Goal: Task Accomplishment & Management: Complete application form

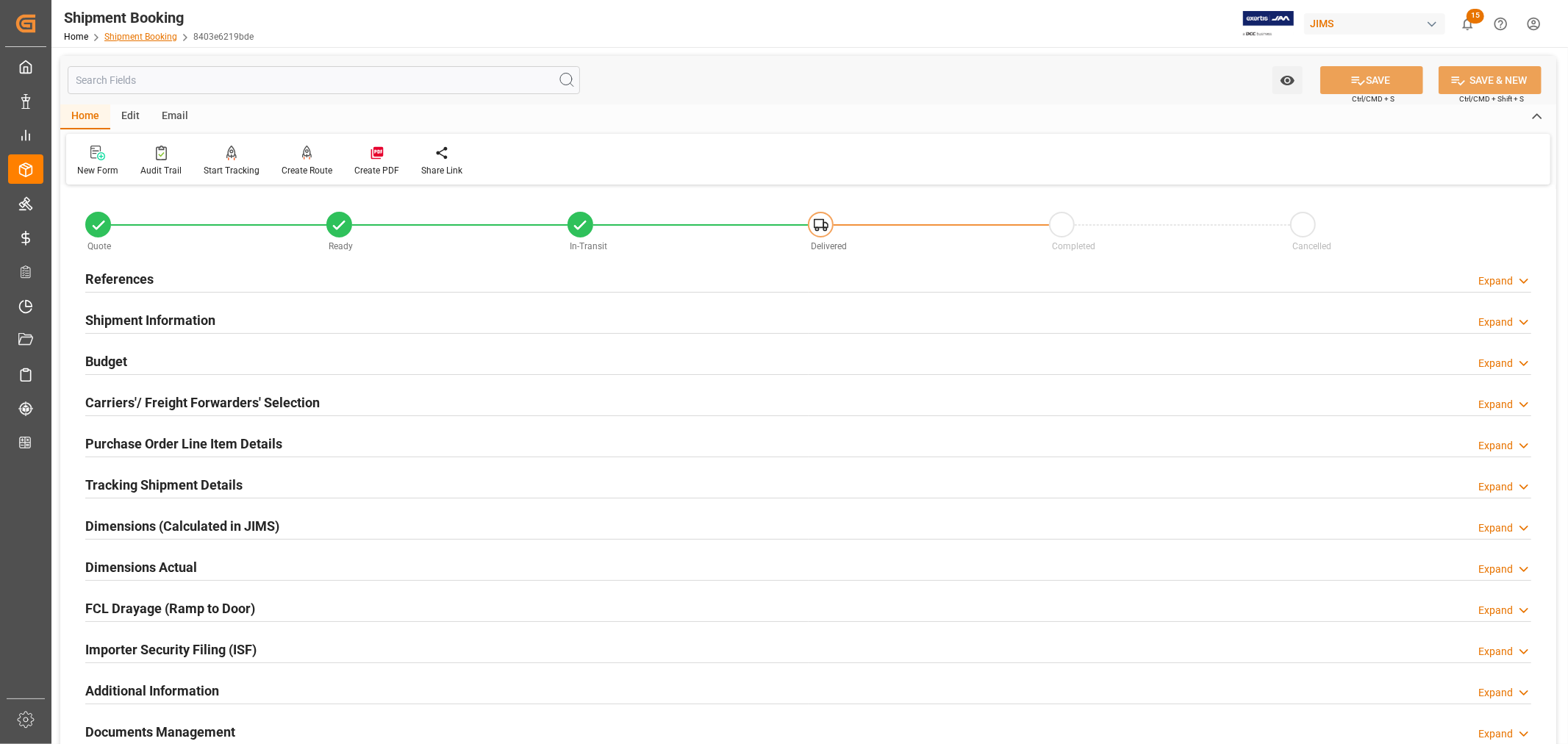
click at [128, 35] on link "Shipment Booking" at bounding box center [141, 36] width 73 height 11
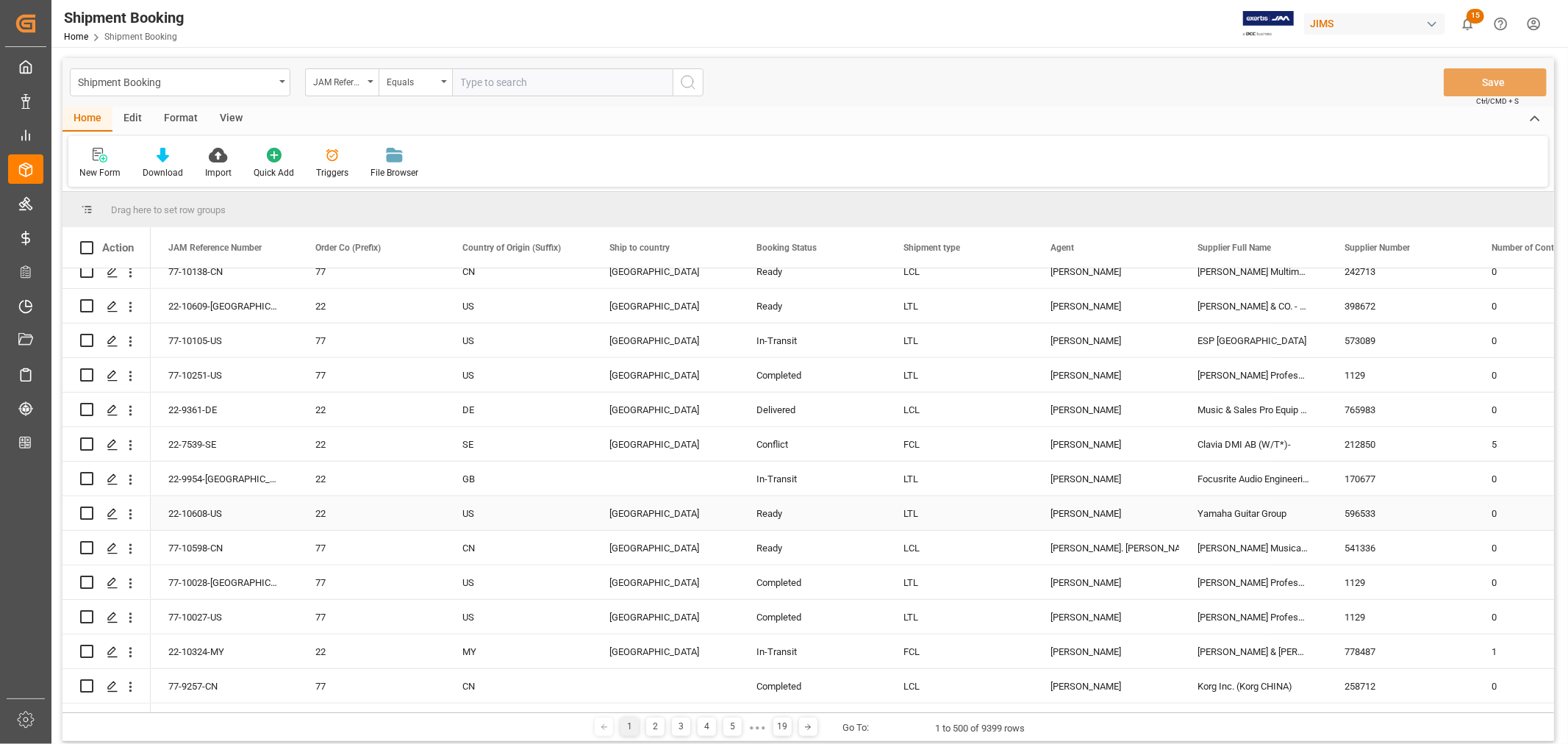
scroll to position [898, 0]
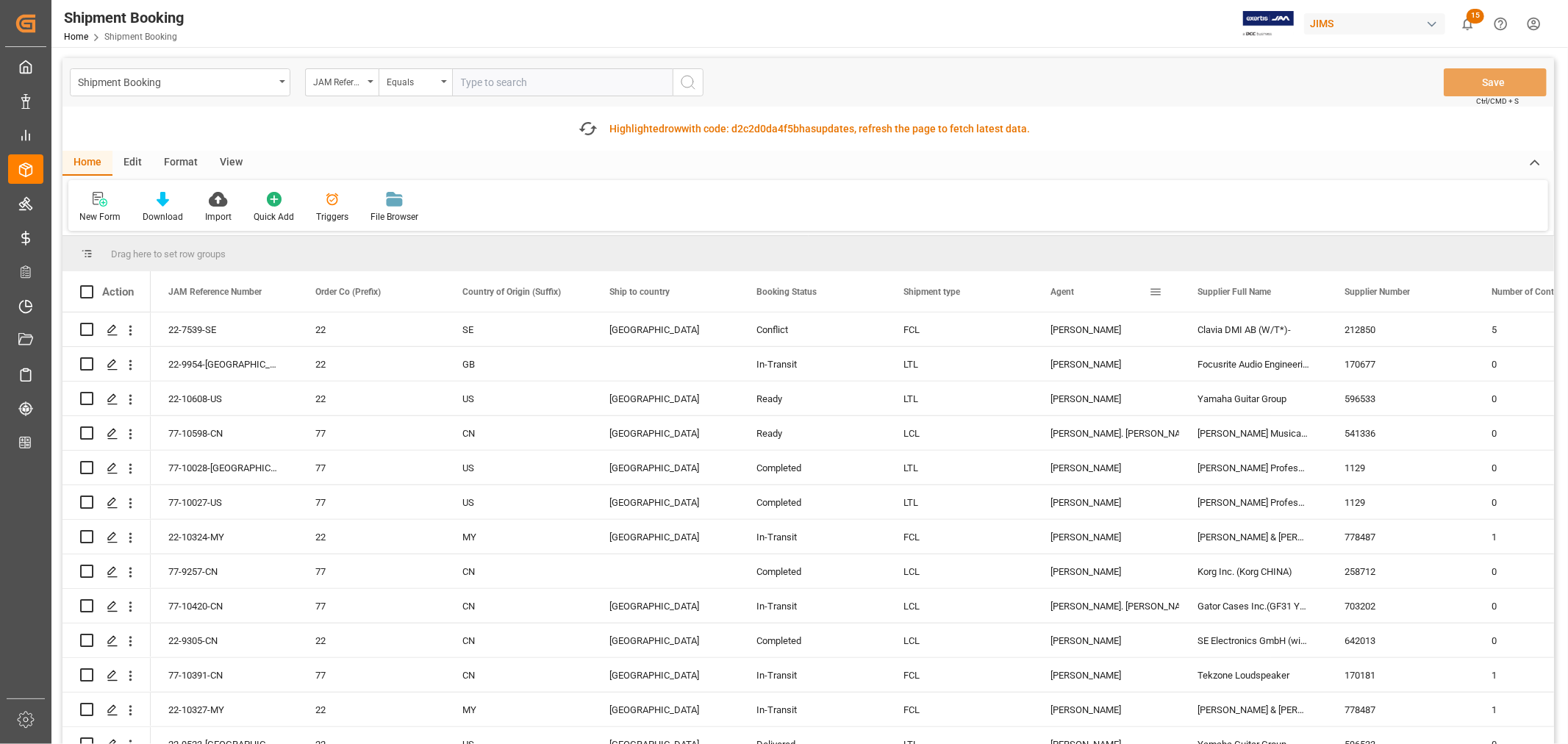
click at [1087, 282] on div "Agent" at bounding box center [1100, 291] width 99 height 40
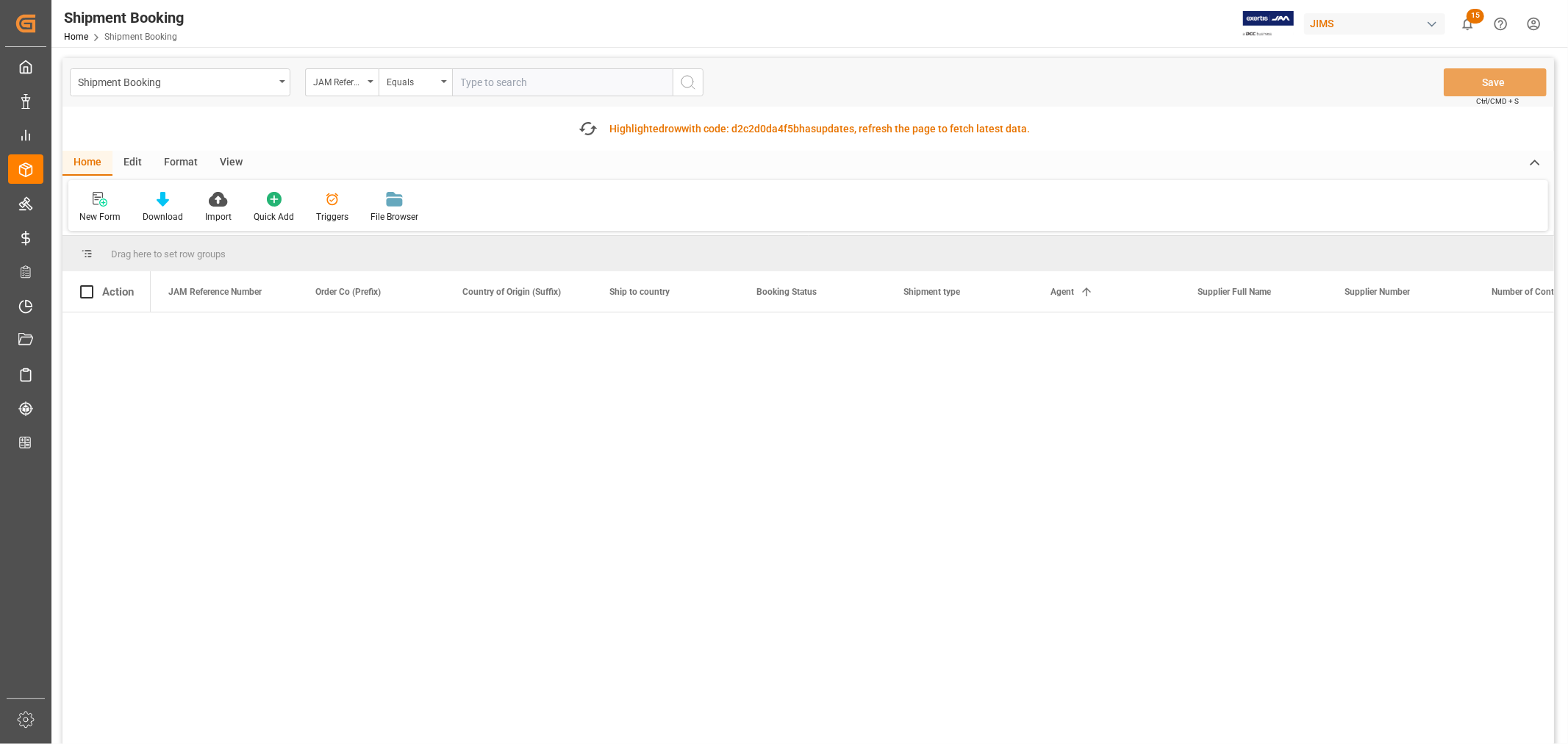
click at [1087, 331] on div "Shipment Booking JAM Reference Number Equals Save Ctrl/CMD + S Fetch latest upd…" at bounding box center [808, 422] width 1492 height 728
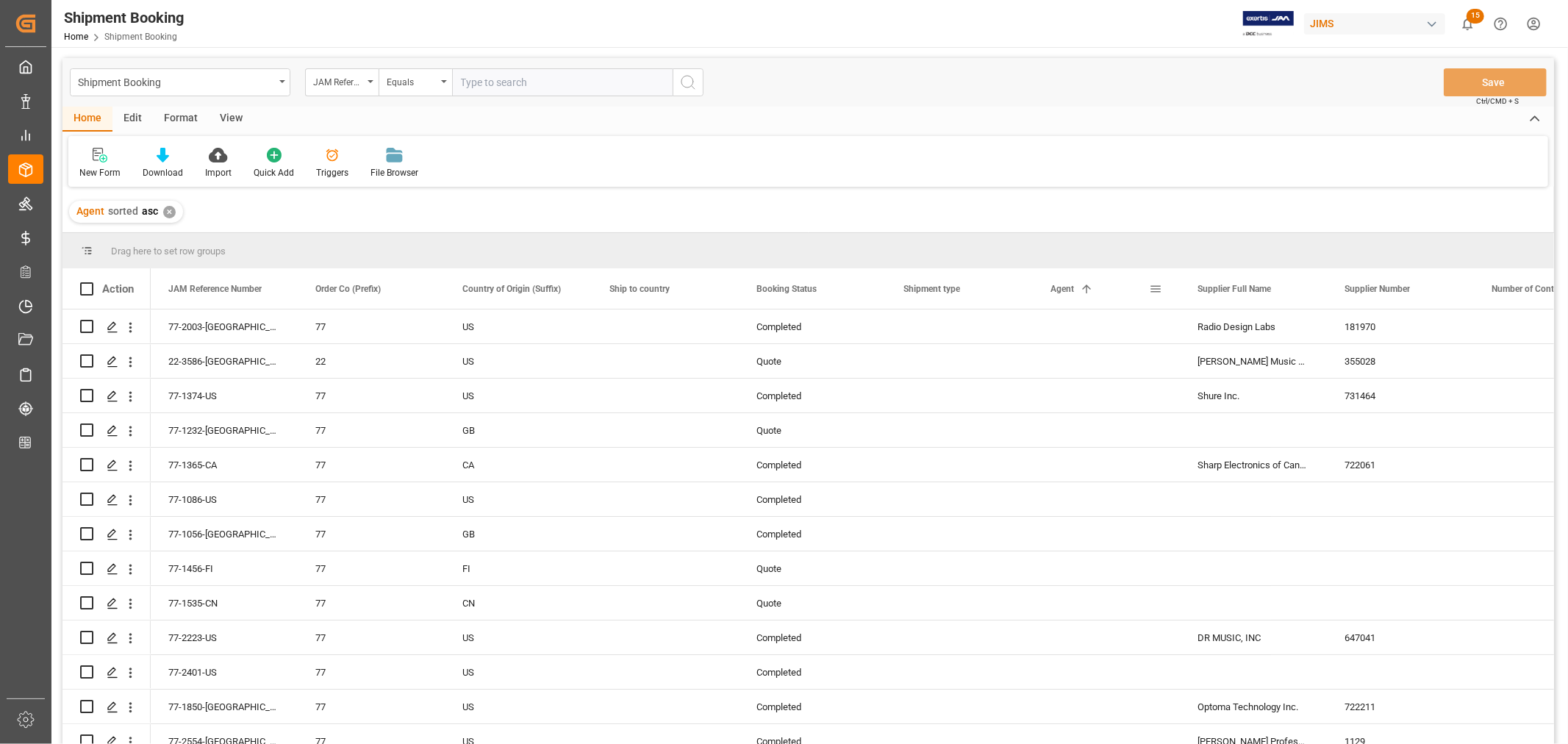
click at [1087, 289] on span at bounding box center [1087, 289] width 13 height 13
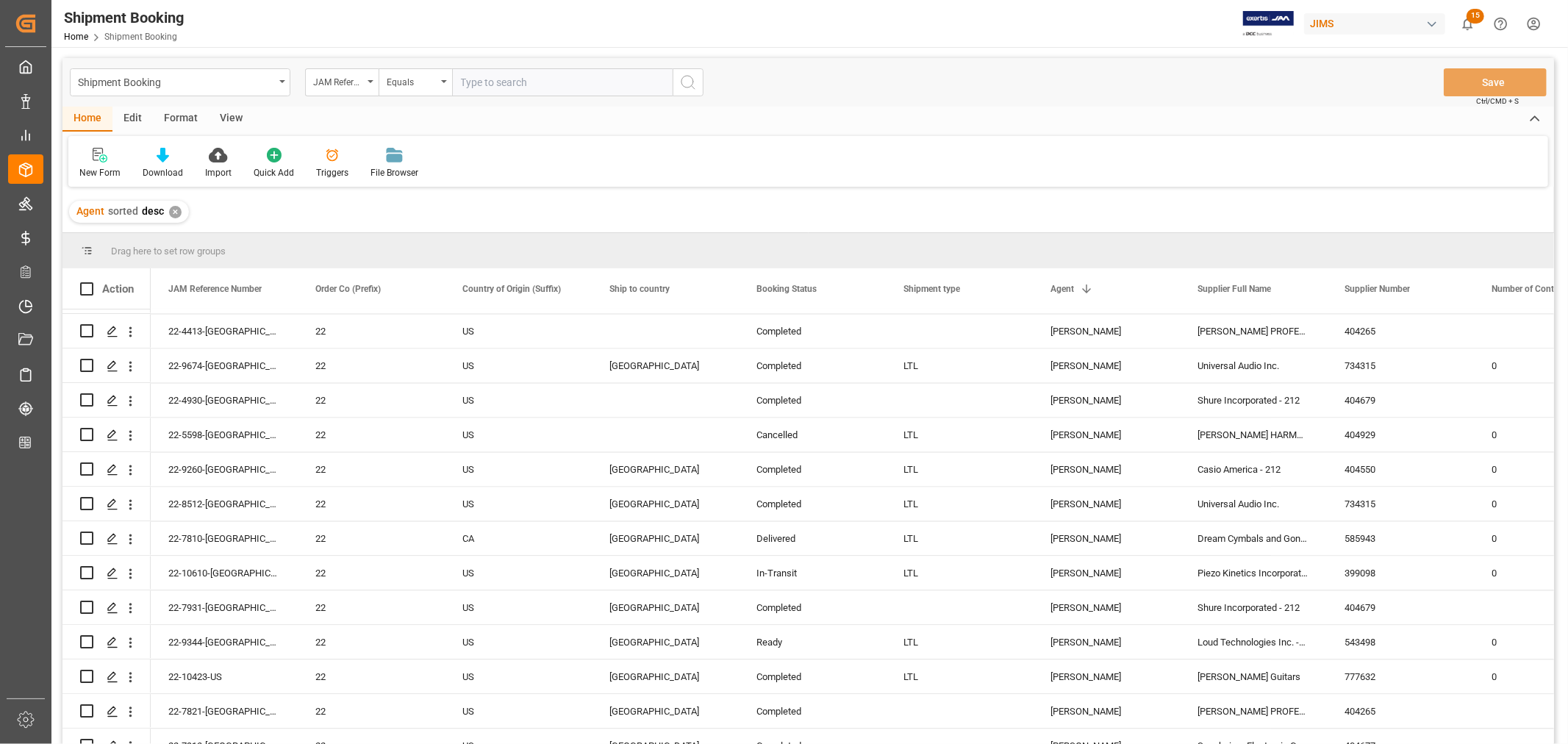
scroll to position [16841, 0]
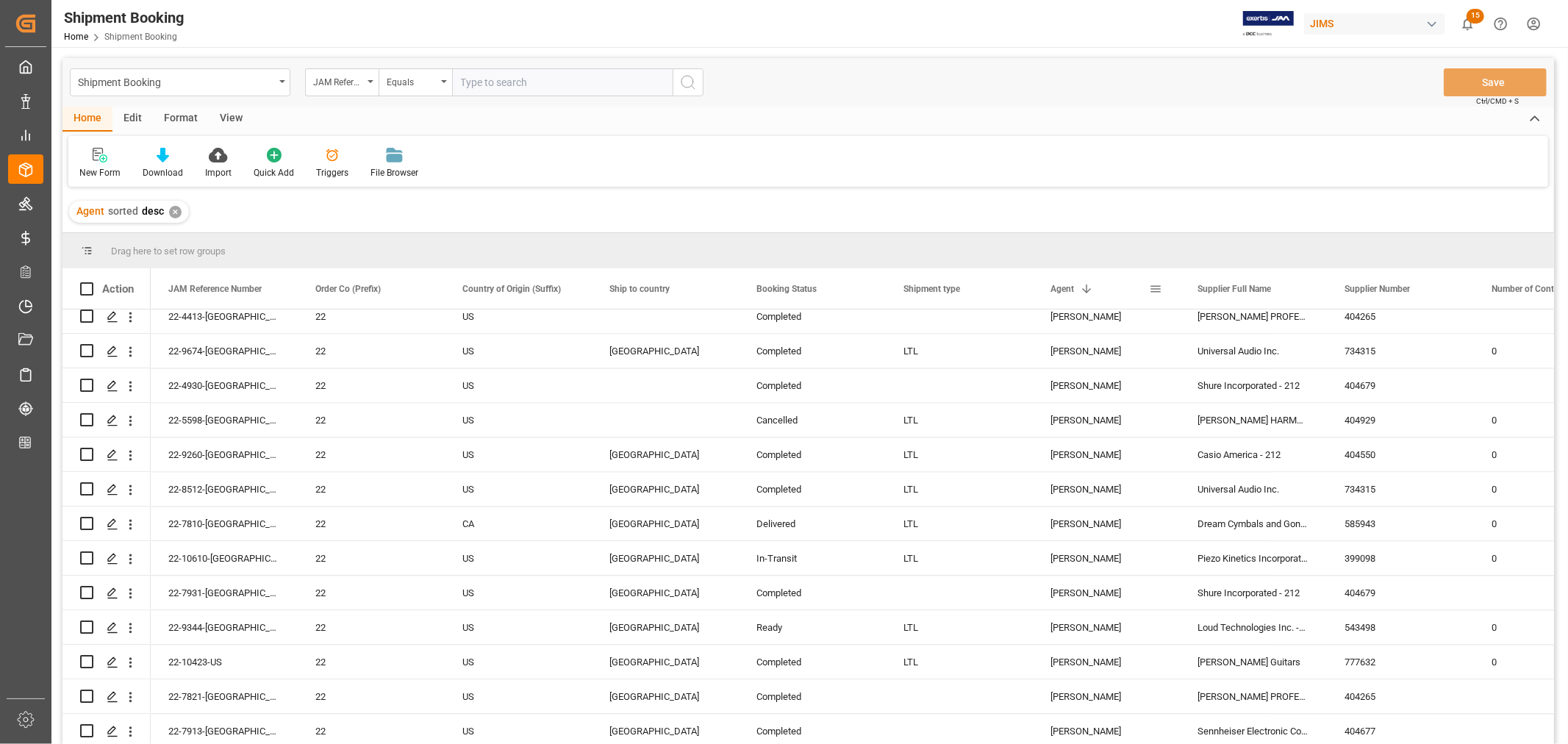
click at [1157, 289] on span at bounding box center [1156, 289] width 13 height 13
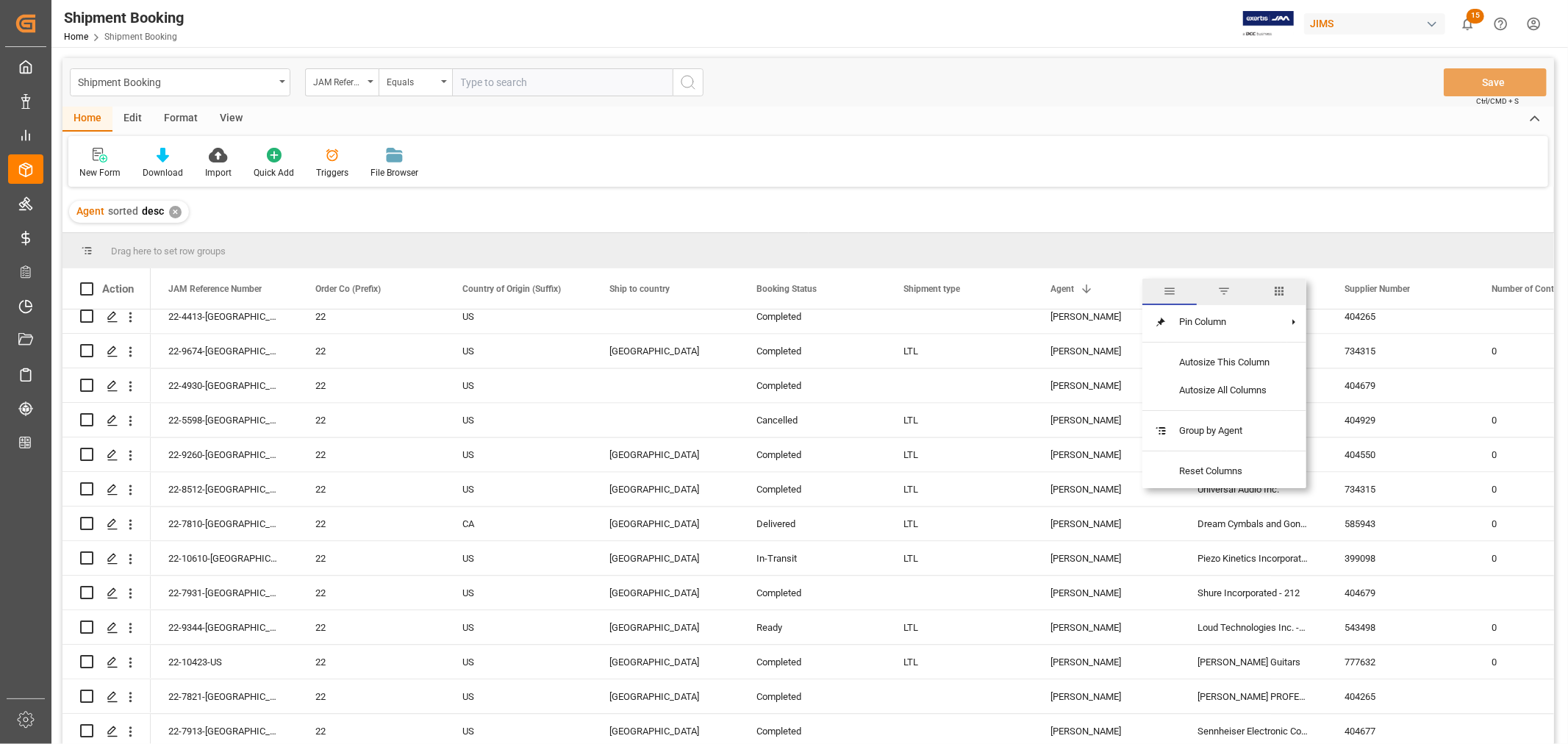
click at [1224, 291] on span "filter" at bounding box center [1225, 291] width 13 height 13
type input "[PERSON_NAME]"
click at [1240, 414] on button "Apply" at bounding box center [1242, 413] width 27 height 14
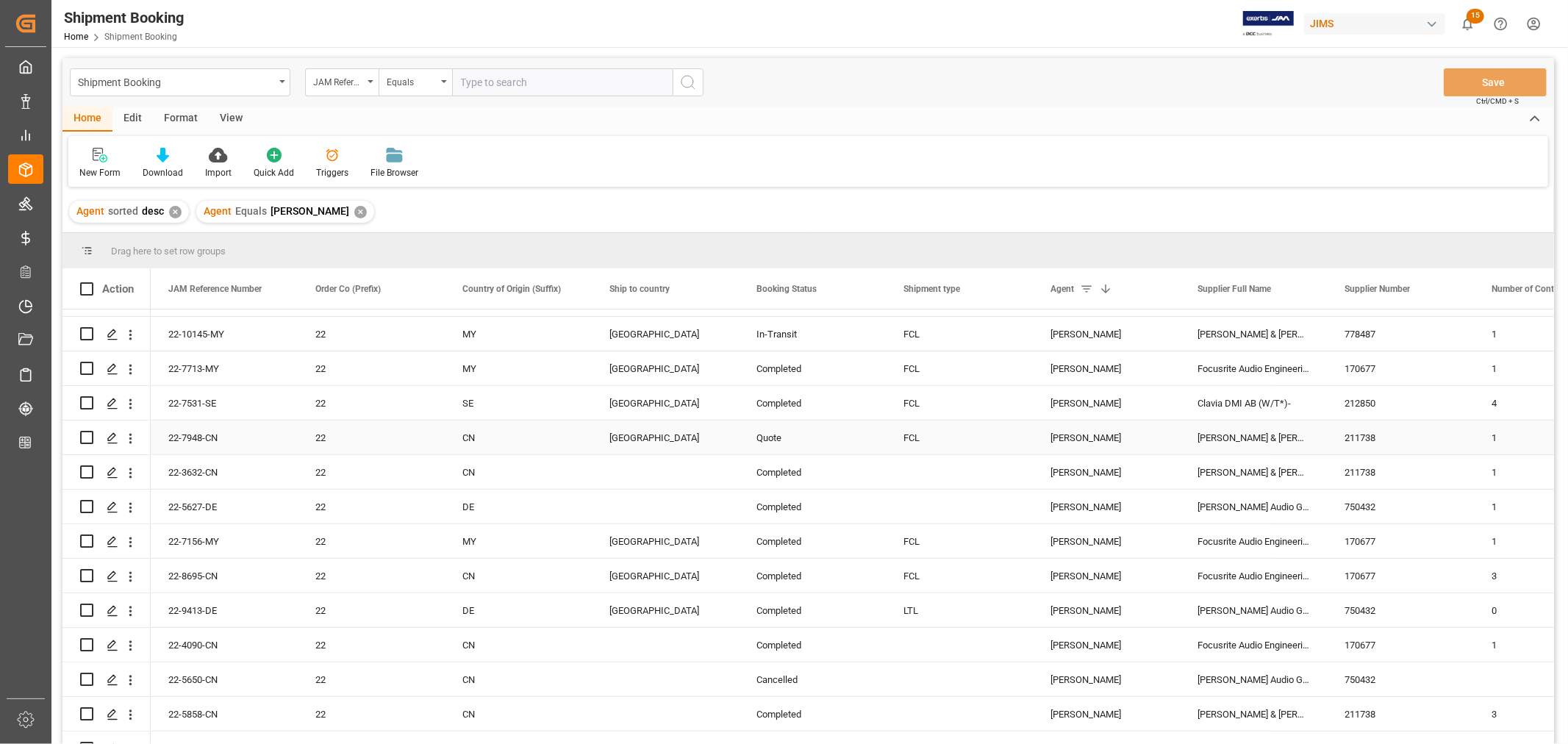
scroll to position [9862, 0]
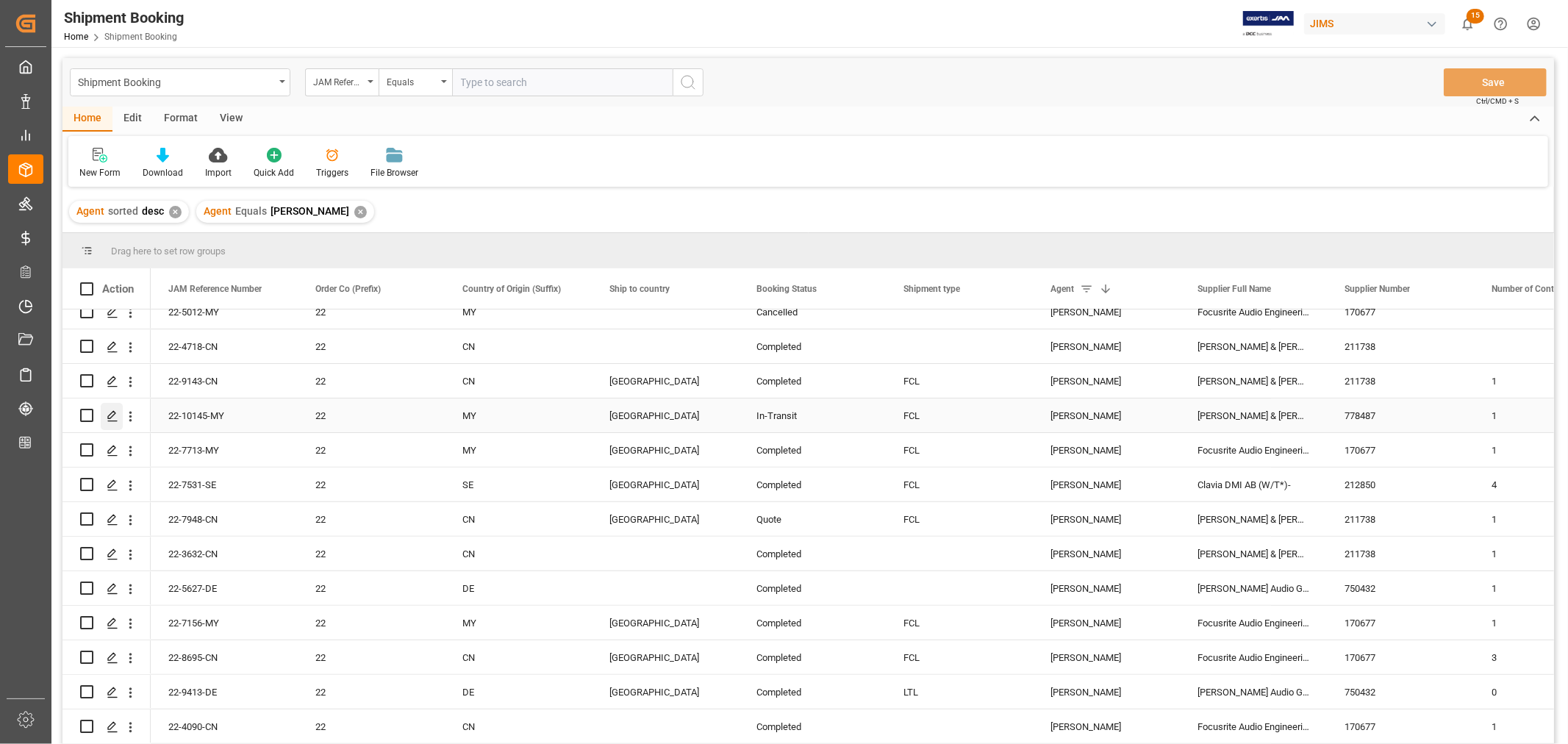
click at [106, 414] on icon "Press SPACE to select this row." at bounding box center [112, 416] width 12 height 12
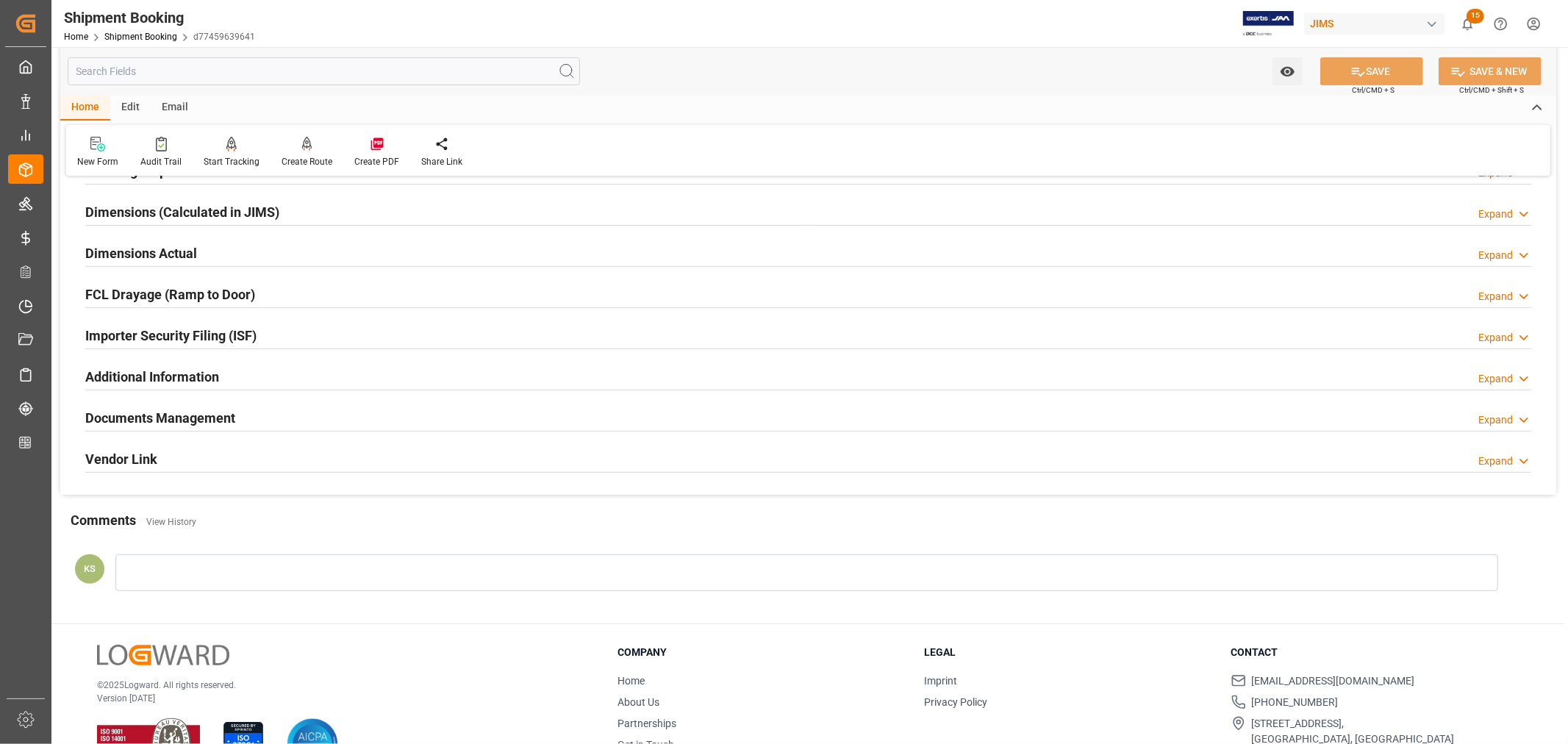
scroll to position [326, 0]
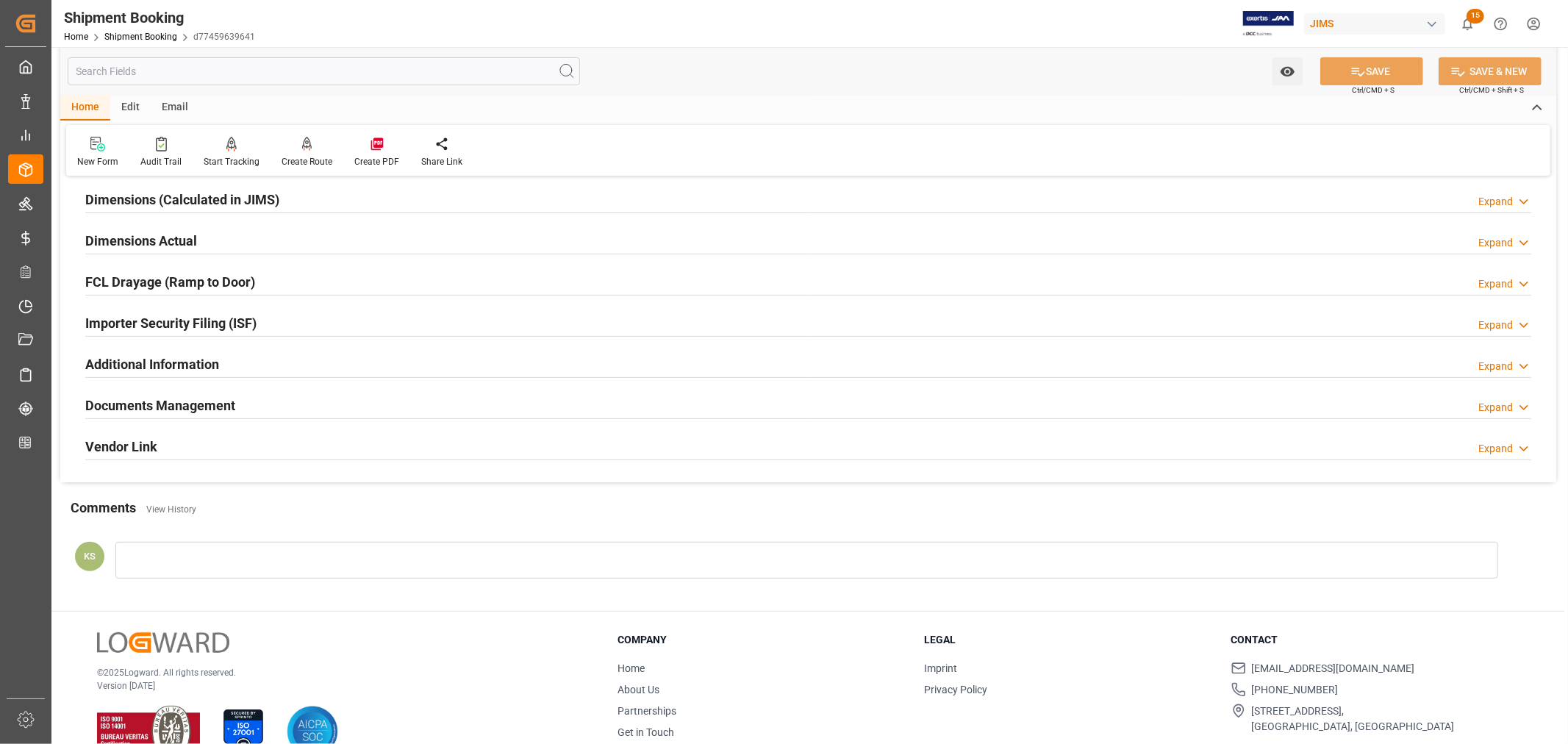
click at [256, 321] on h2 "Importer Security Filing (ISF)" at bounding box center [171, 323] width 172 height 20
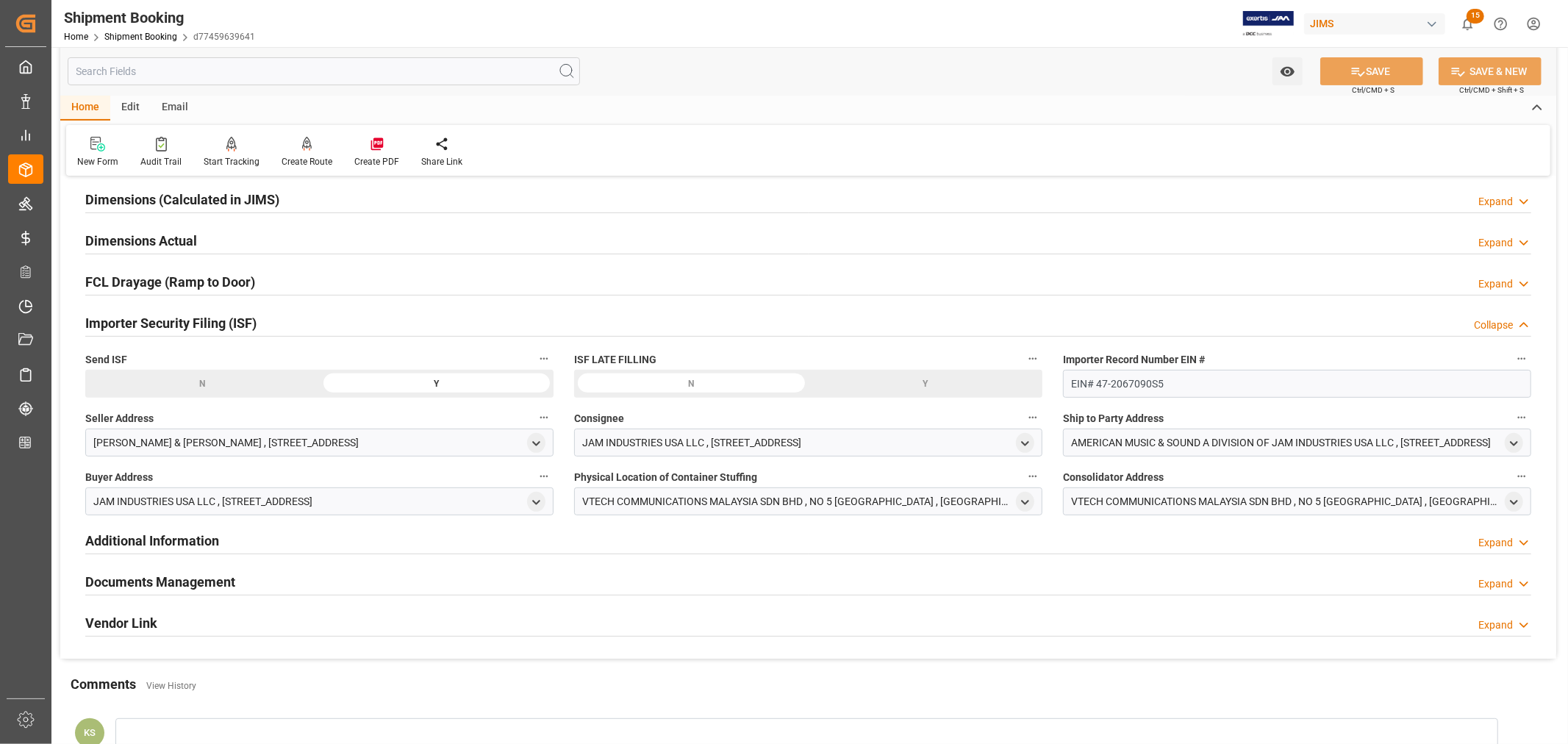
click at [256, 321] on h2 "Importer Security Filing (ISF)" at bounding box center [171, 323] width 172 height 20
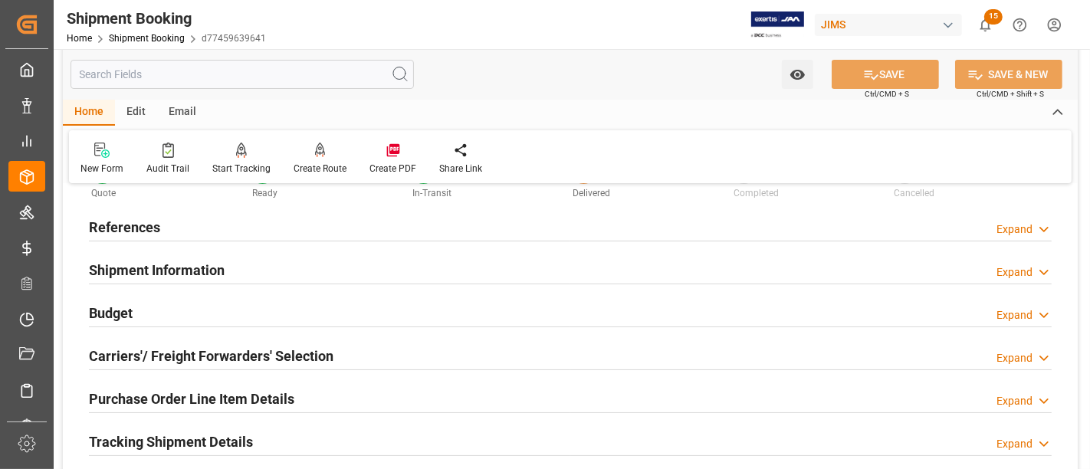
scroll to position [85, 0]
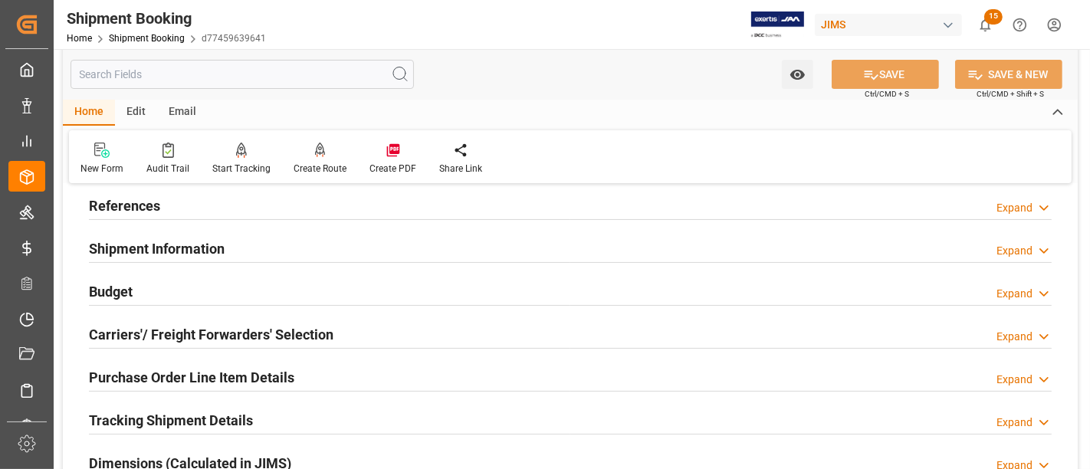
click at [248, 373] on h2 "Purchase Order Line Item Details" at bounding box center [191, 377] width 205 height 21
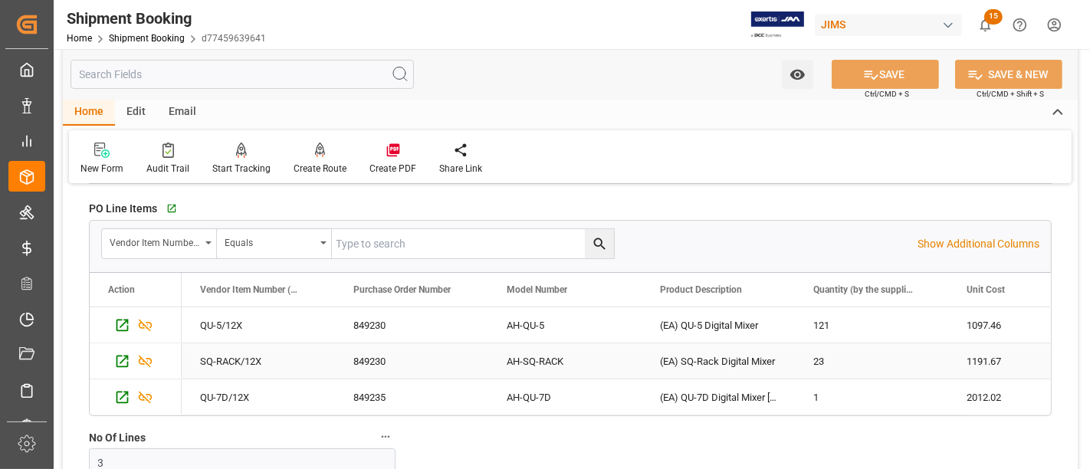
scroll to position [255, 0]
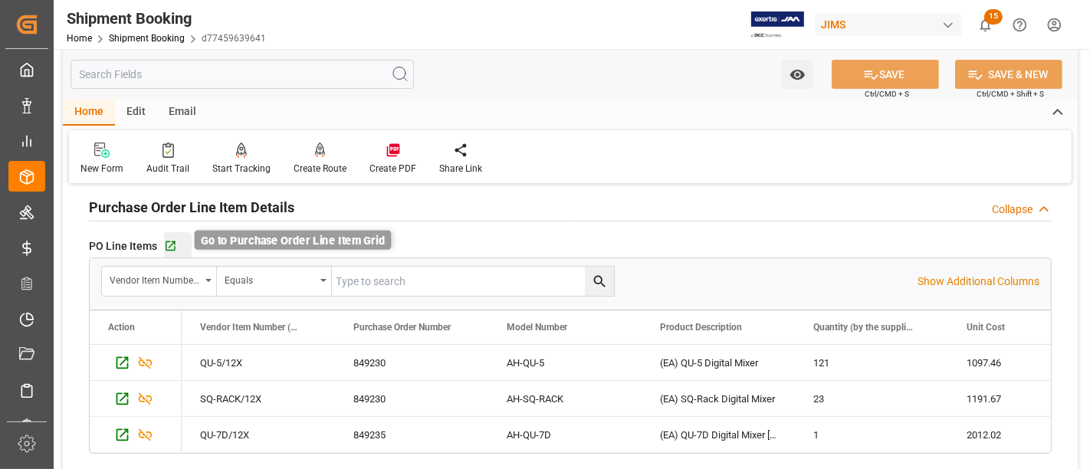
click at [170, 244] on icon "button" at bounding box center [170, 246] width 13 height 13
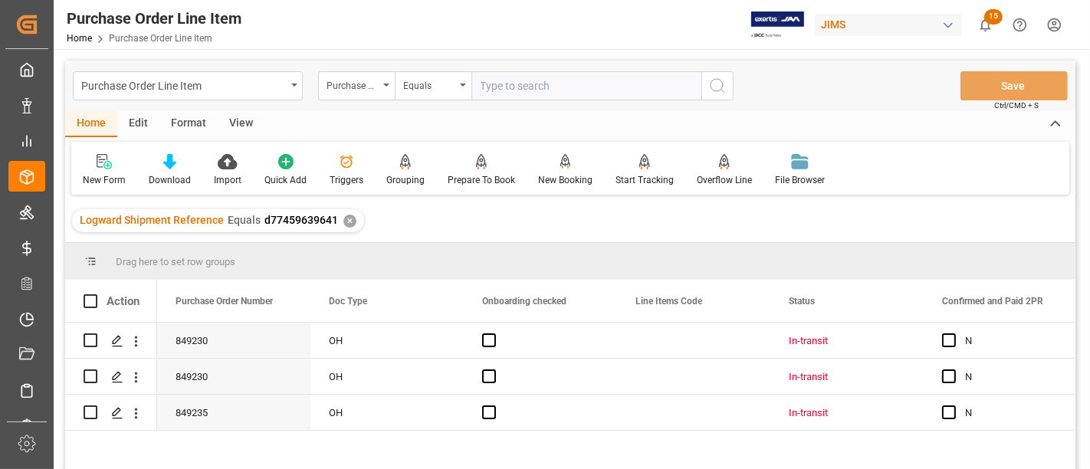
drag, startPoint x: 252, startPoint y: 117, endPoint x: 235, endPoint y: 123, distance: 17.9
click at [249, 117] on div "View" at bounding box center [241, 124] width 47 height 26
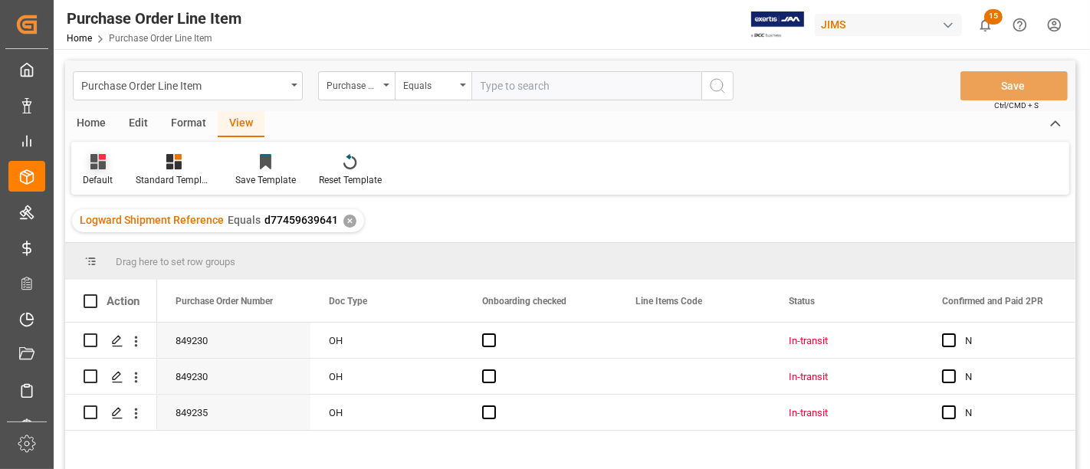
click at [104, 165] on icon at bounding box center [97, 161] width 15 height 15
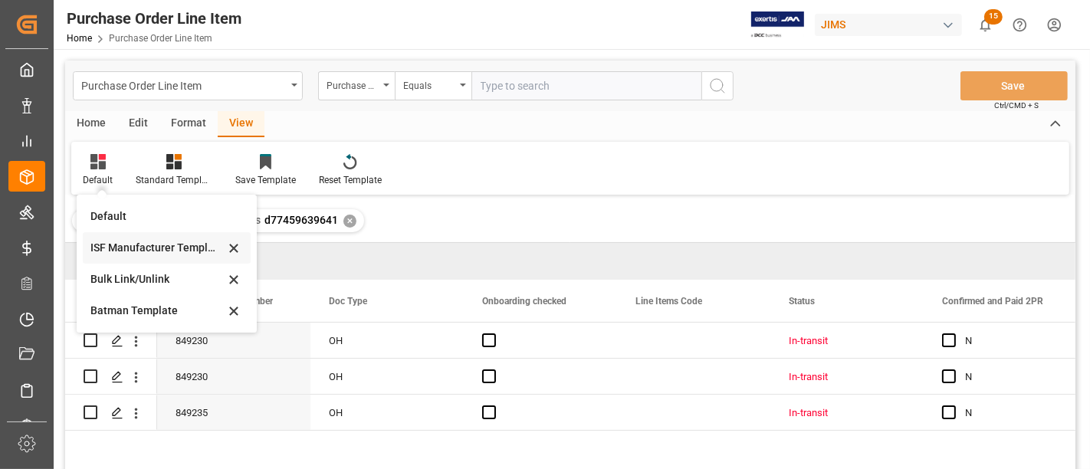
click at [115, 242] on div "ISF Manufacturer Template" at bounding box center [157, 248] width 134 height 16
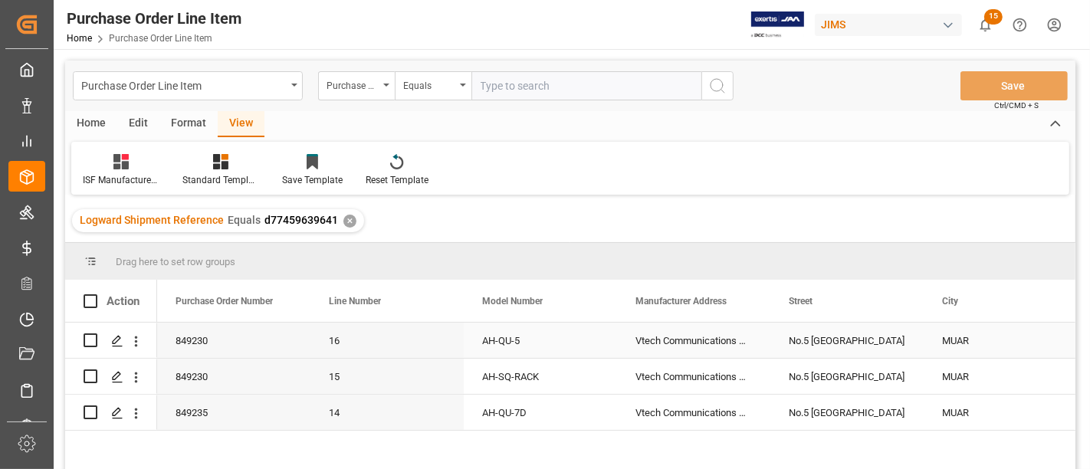
click at [512, 344] on div "AH-QU-5" at bounding box center [540, 340] width 153 height 35
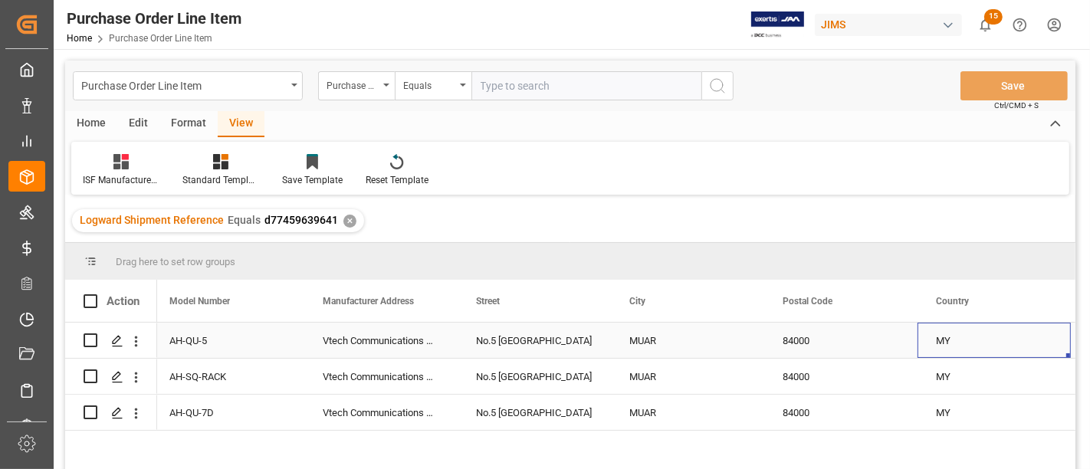
scroll to position [0, 466]
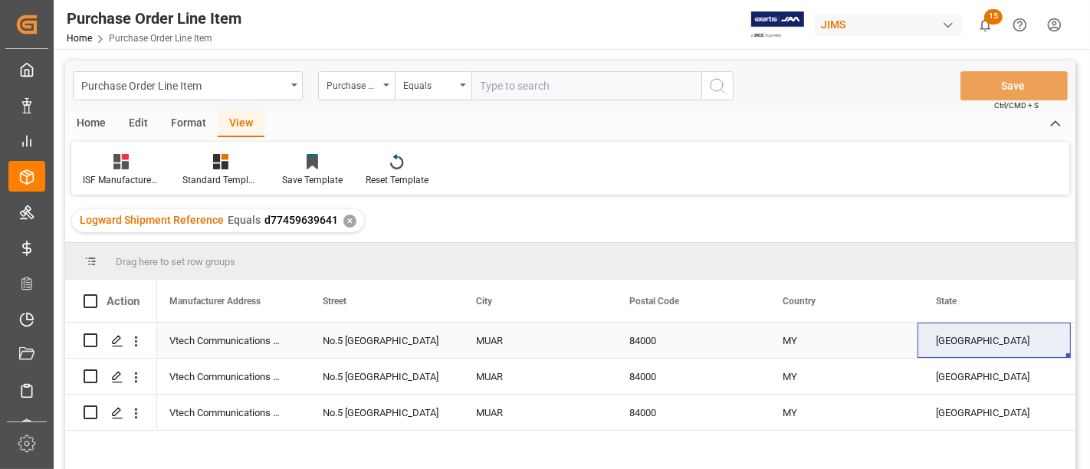
click at [245, 342] on div "Vtech Communications Malaysia SDN BHD" at bounding box center [227, 340] width 153 height 35
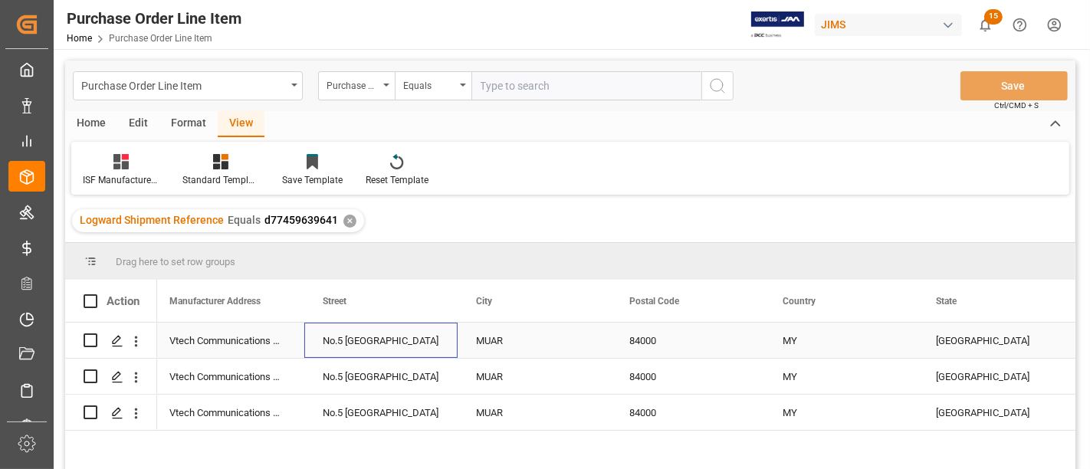
click at [374, 340] on div "No.5 Tanjung Agas Industrial Area" at bounding box center [380, 340] width 153 height 35
click at [492, 340] on div "MUAR" at bounding box center [534, 340] width 153 height 35
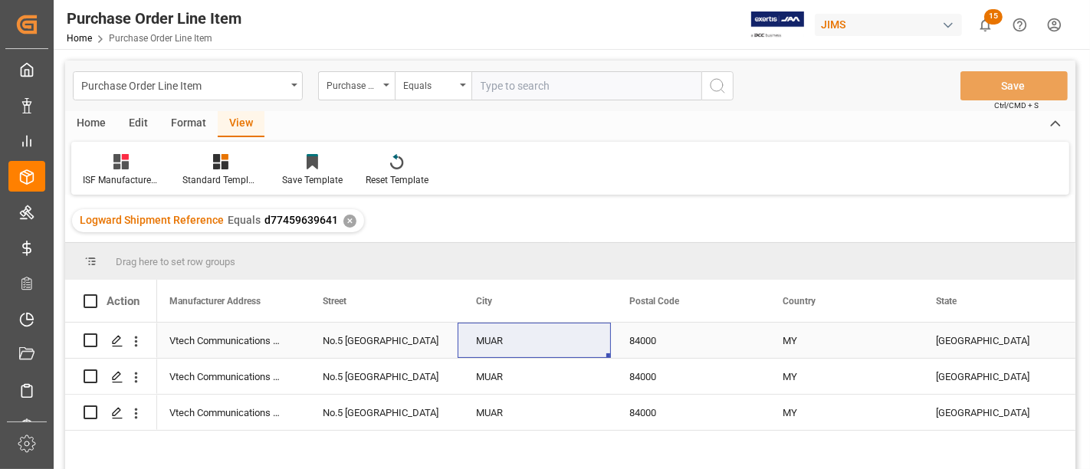
click at [649, 337] on div "84000" at bounding box center [687, 340] width 153 height 35
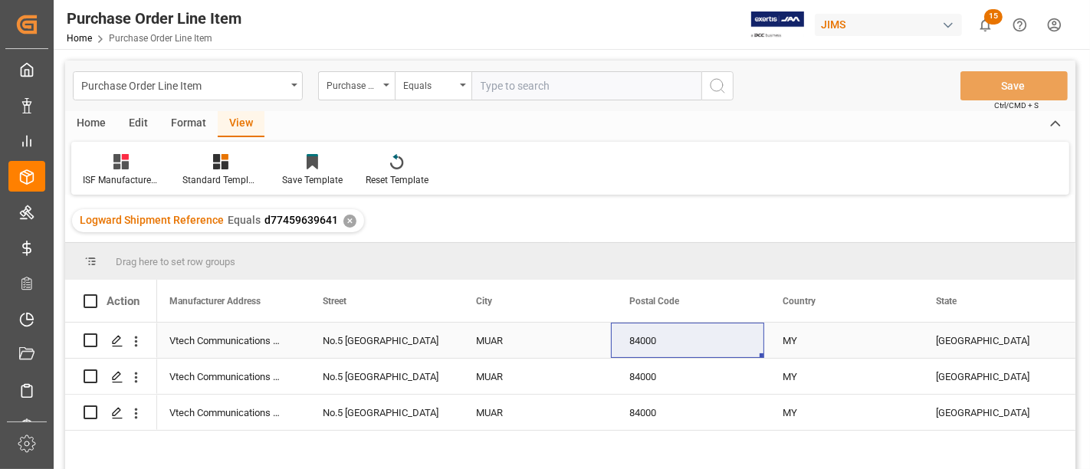
drag, startPoint x: 785, startPoint y: 340, endPoint x: 804, endPoint y: 335, distance: 19.0
click at [785, 340] on div "MY" at bounding box center [840, 340] width 153 height 35
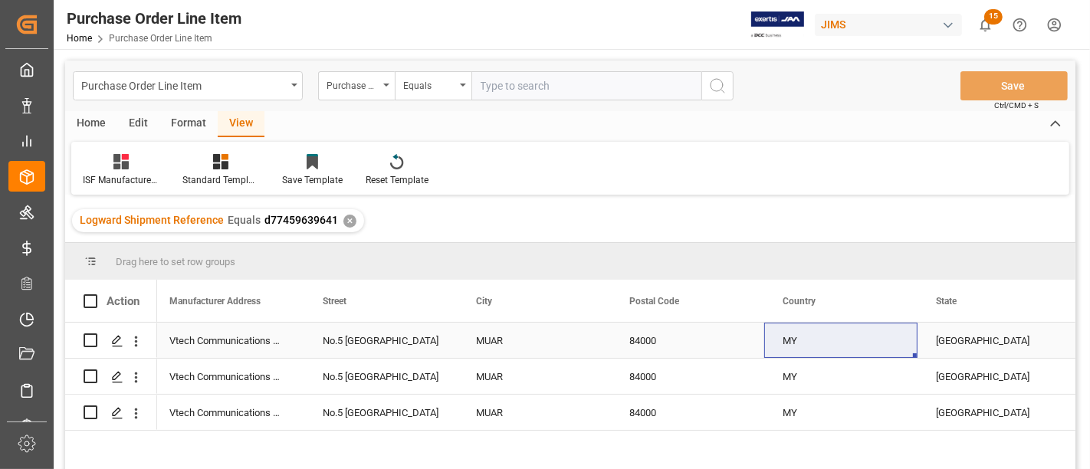
click at [958, 337] on div "JOHOR" at bounding box center [994, 340] width 153 height 35
click at [843, 343] on div "MY" at bounding box center [840, 340] width 153 height 35
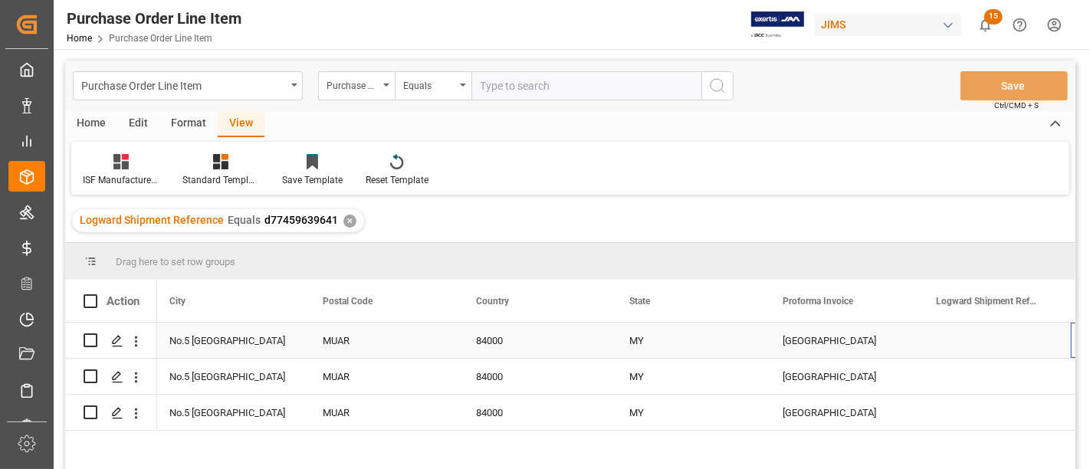
scroll to position [0, 773]
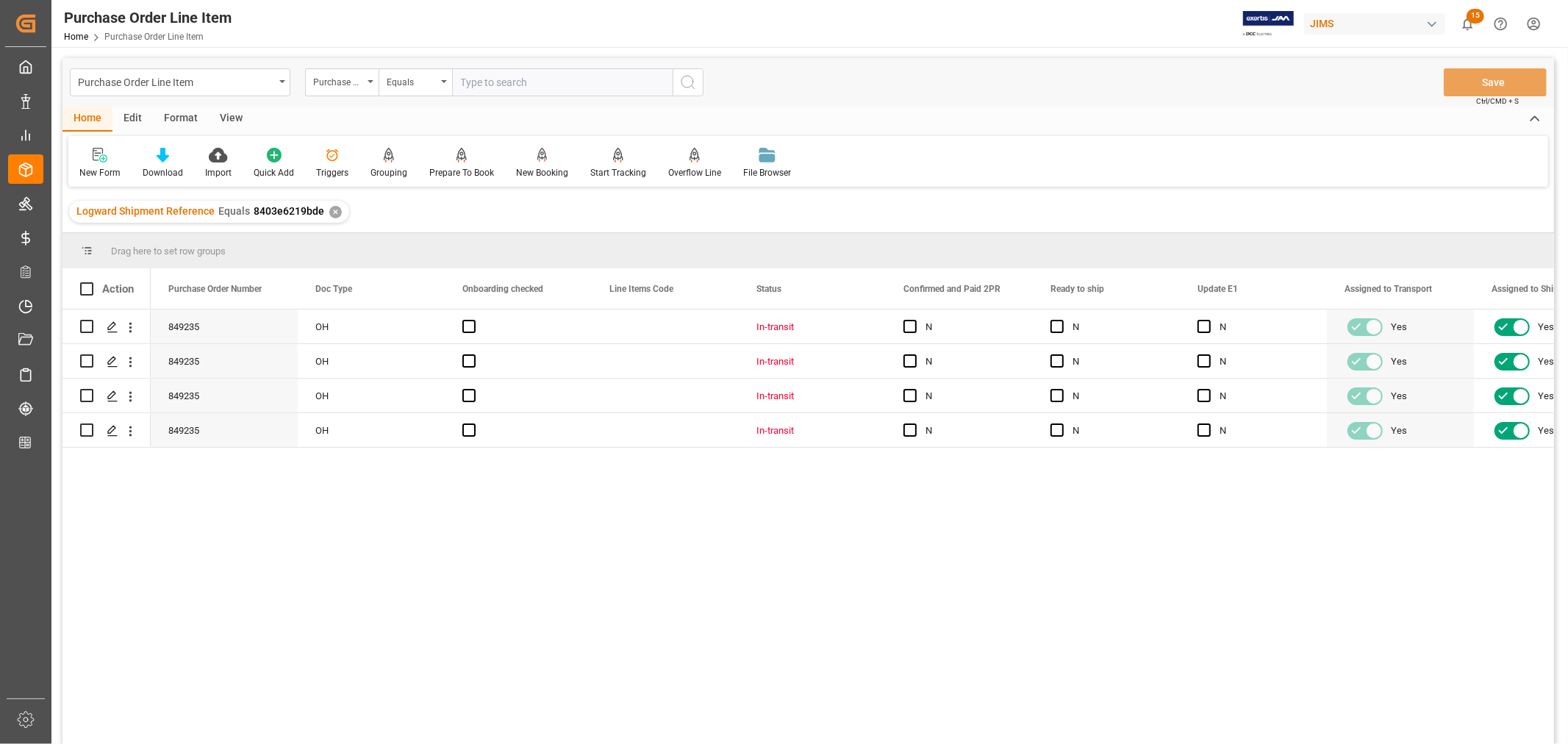
click at [229, 115] on div "View" at bounding box center [231, 119] width 45 height 25
drag, startPoint x: 100, startPoint y: 171, endPoint x: 90, endPoint y: 174, distance: 10.4
click at [93, 172] on div "Default" at bounding box center [94, 173] width 29 height 13
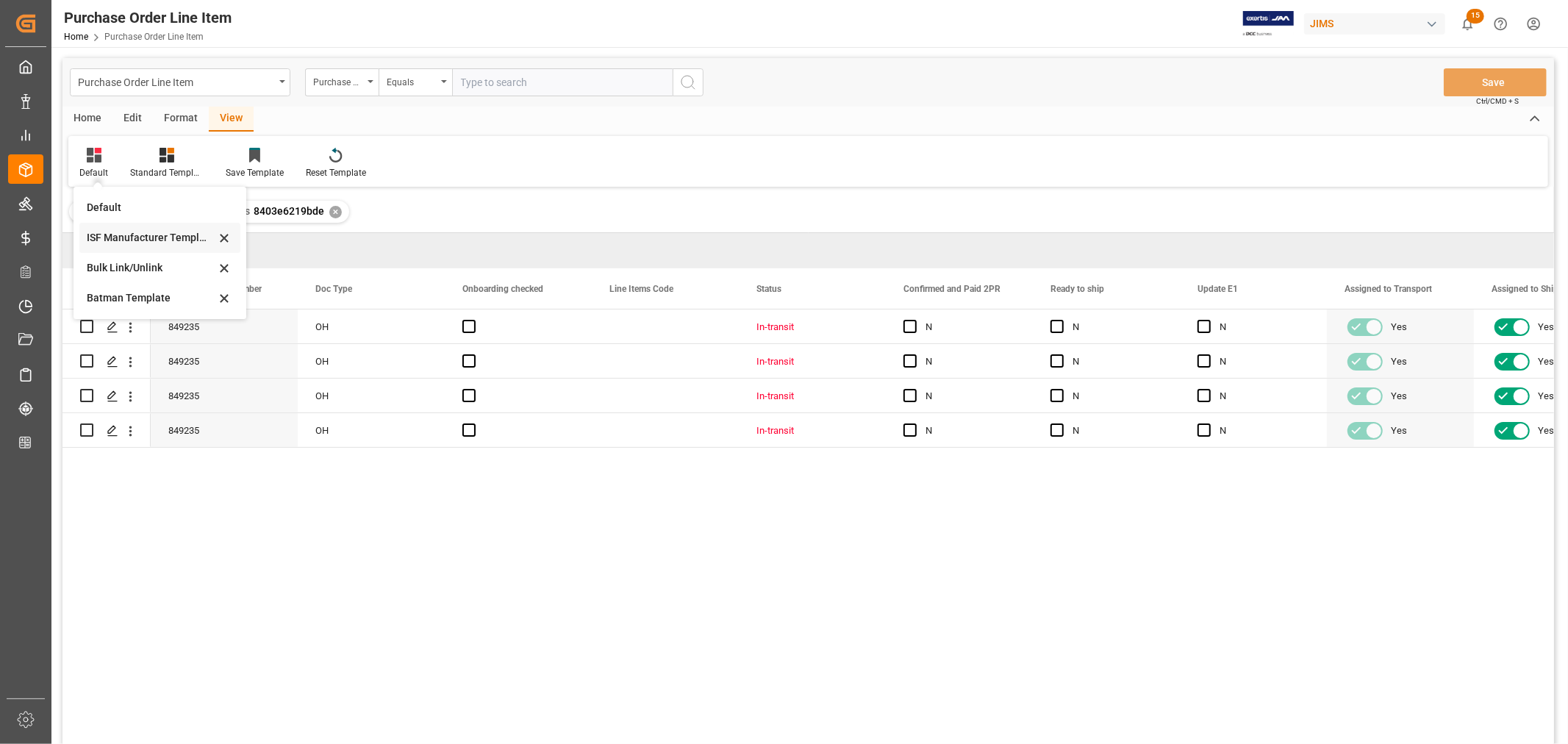
click at [105, 237] on div "ISF Manufacturer Template" at bounding box center [151, 238] width 129 height 15
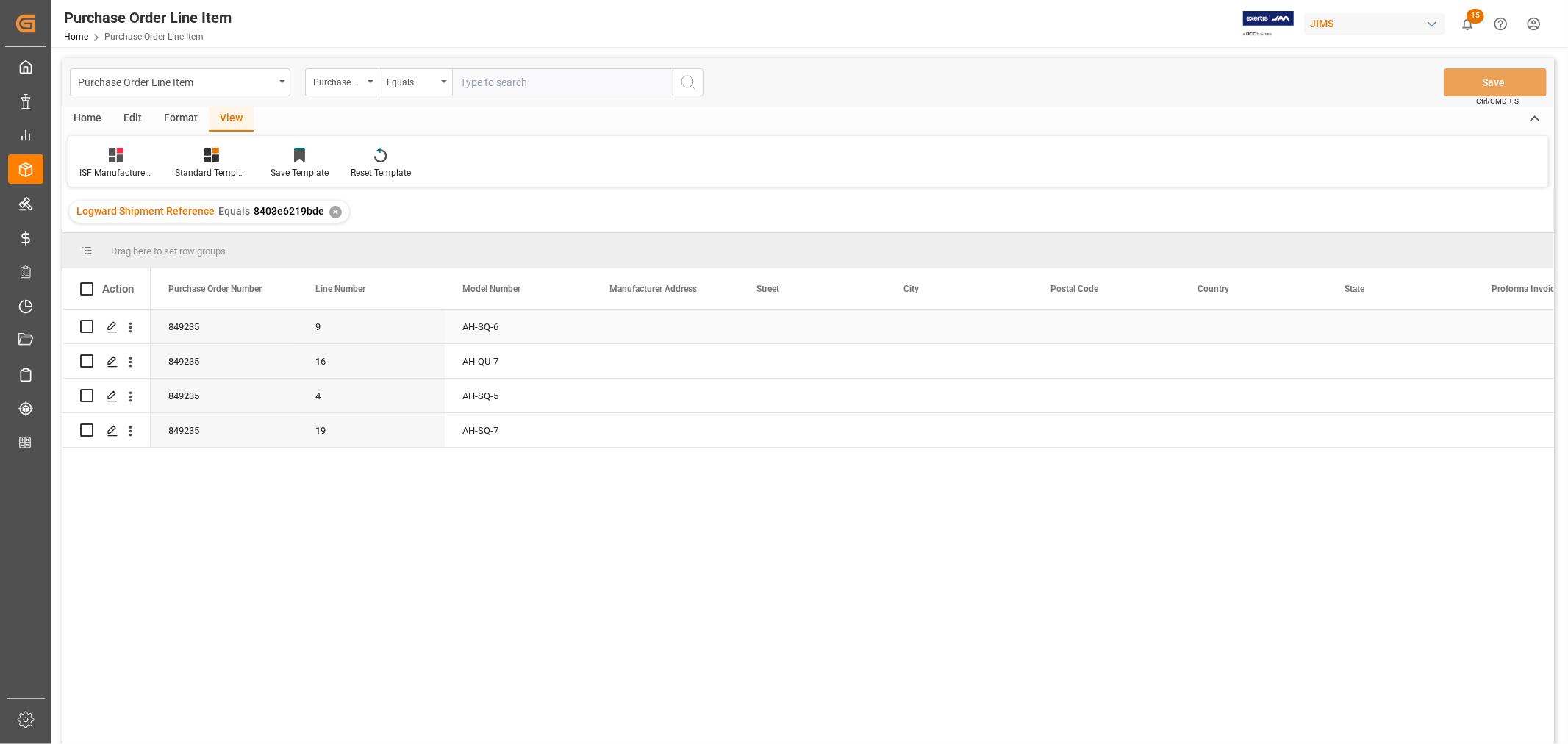
click at [637, 320] on div "Press SPACE to select this row." at bounding box center [665, 326] width 147 height 34
click at [607, 336] on input "Press SPACE to select this row." at bounding box center [666, 335] width 124 height 28
paste input "Vtech Communications Malaysia SDN BHD"
type input "Vtech Communications Malaysia SDN BHD"
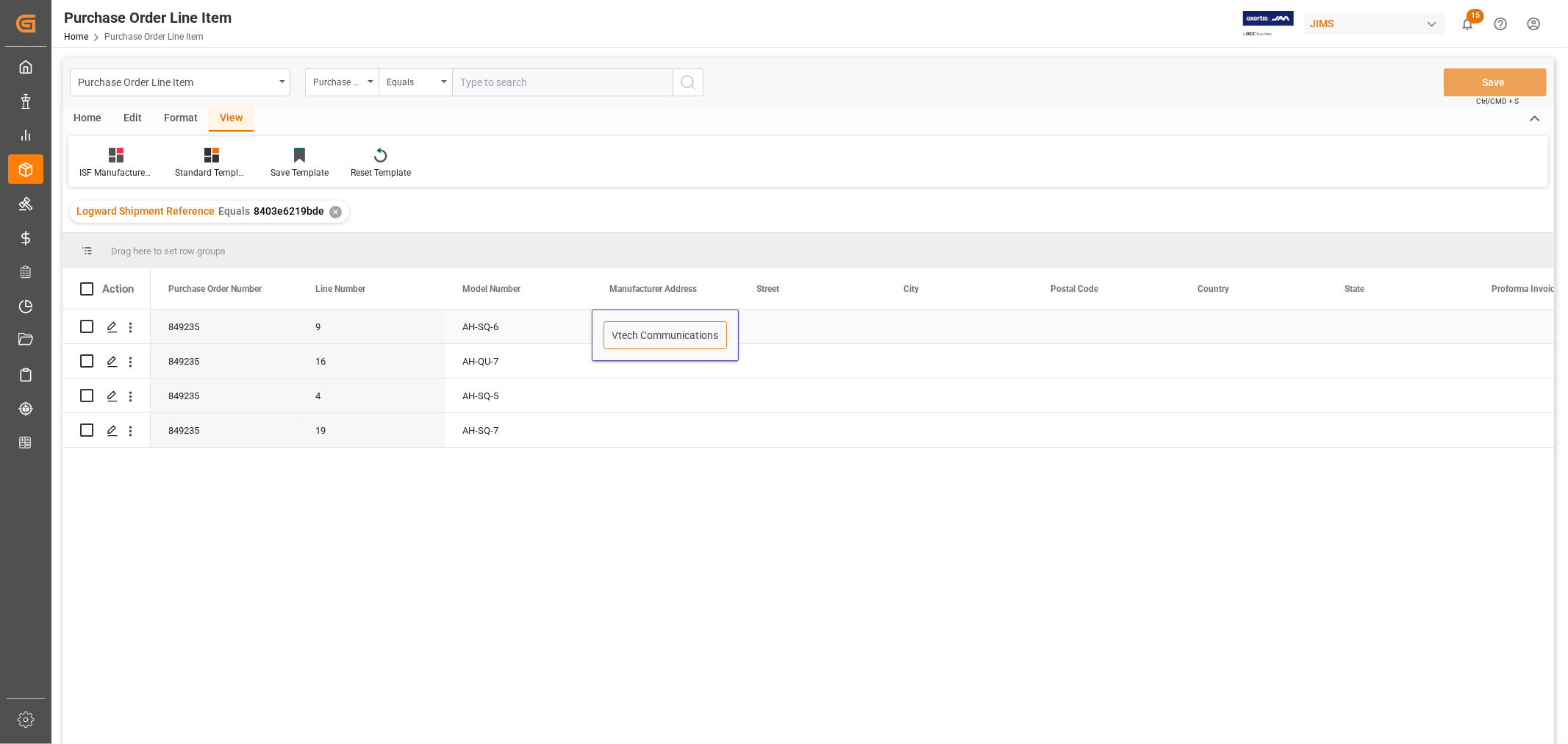
scroll to position [0, 90]
click at [794, 318] on div "Press SPACE to select this row." at bounding box center [812, 326] width 147 height 34
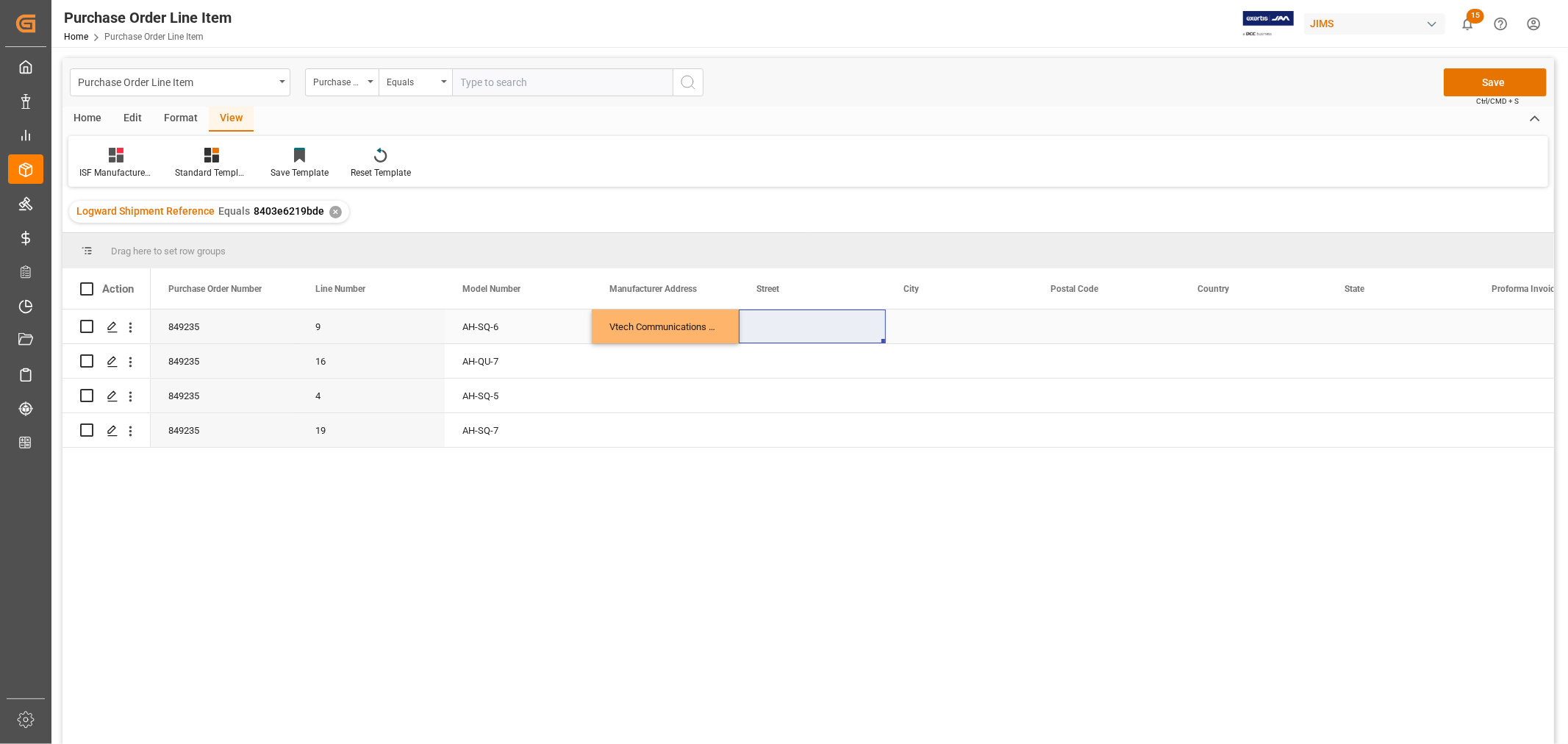
click at [786, 324] on div "Press SPACE to select this row." at bounding box center [812, 326] width 147 height 34
click at [785, 324] on div "Press SPACE to select this row." at bounding box center [812, 326] width 147 height 34
click at [755, 336] on input "Press SPACE to select this row." at bounding box center [812, 335] width 124 height 28
paste input "No.5 Tanjung Agas Industrial Area"
type input "No.5 Tanjung Agas Industrial Area"
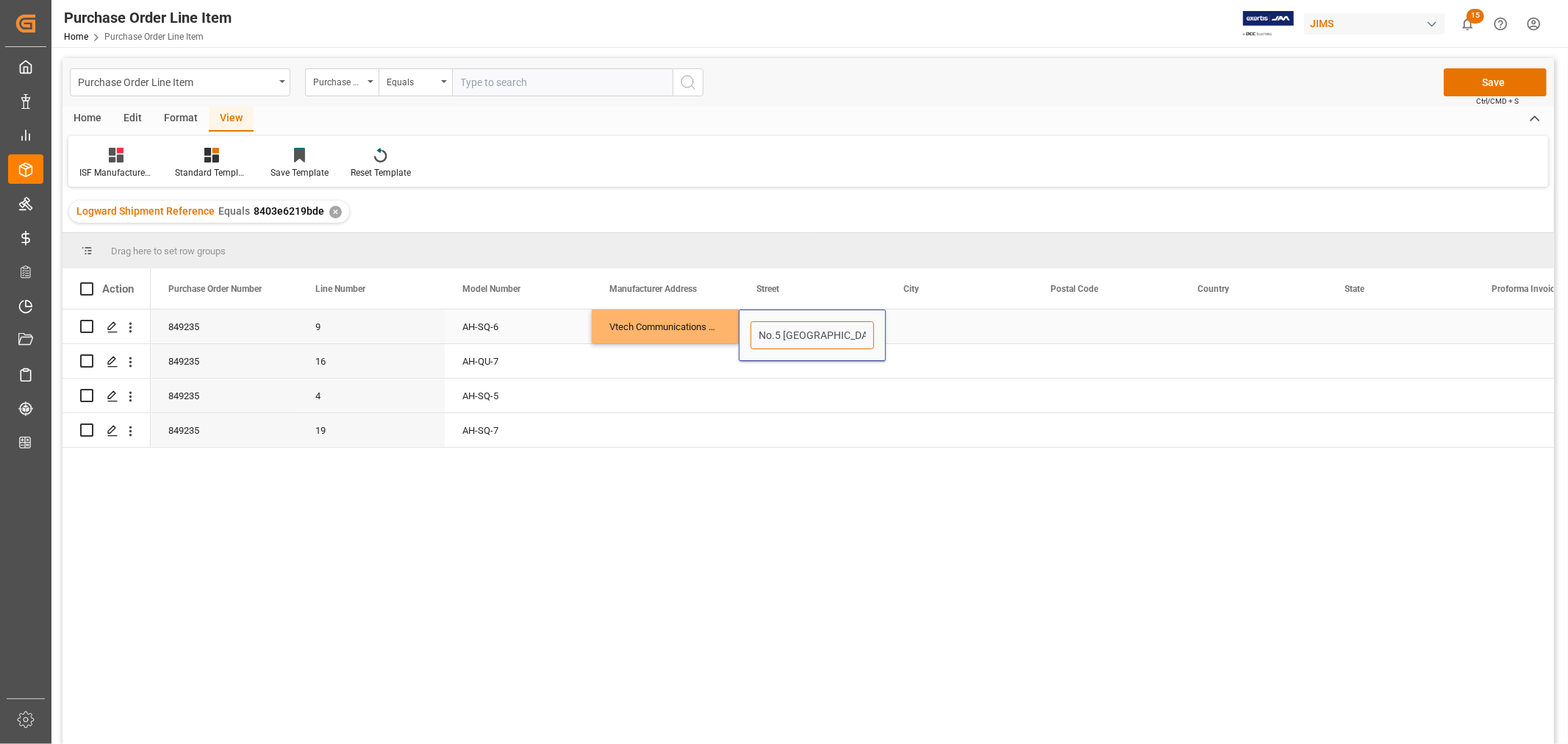
scroll to position [0, 49]
click at [910, 321] on div "Press SPACE to select this row." at bounding box center [959, 326] width 147 height 34
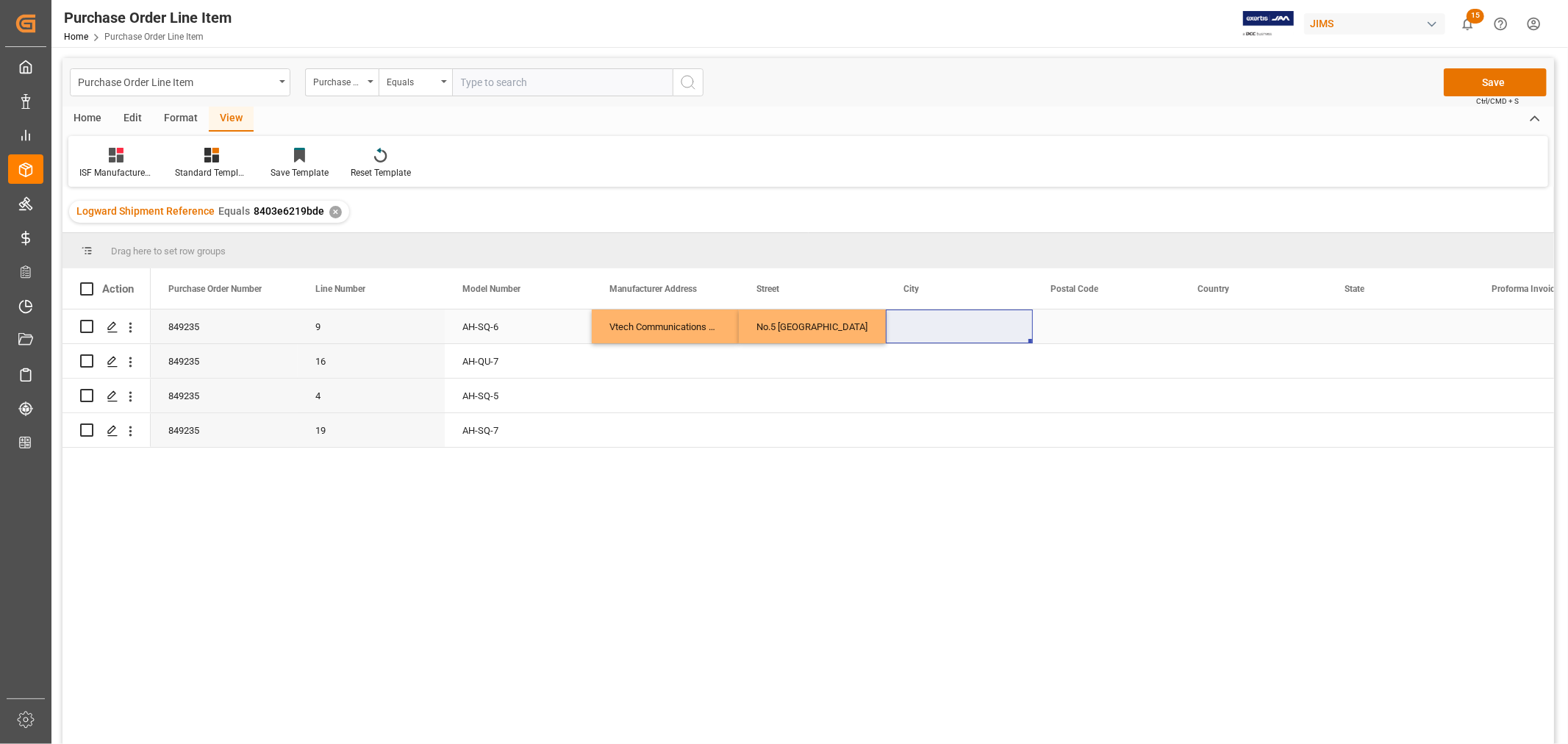
click at [918, 320] on div "Press SPACE to select this row." at bounding box center [959, 326] width 147 height 34
click at [902, 332] on input "Press SPACE to select this row." at bounding box center [959, 335] width 124 height 28
paste input "MUAR"
type input "MUAR"
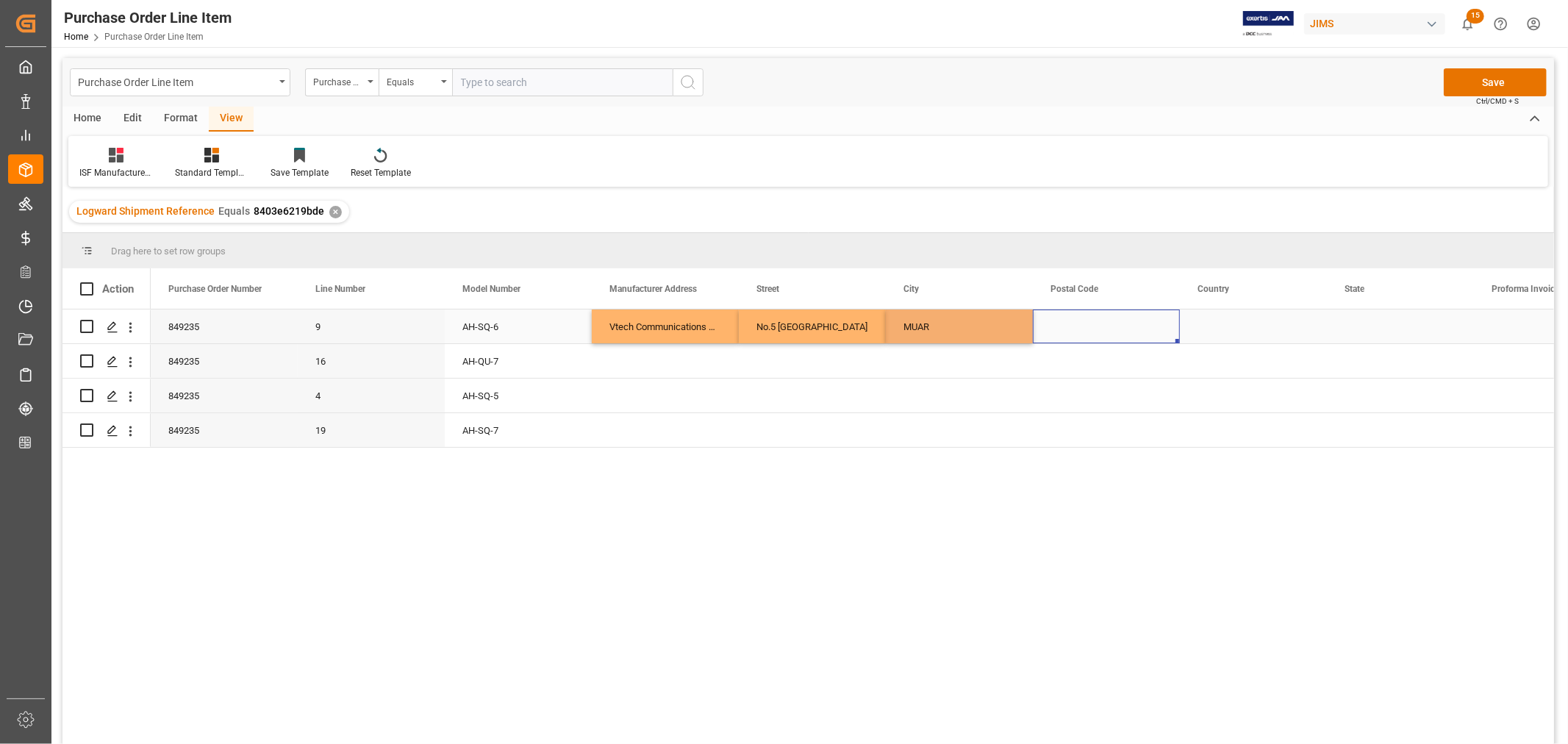
click at [1061, 316] on div "Press SPACE to select this row." at bounding box center [1106, 326] width 147 height 34
click at [1076, 329] on div "Press SPACE to select this row." at bounding box center [1106, 326] width 147 height 34
click at [1055, 338] on input "Press SPACE to select this row." at bounding box center [1107, 335] width 124 height 28
paste input "84000"
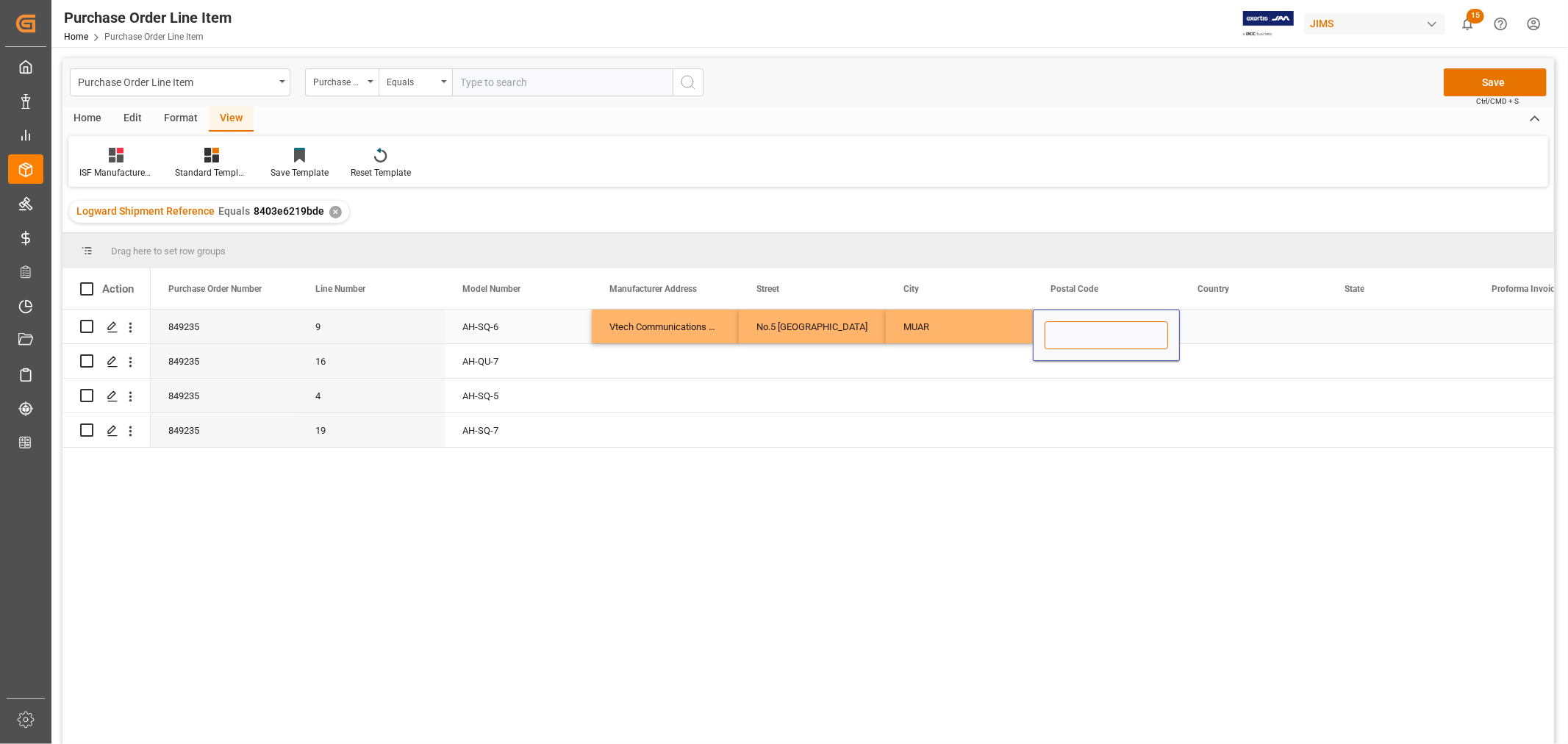
type input "84000"
click at [1208, 314] on div "Press SPACE to select this row." at bounding box center [1253, 326] width 147 height 34
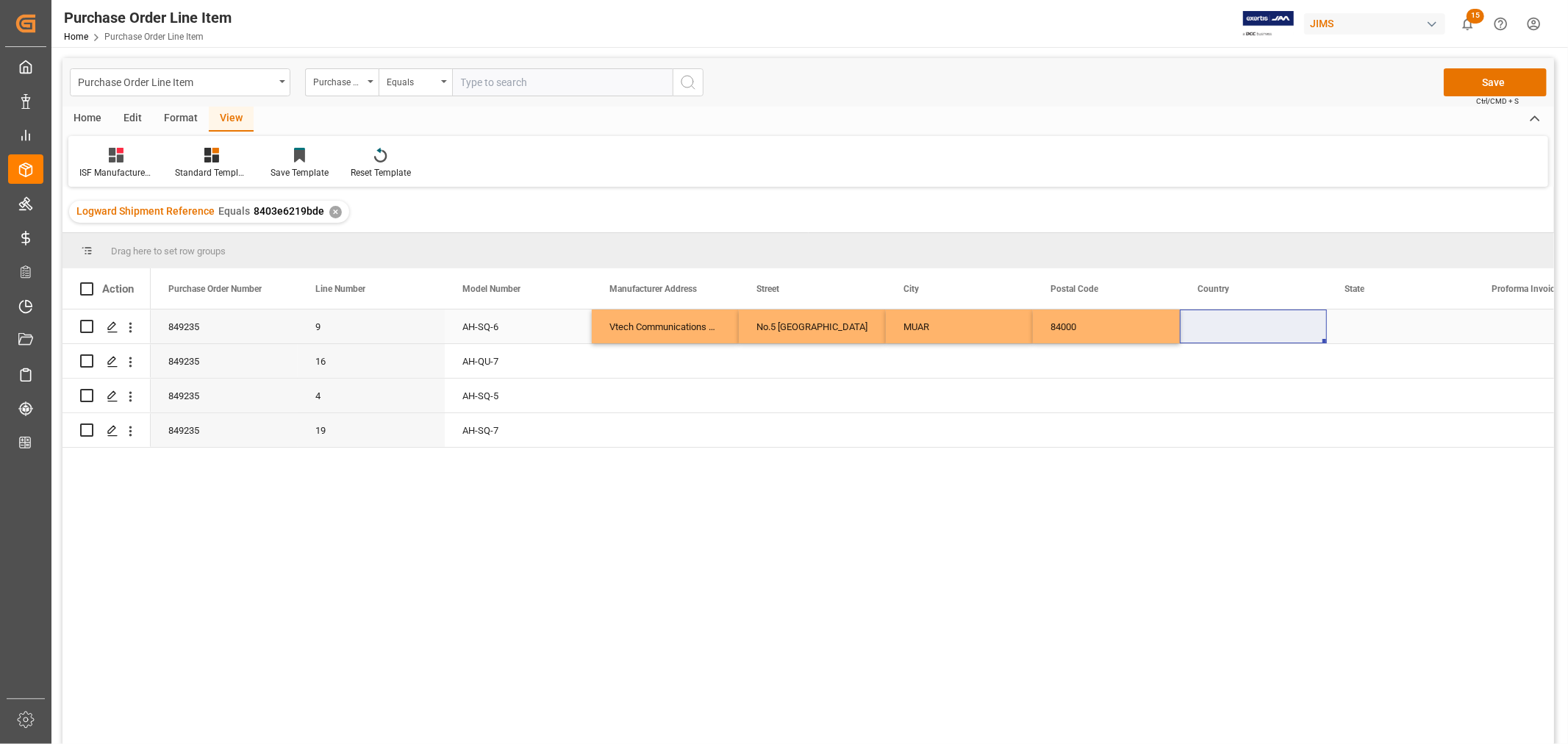
click at [1213, 329] on div "Press SPACE to select this row." at bounding box center [1253, 326] width 147 height 34
click at [1203, 331] on input "Press SPACE to select this row." at bounding box center [1253, 335] width 124 height 28
paste input "MY"
type input "MY"
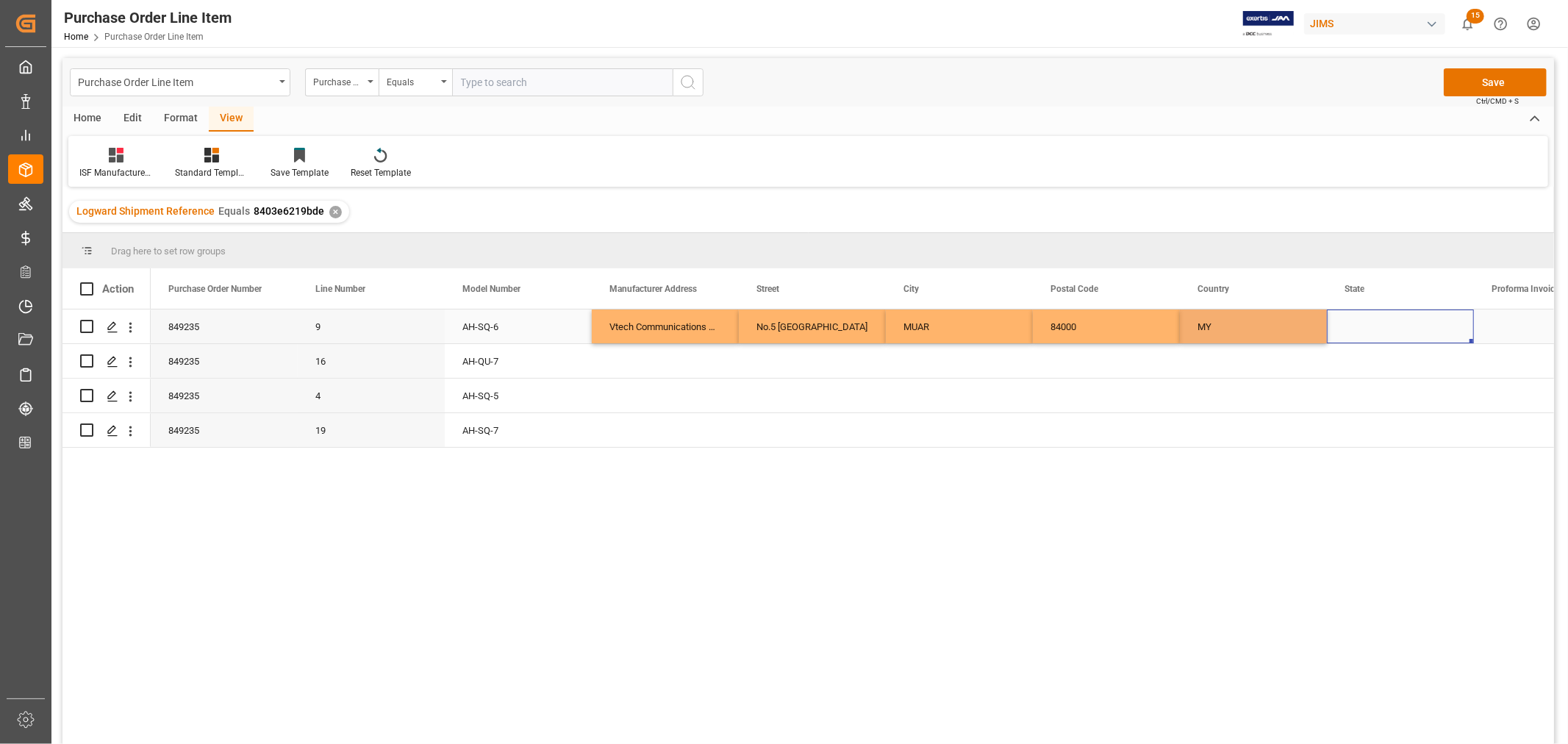
click at [1364, 314] on div "Press SPACE to select this row." at bounding box center [1400, 326] width 147 height 34
click at [1364, 325] on div "Press SPACE to select this row." at bounding box center [1400, 326] width 147 height 34
click at [1344, 333] on input "Press SPACE to select this row." at bounding box center [1400, 335] width 124 height 28
paste input "JOHOR"
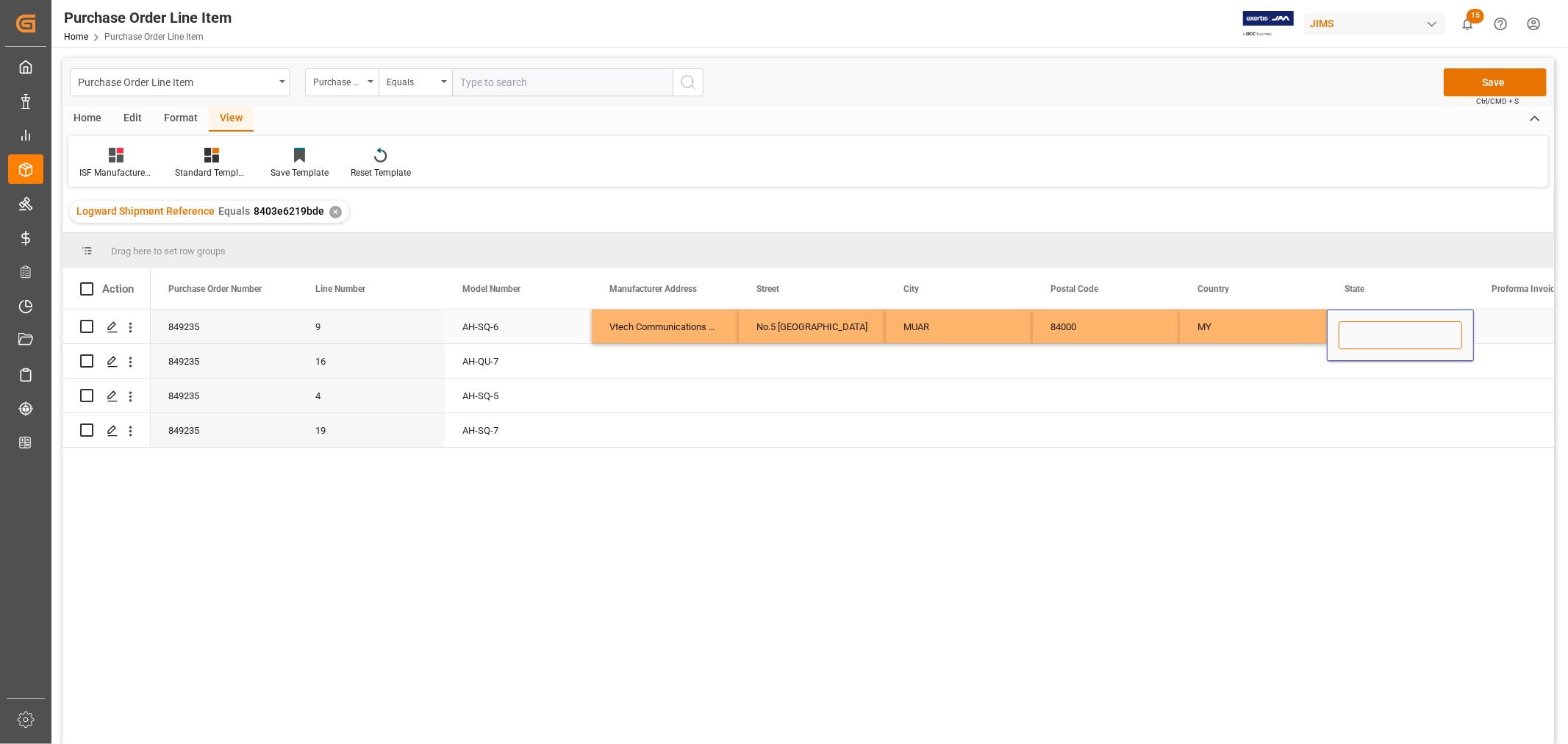
type input "JOHOR"
click at [659, 318] on div "Vtech Communications Malaysia SDN BHD" at bounding box center [665, 326] width 147 height 34
drag, startPoint x: 653, startPoint y: 319, endPoint x: 1373, endPoint y: 318, distance: 720.0
click at [1373, 318] on div "849235 9 AH-SQ-6 Vtech Communications Malaysia SDN BHD No.5 Tanjung Agas Indust…" at bounding box center [1180, 327] width 2059 height 35
drag, startPoint x: 1473, startPoint y: 339, endPoint x: 1455, endPoint y: 433, distance: 95.7
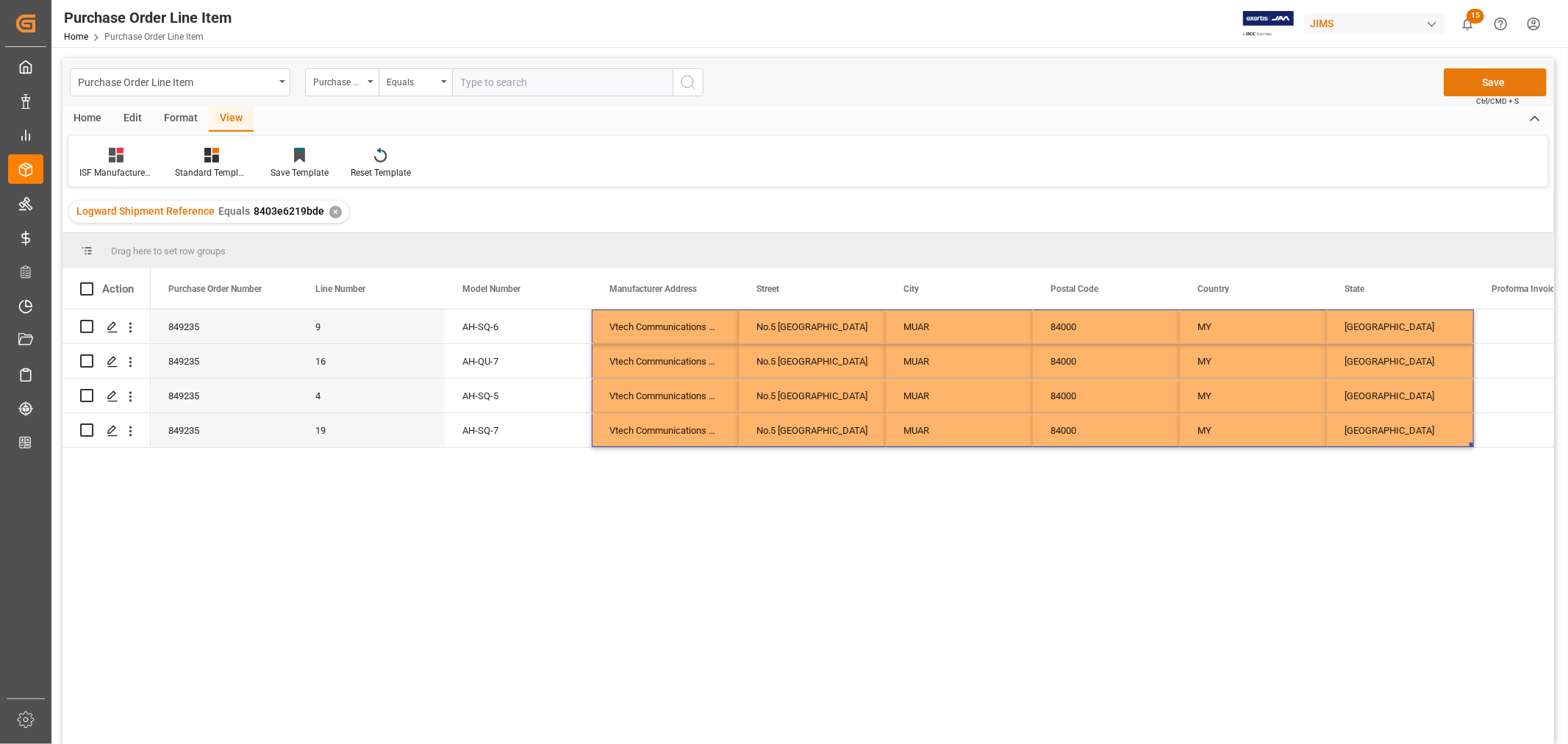
click at [1488, 84] on button "Save" at bounding box center [1495, 81] width 103 height 28
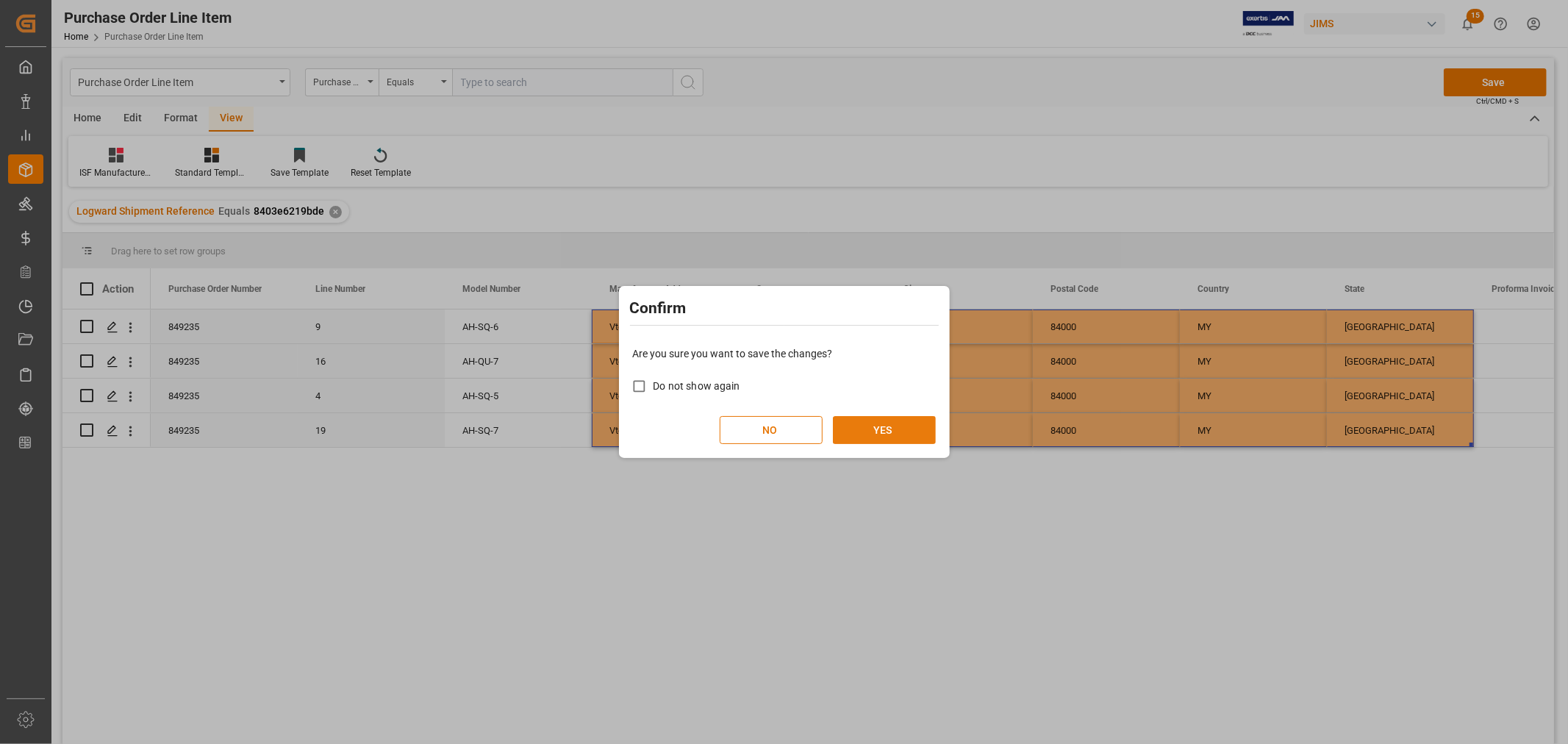
click at [885, 438] on button "YES" at bounding box center [884, 430] width 103 height 28
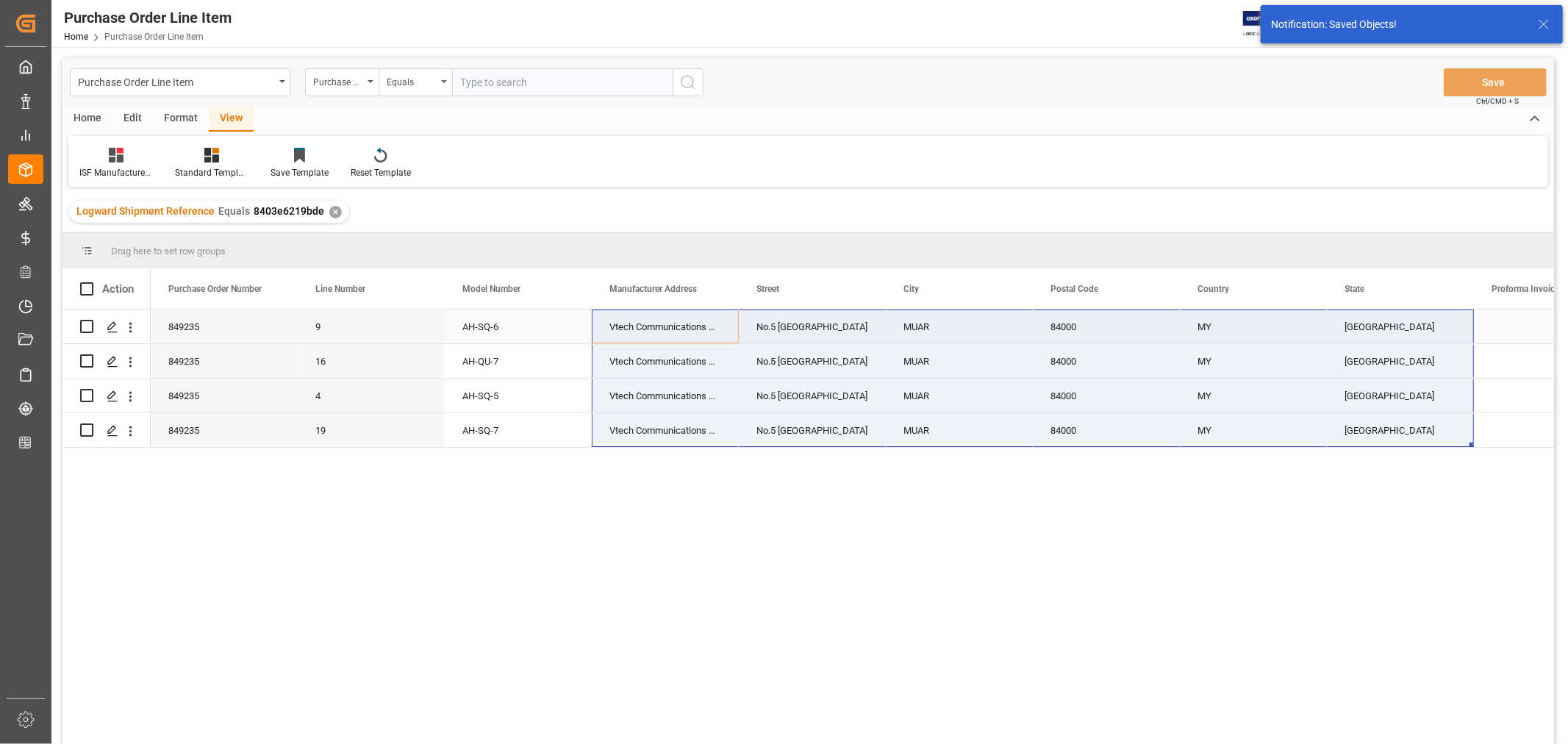
click at [554, 326] on div "AH-SQ-6" at bounding box center [518, 326] width 147 height 34
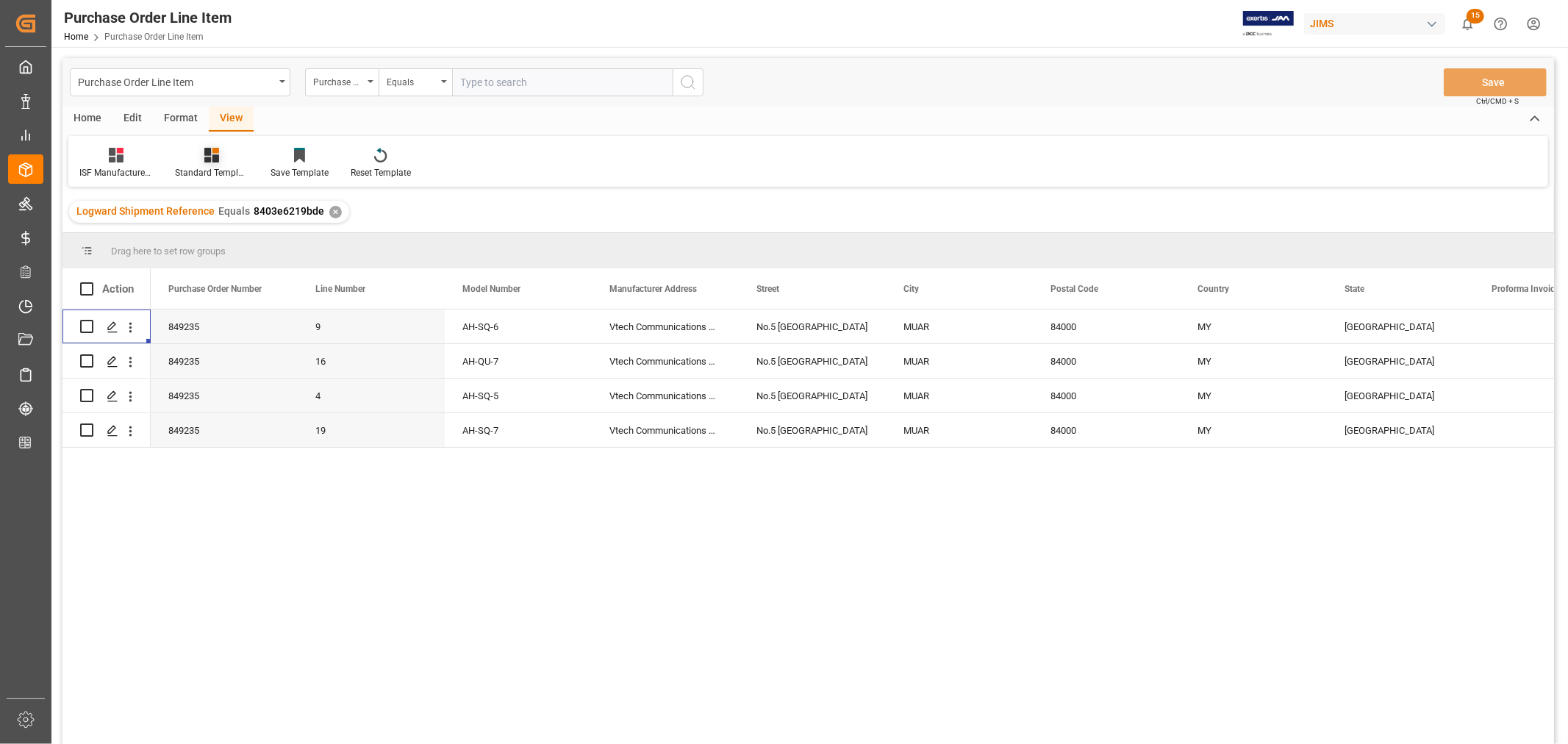
click at [217, 162] on div "Standard Templates" at bounding box center [212, 163] width 96 height 33
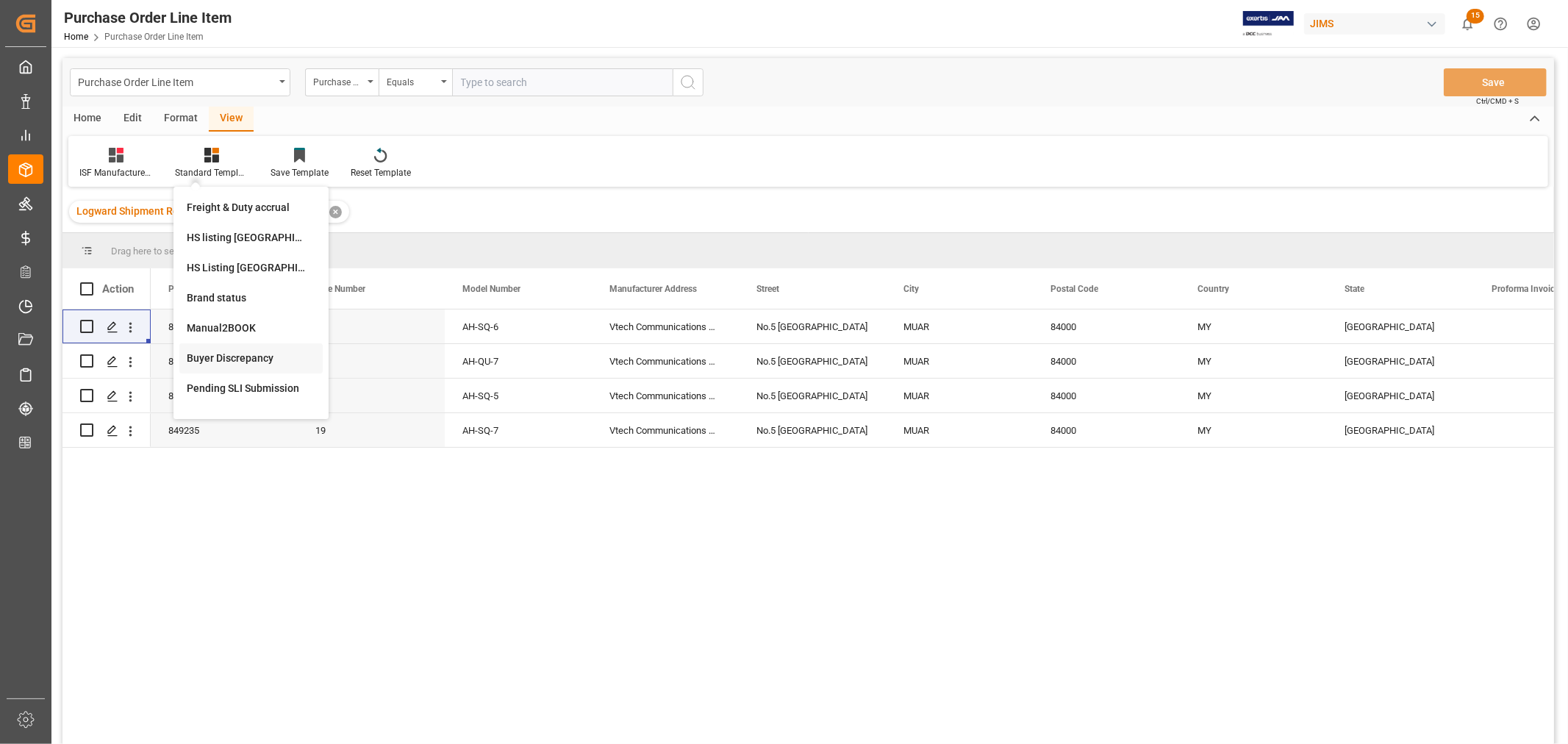
click at [233, 353] on div "Buyer Discrepancy" at bounding box center [251, 359] width 129 height 15
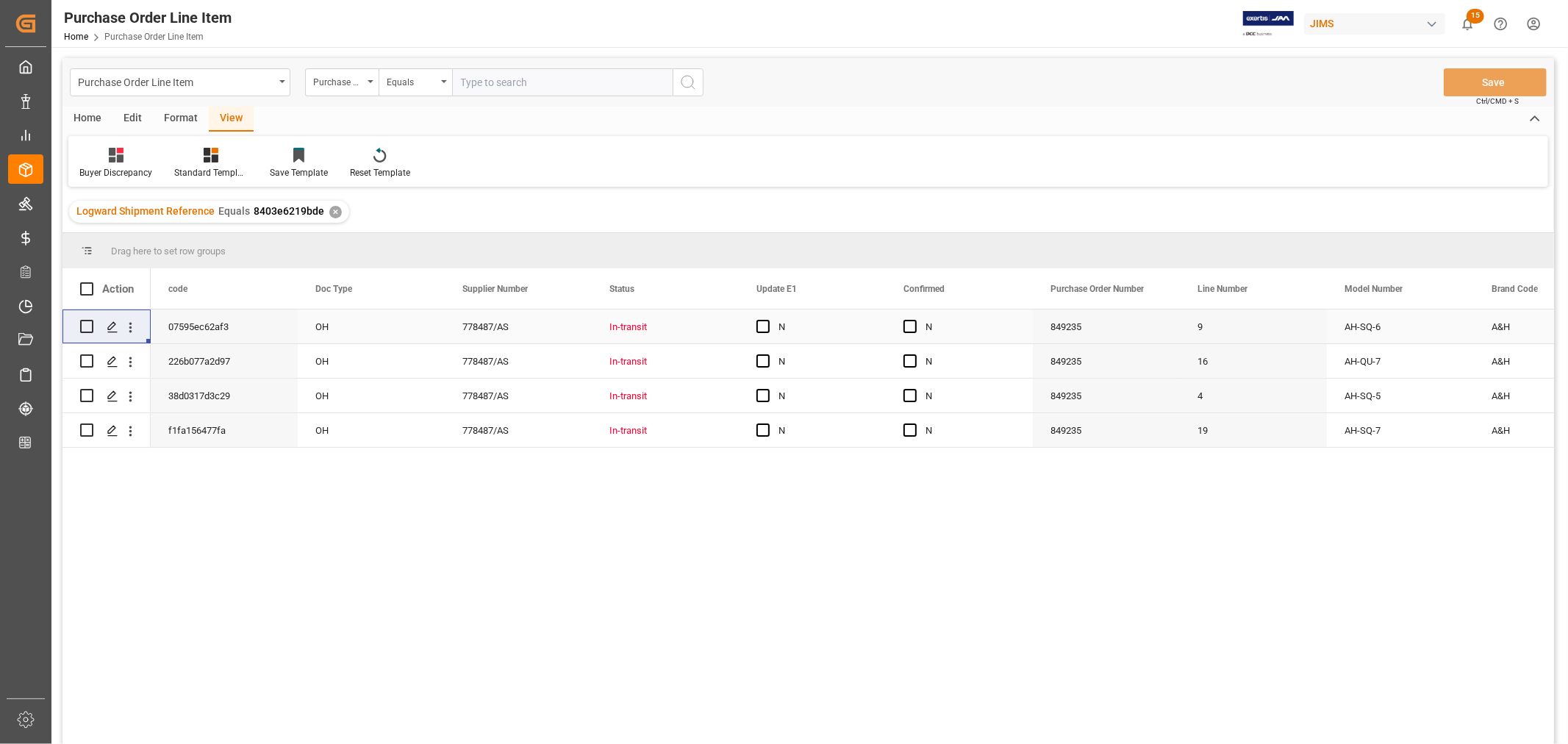
click at [1126, 324] on div "849235" at bounding box center [1106, 326] width 147 height 34
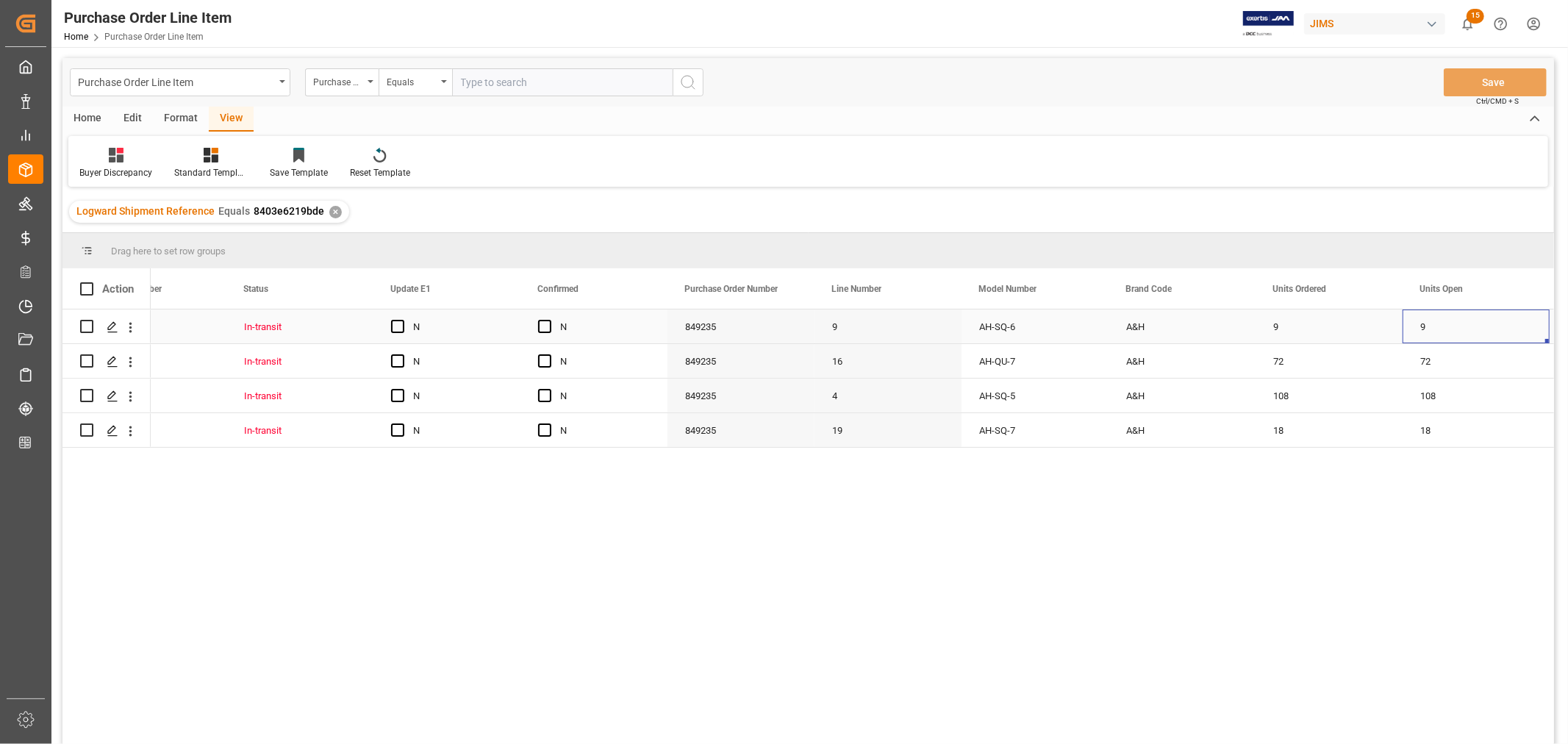
scroll to position [0, 512]
click at [1275, 326] on div "9" at bounding box center [1329, 326] width 147 height 34
drag, startPoint x: 1399, startPoint y: 341, endPoint x: 1452, endPoint y: 331, distance: 53.9
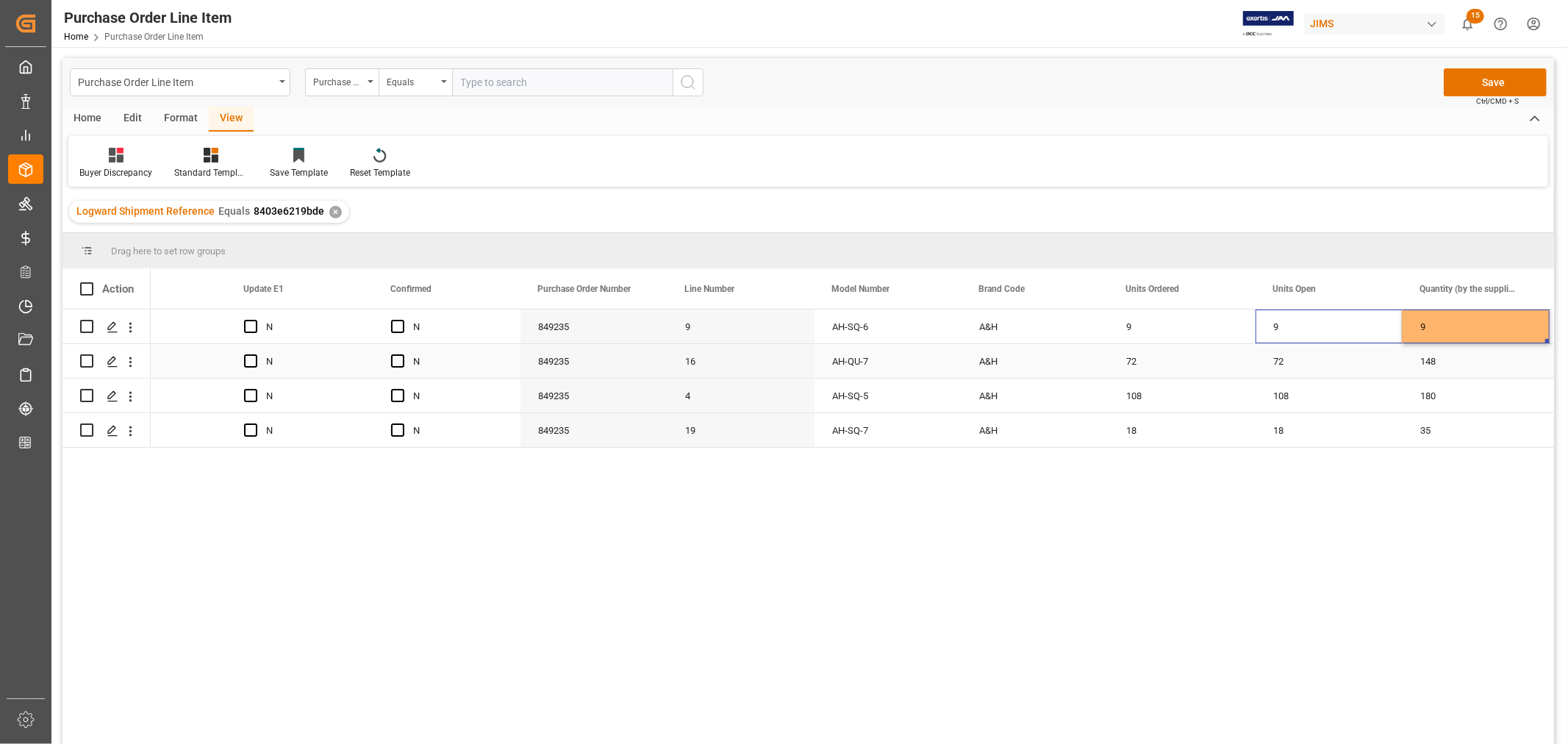
click at [1285, 359] on div "72" at bounding box center [1329, 360] width 147 height 34
drag, startPoint x: 1400, startPoint y: 377, endPoint x: 1487, endPoint y: 358, distance: 89.1
click at [1285, 394] on div "108" at bounding box center [1329, 395] width 147 height 34
click at [1398, 411] on div "108" at bounding box center [1329, 395] width 147 height 34
drag, startPoint x: 1400, startPoint y: 409, endPoint x: 1480, endPoint y: 399, distance: 80.6
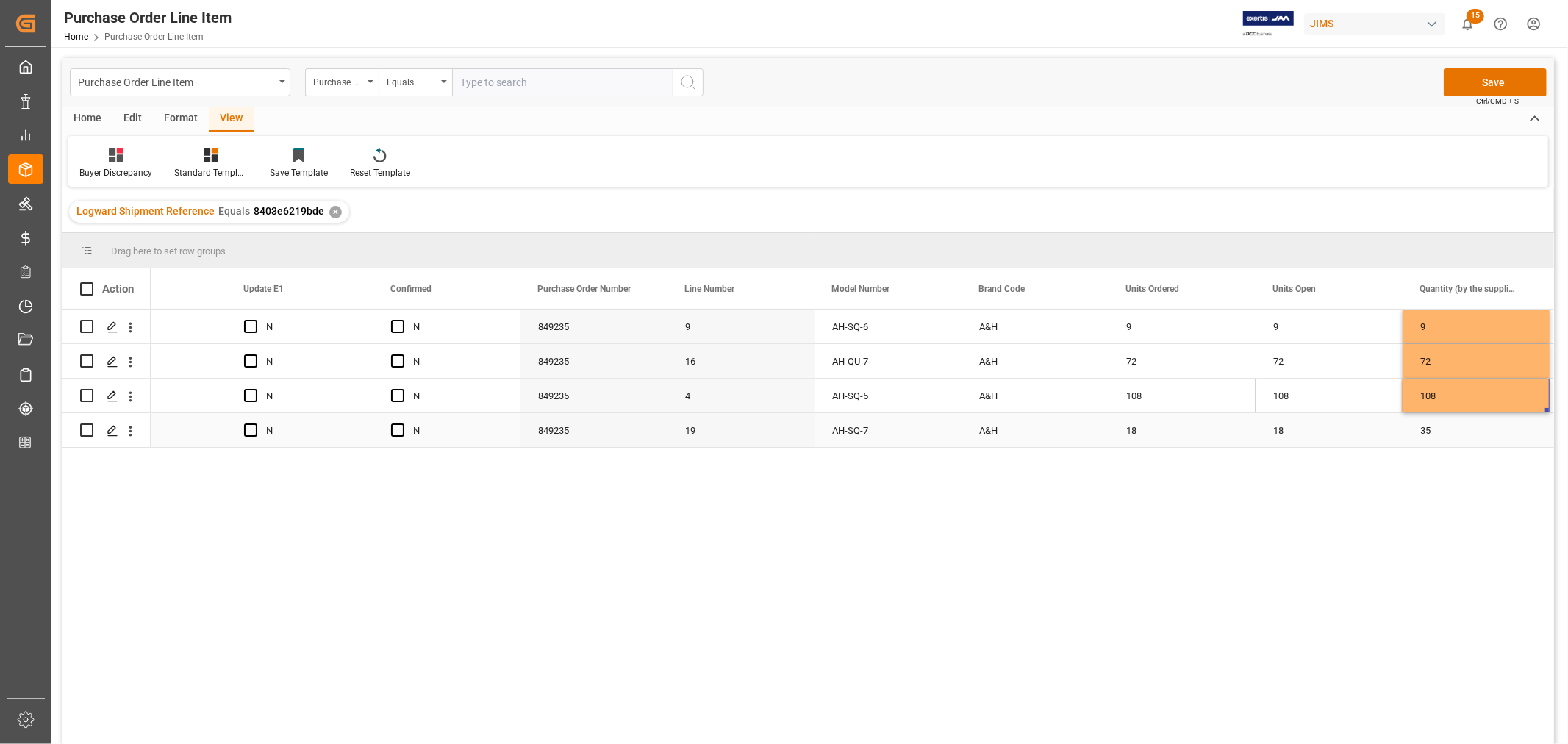
click at [1276, 430] on div "18" at bounding box center [1329, 430] width 147 height 34
drag, startPoint x: 1398, startPoint y: 443, endPoint x: 1471, endPoint y: 434, distance: 73.6
click at [1196, 392] on div "108" at bounding box center [1182, 395] width 147 height 34
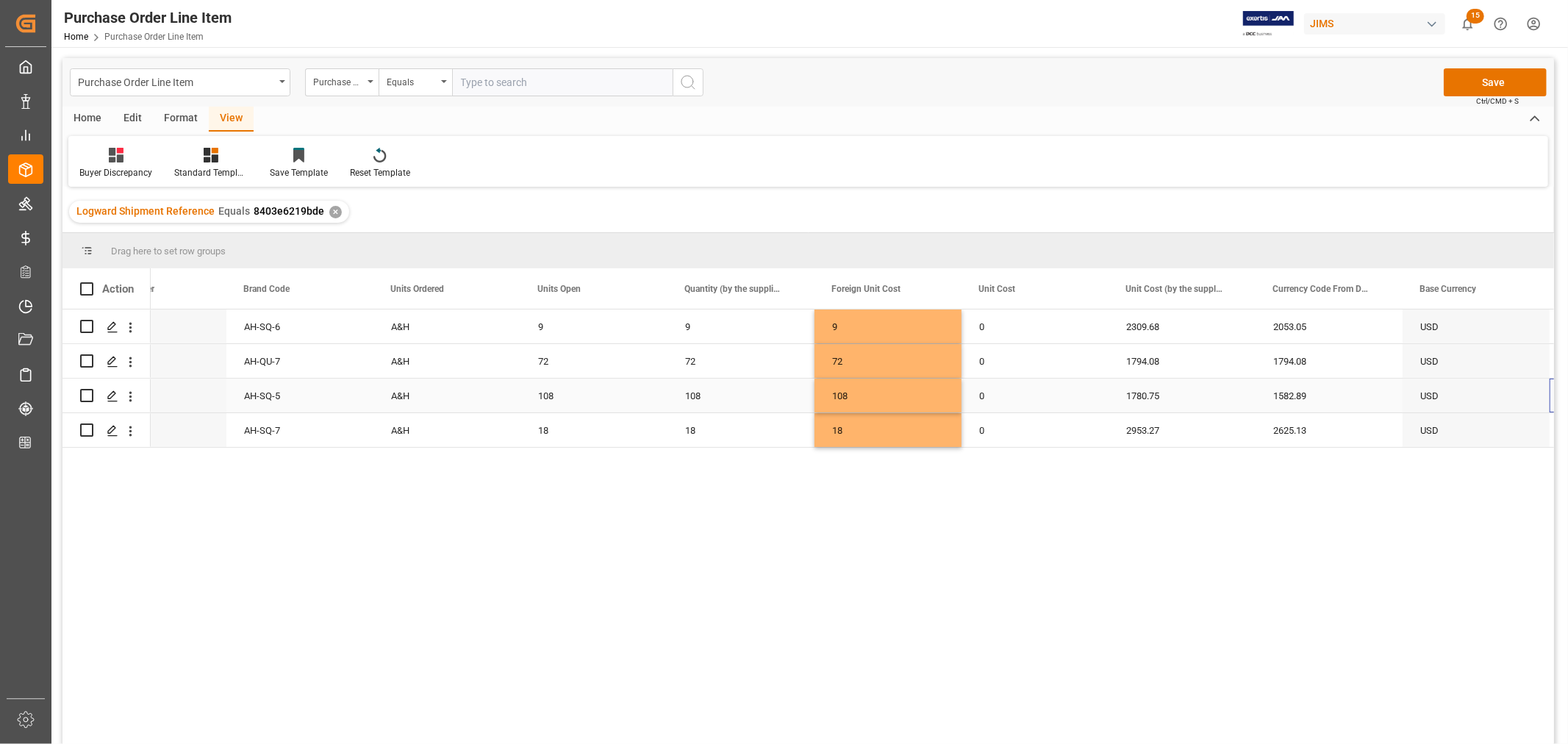
scroll to position [0, 1248]
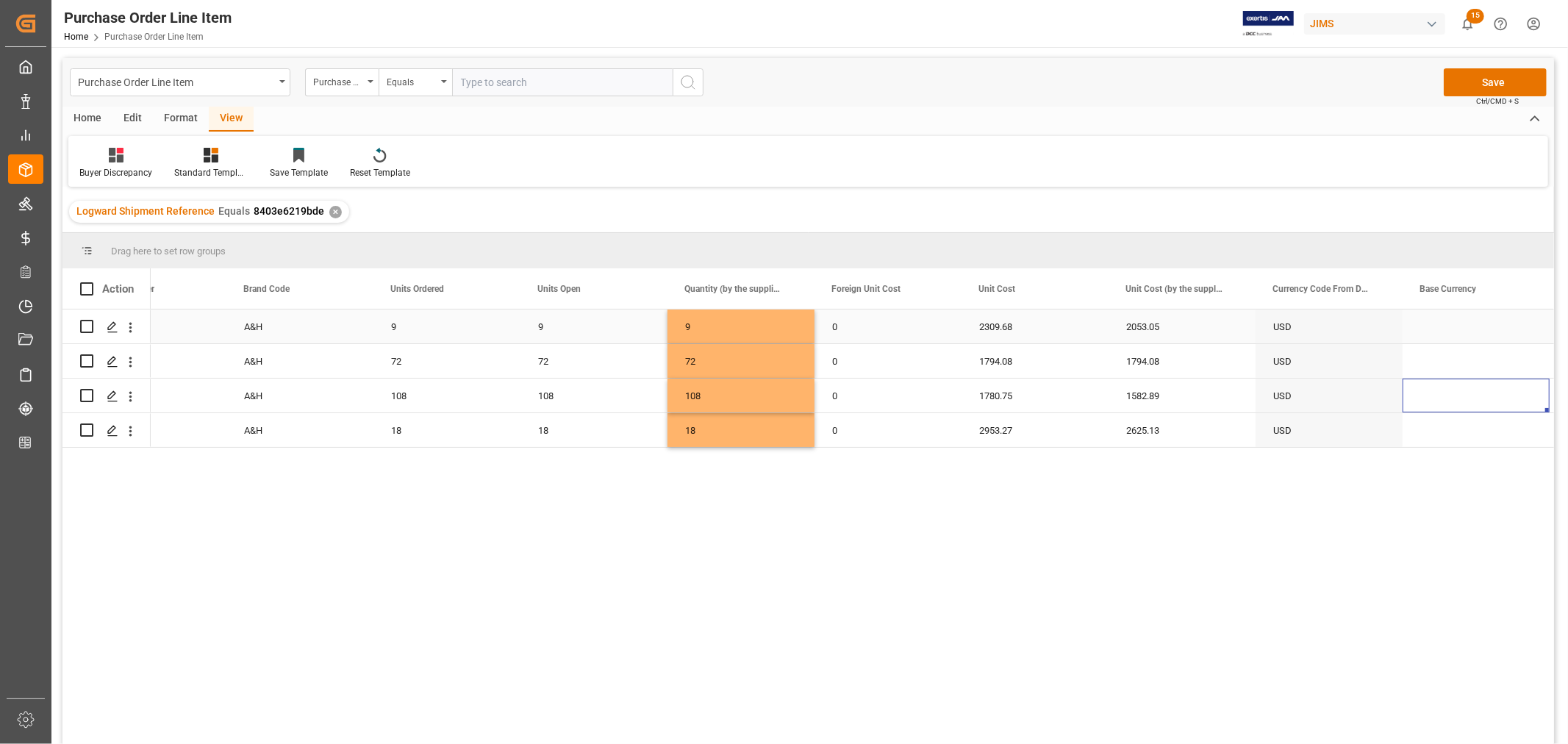
click at [997, 318] on div "2309.68" at bounding box center [1035, 326] width 147 height 34
drag, startPoint x: 1106, startPoint y: 340, endPoint x: 1209, endPoint y: 333, distance: 103.2
click at [997, 392] on div "1780.75" at bounding box center [1035, 395] width 147 height 34
drag, startPoint x: 1105, startPoint y: 408, endPoint x: 1165, endPoint y: 402, distance: 60.3
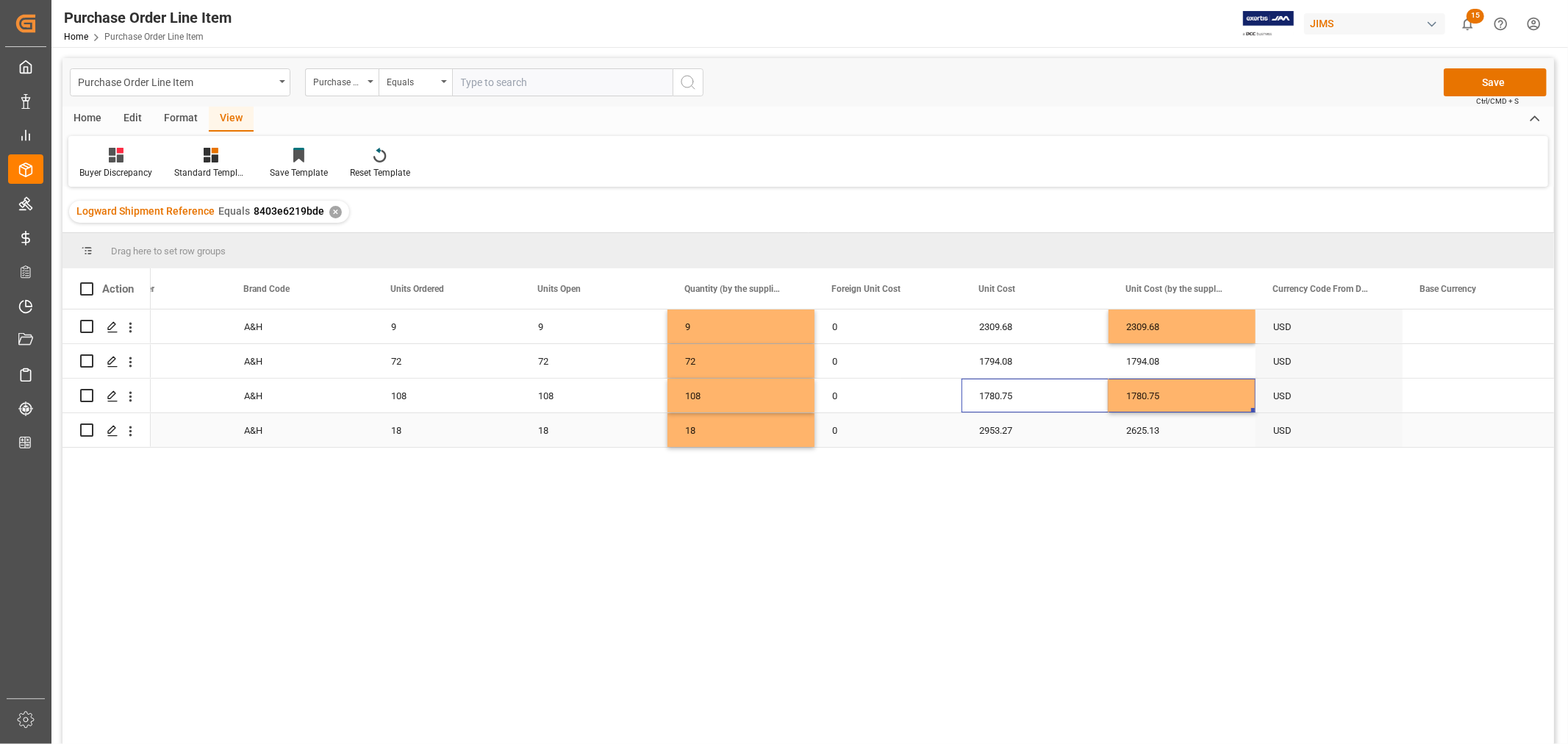
click at [995, 429] on div "2953.27" at bounding box center [1035, 430] width 147 height 34
drag, startPoint x: 1104, startPoint y: 444, endPoint x: 1170, endPoint y: 435, distance: 66.6
click at [1490, 83] on button "Save" at bounding box center [1495, 81] width 103 height 28
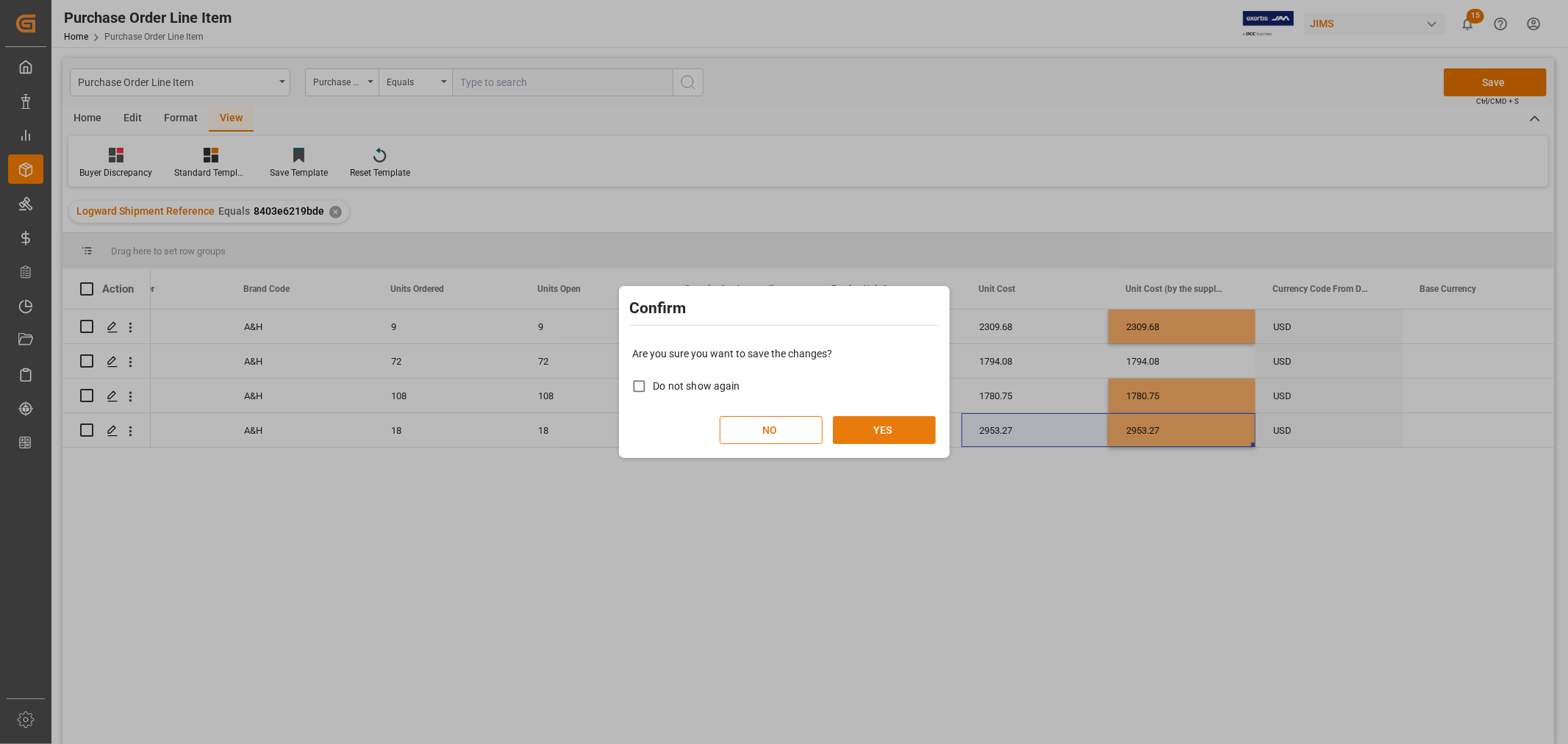
click at [869, 429] on button "YES" at bounding box center [884, 430] width 103 height 28
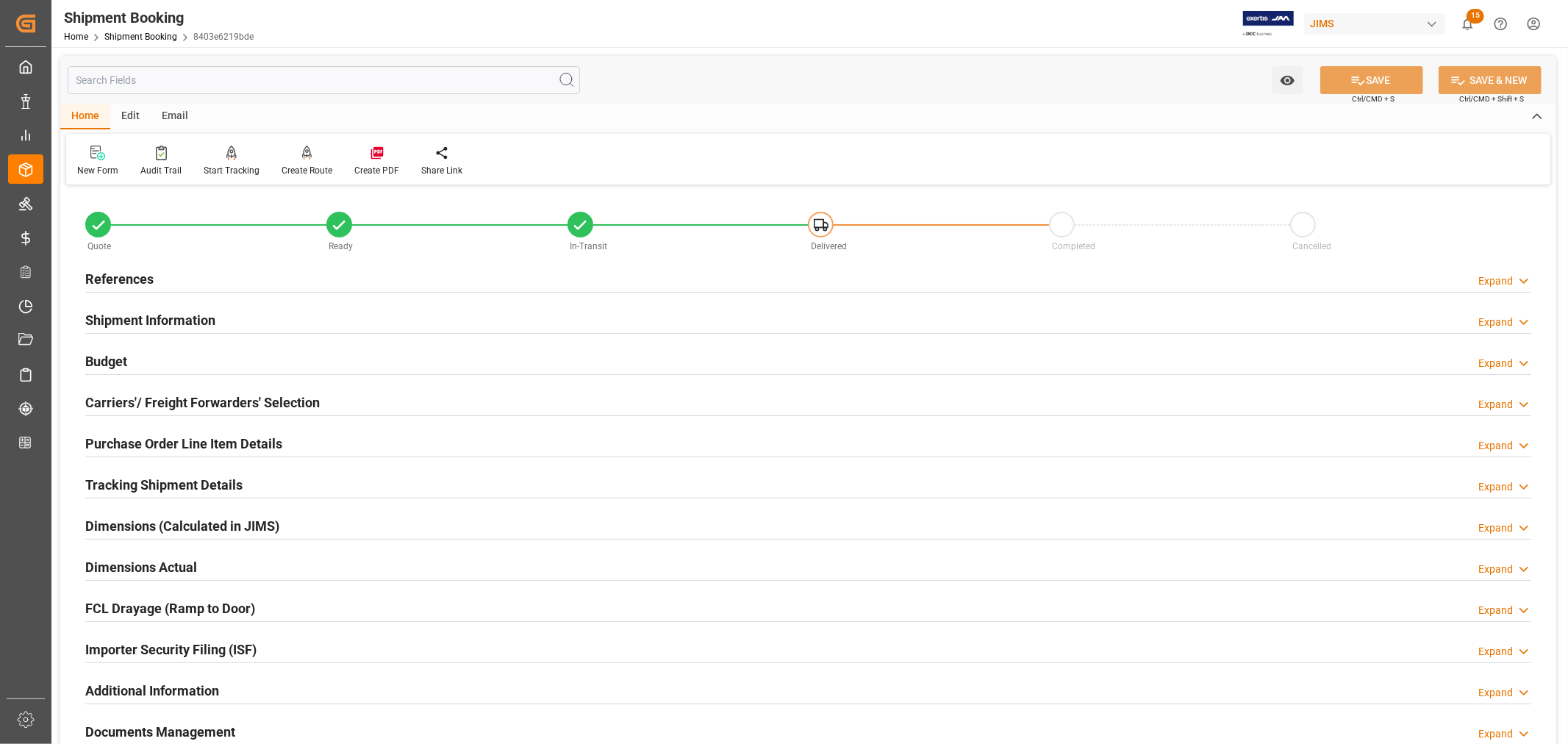
click at [237, 402] on h2 "Carriers'/ Freight Forwarders' Selection" at bounding box center [202, 402] width 235 height 20
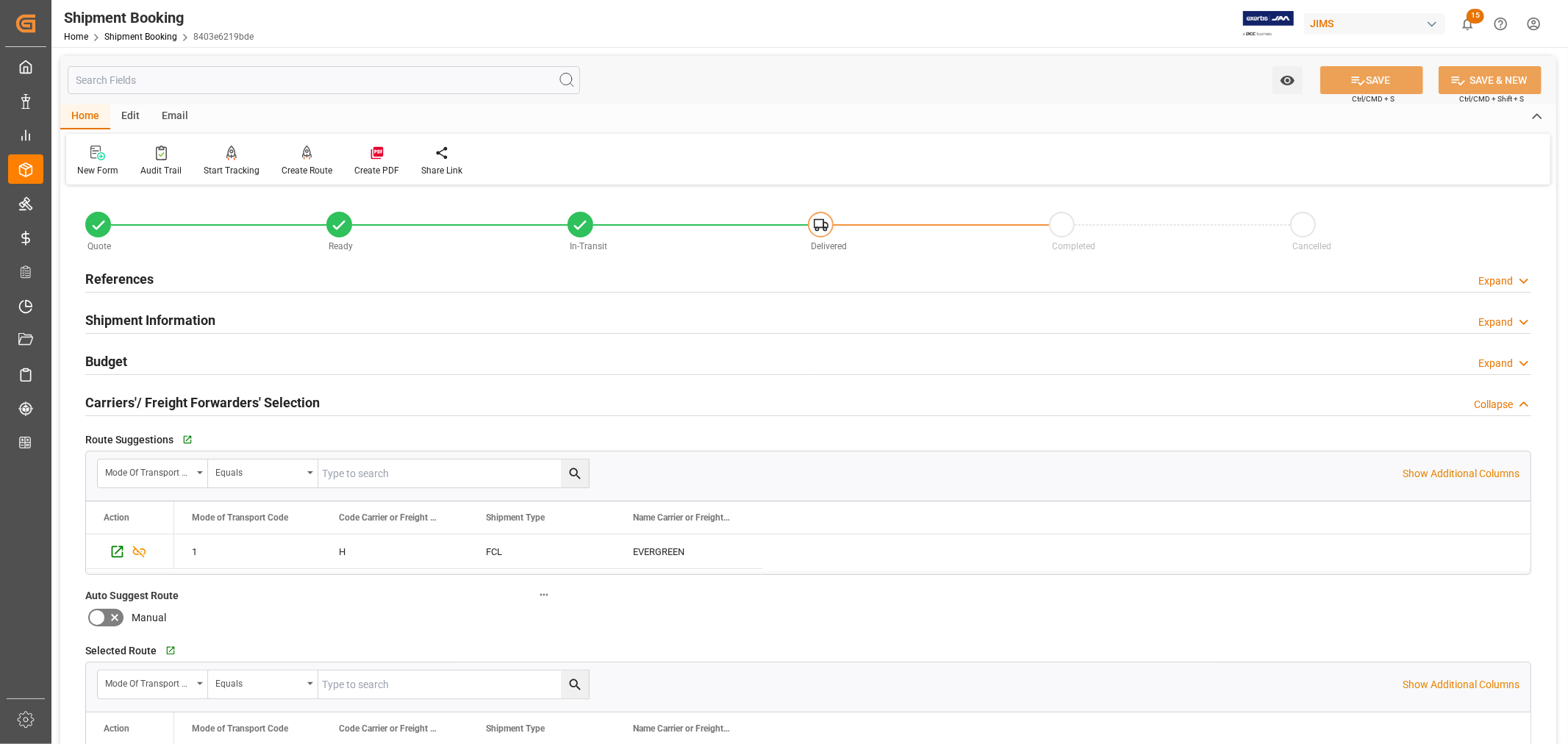
click at [237, 402] on h2 "Carriers'/ Freight Forwarders' Selection" at bounding box center [202, 402] width 235 height 20
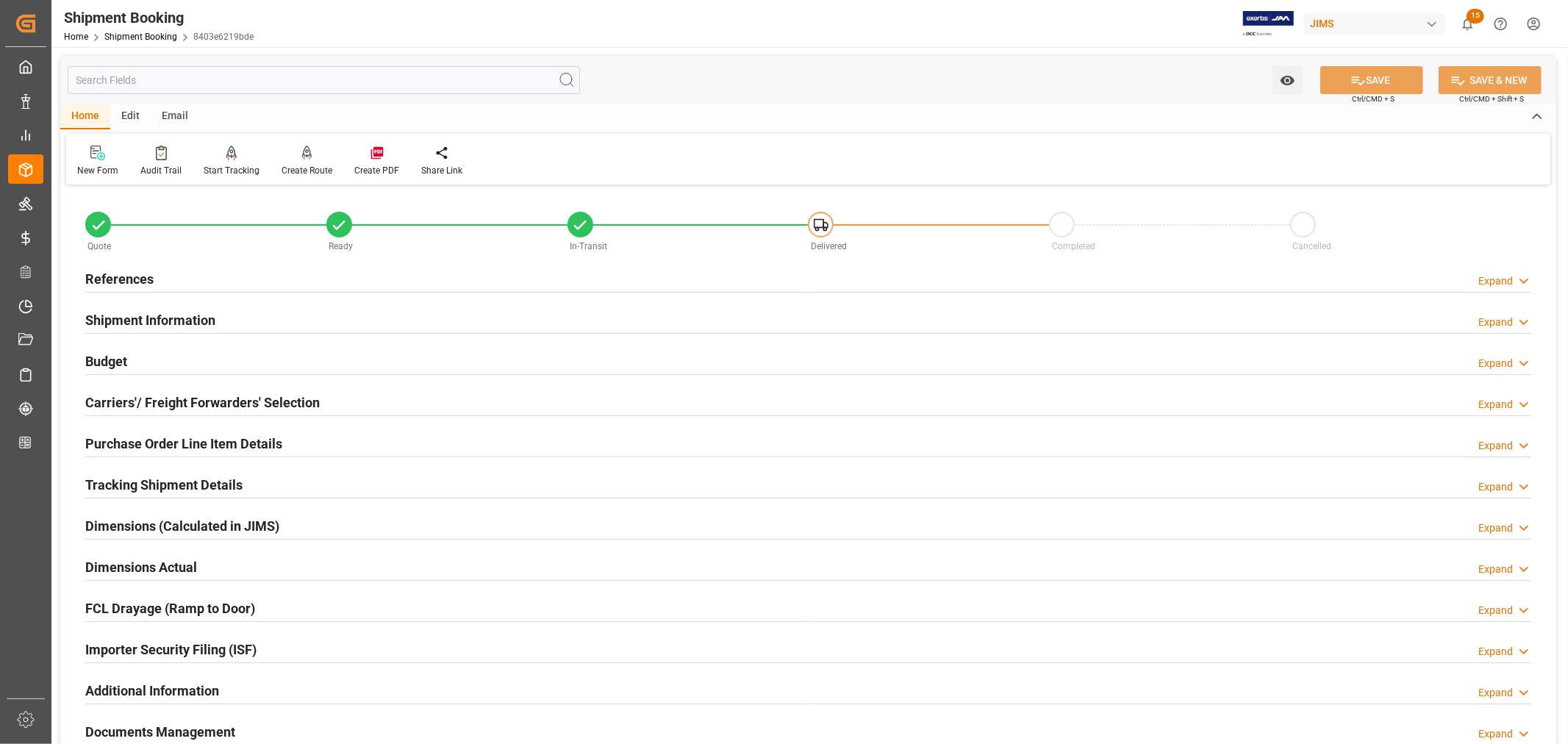
click at [237, 394] on h2 "Carriers'/ Freight Forwarders' Selection" at bounding box center [202, 402] width 235 height 20
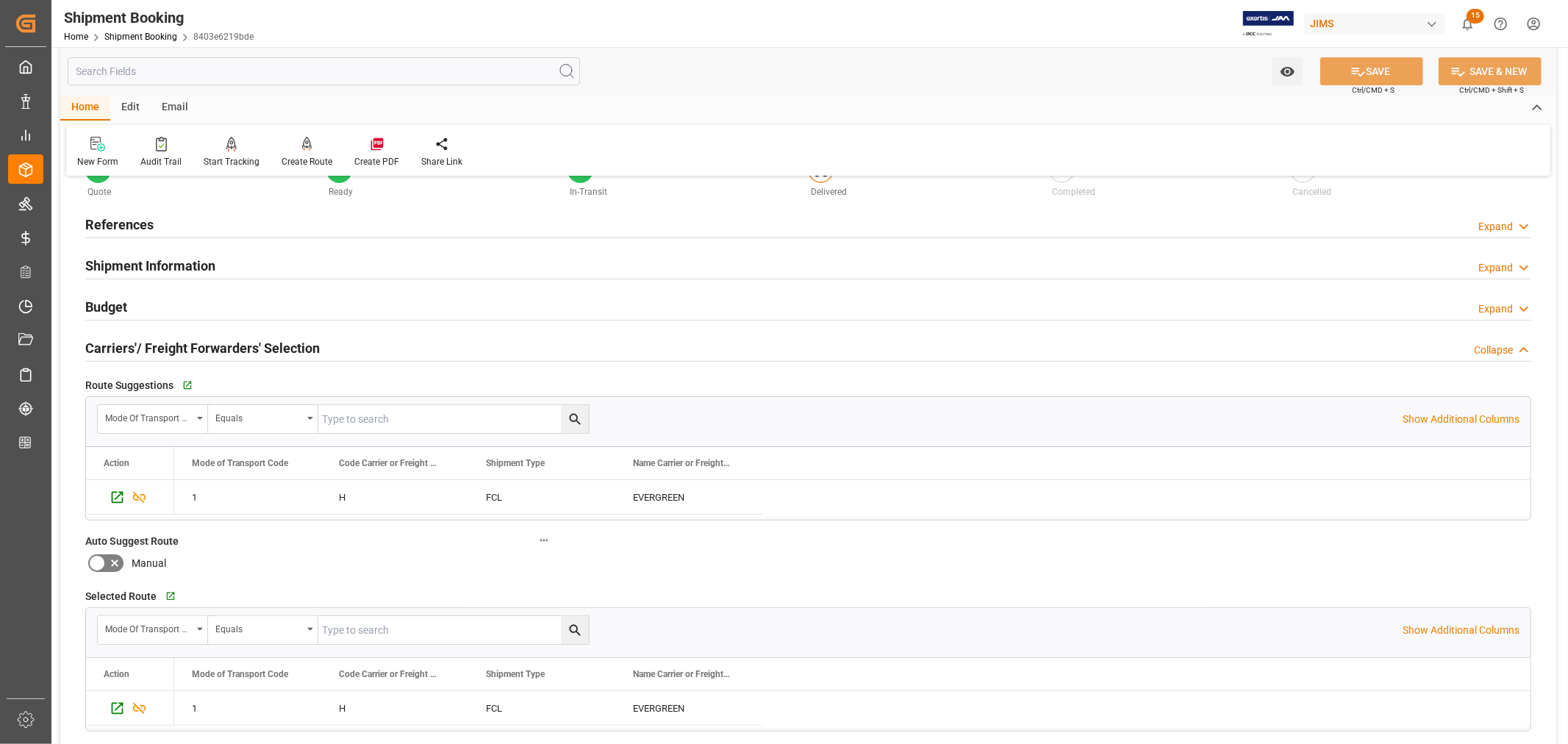
scroll to position [81, 0]
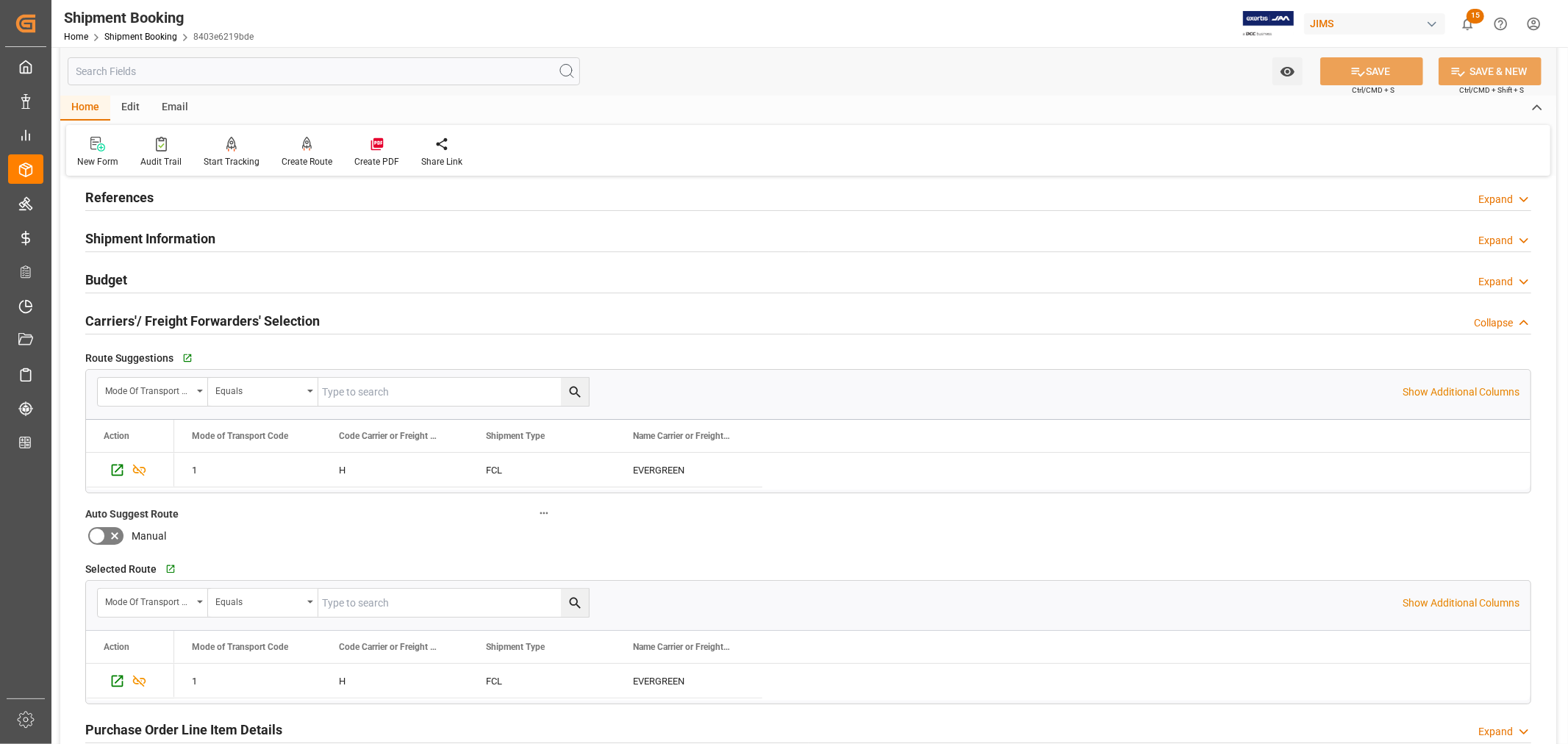
click at [239, 326] on h2 "Carriers'/ Freight Forwarders' Selection" at bounding box center [202, 320] width 235 height 20
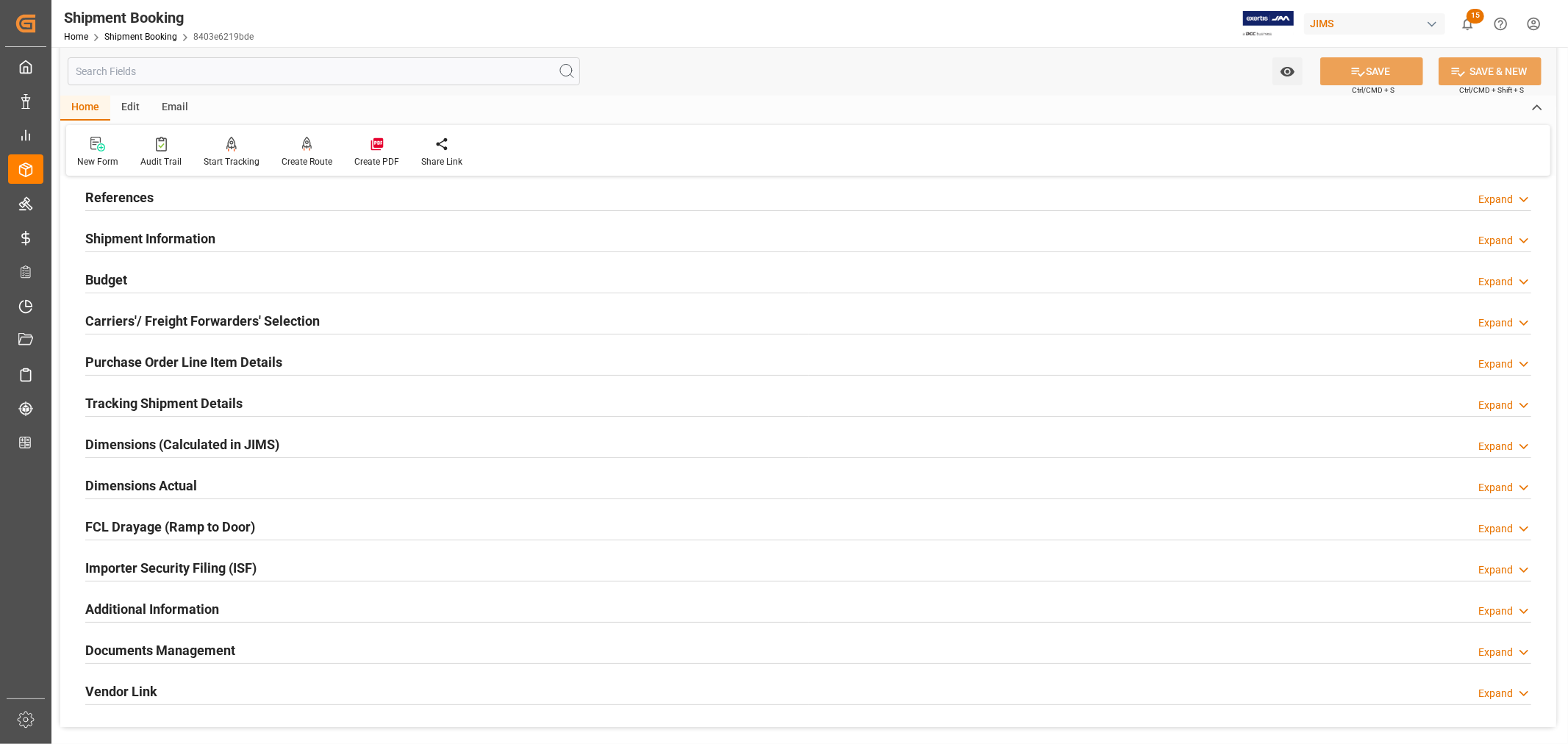
click at [188, 231] on h2 "Shipment Information" at bounding box center [151, 238] width 130 height 20
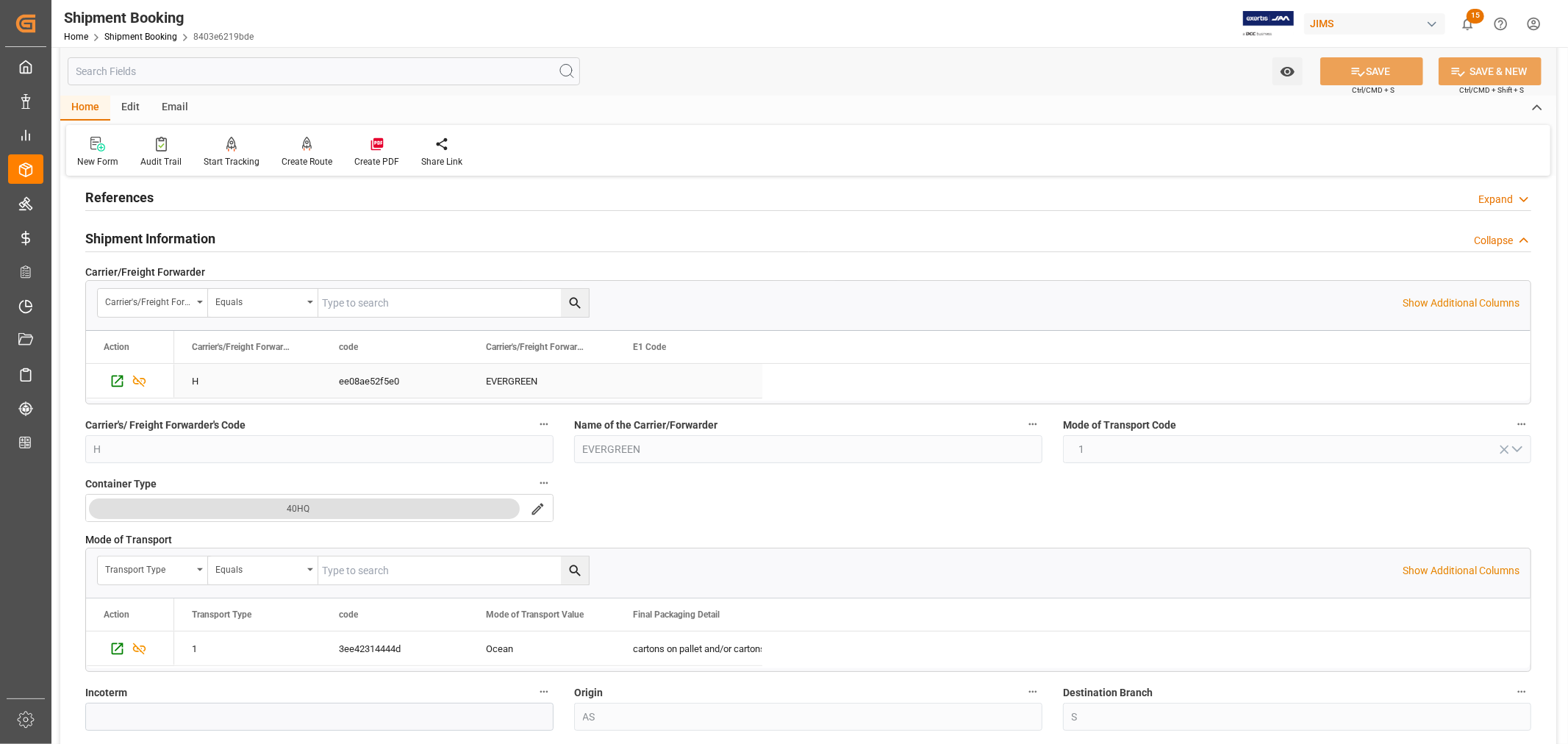
click at [188, 231] on h2 "Shipment Information" at bounding box center [151, 238] width 130 height 20
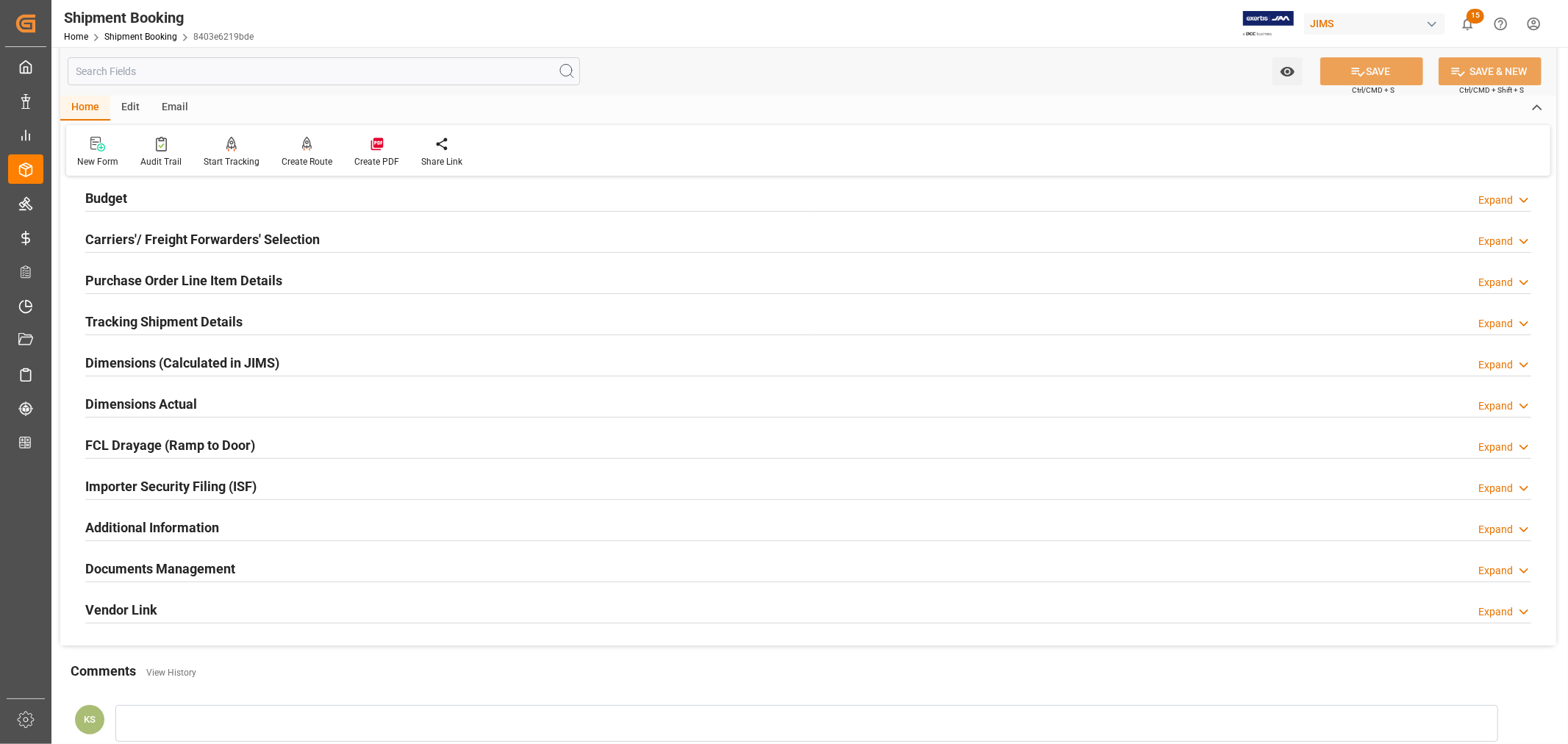
scroll to position [244, 0]
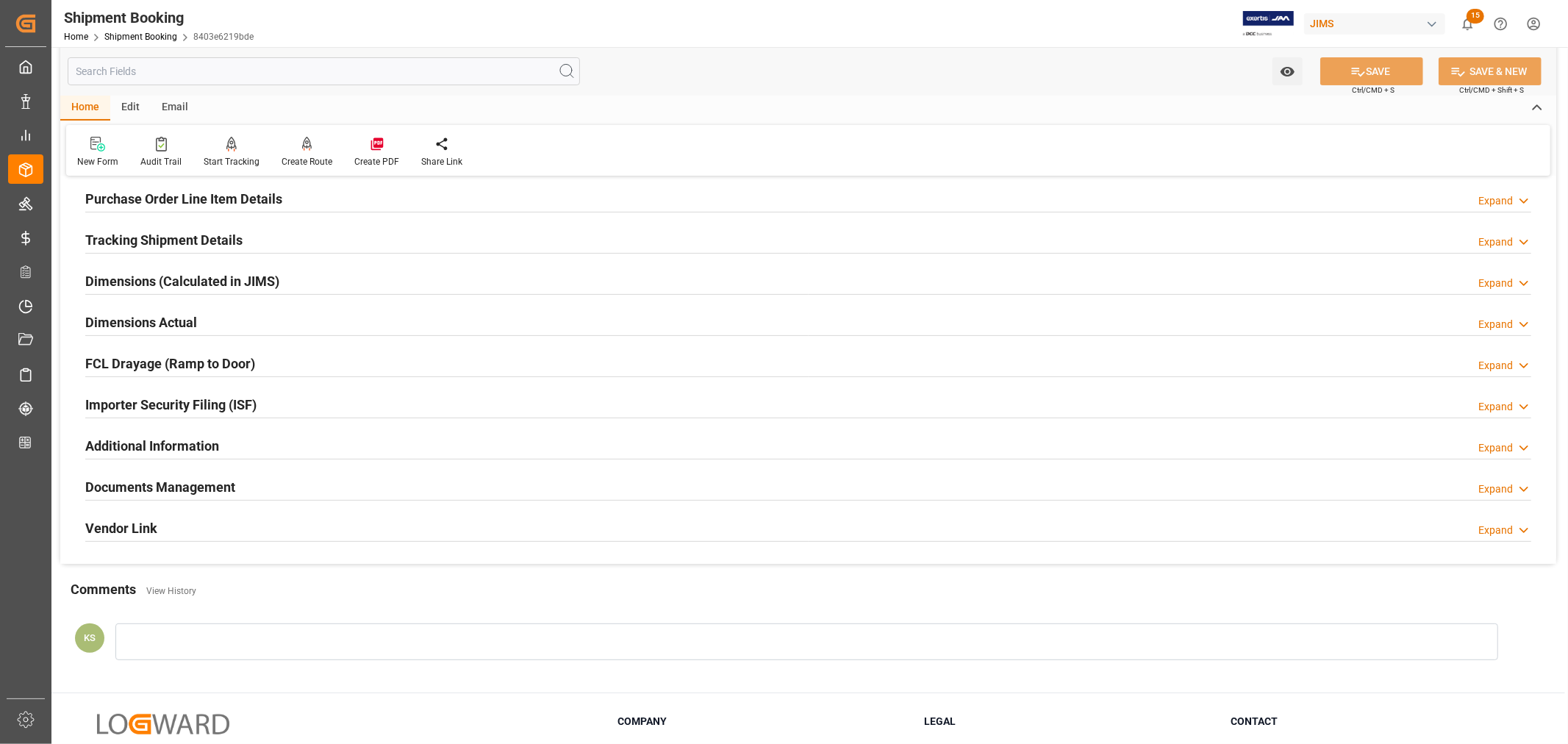
click at [246, 408] on h2 "Importer Security Filing (ISF)" at bounding box center [171, 405] width 172 height 20
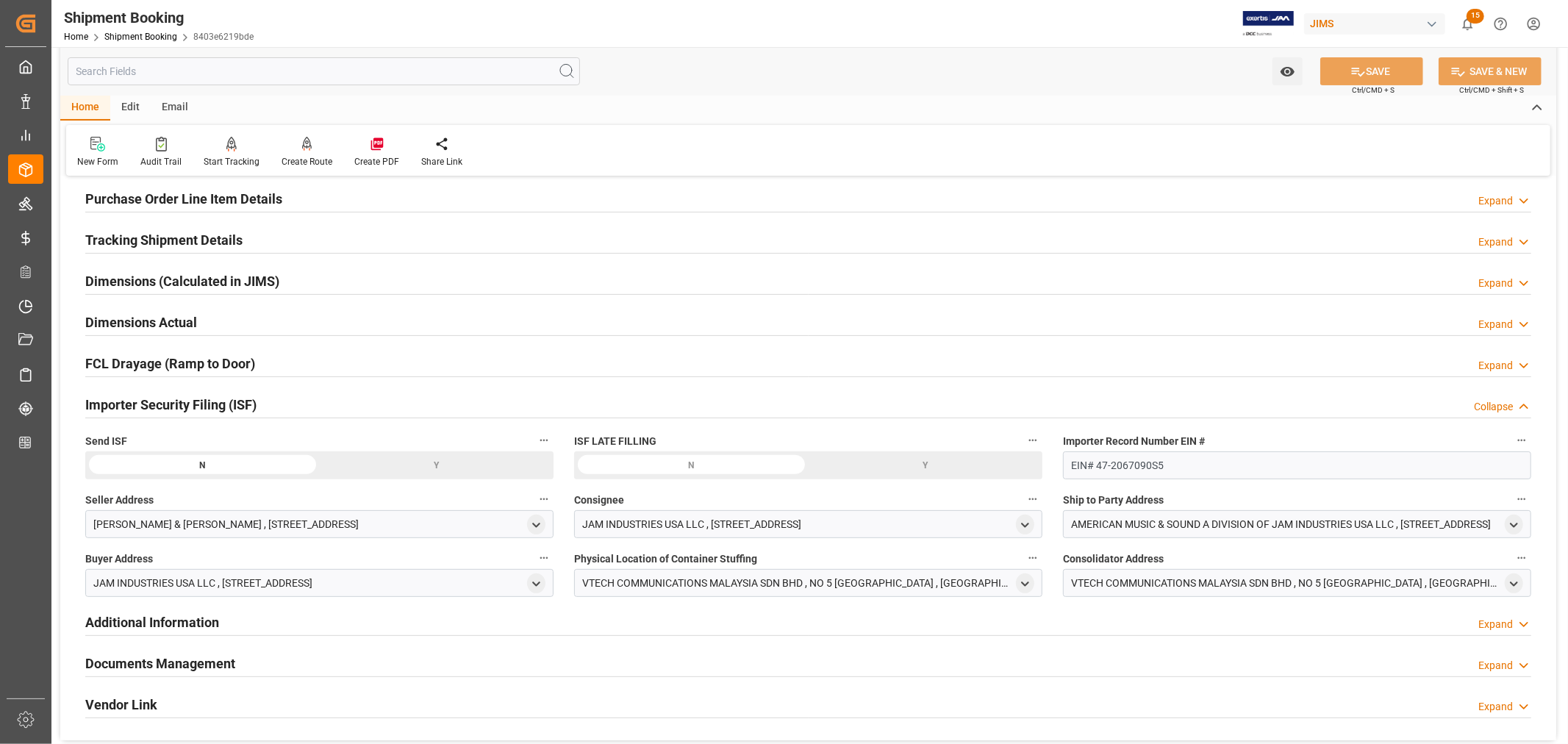
click at [0, 0] on div "Y" at bounding box center [0, 0] width 0 height 0
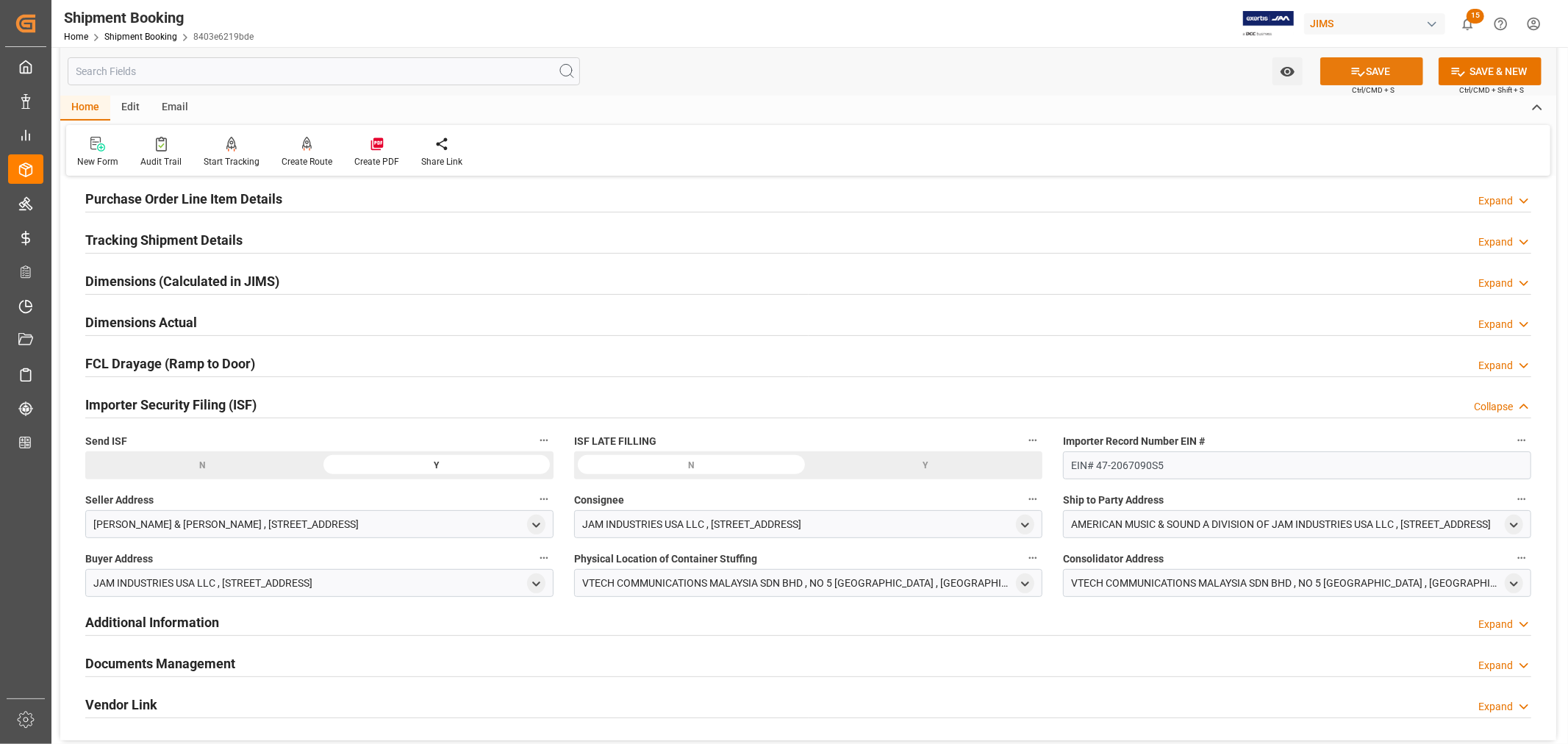
click at [1369, 70] on button "SAVE" at bounding box center [1371, 71] width 103 height 28
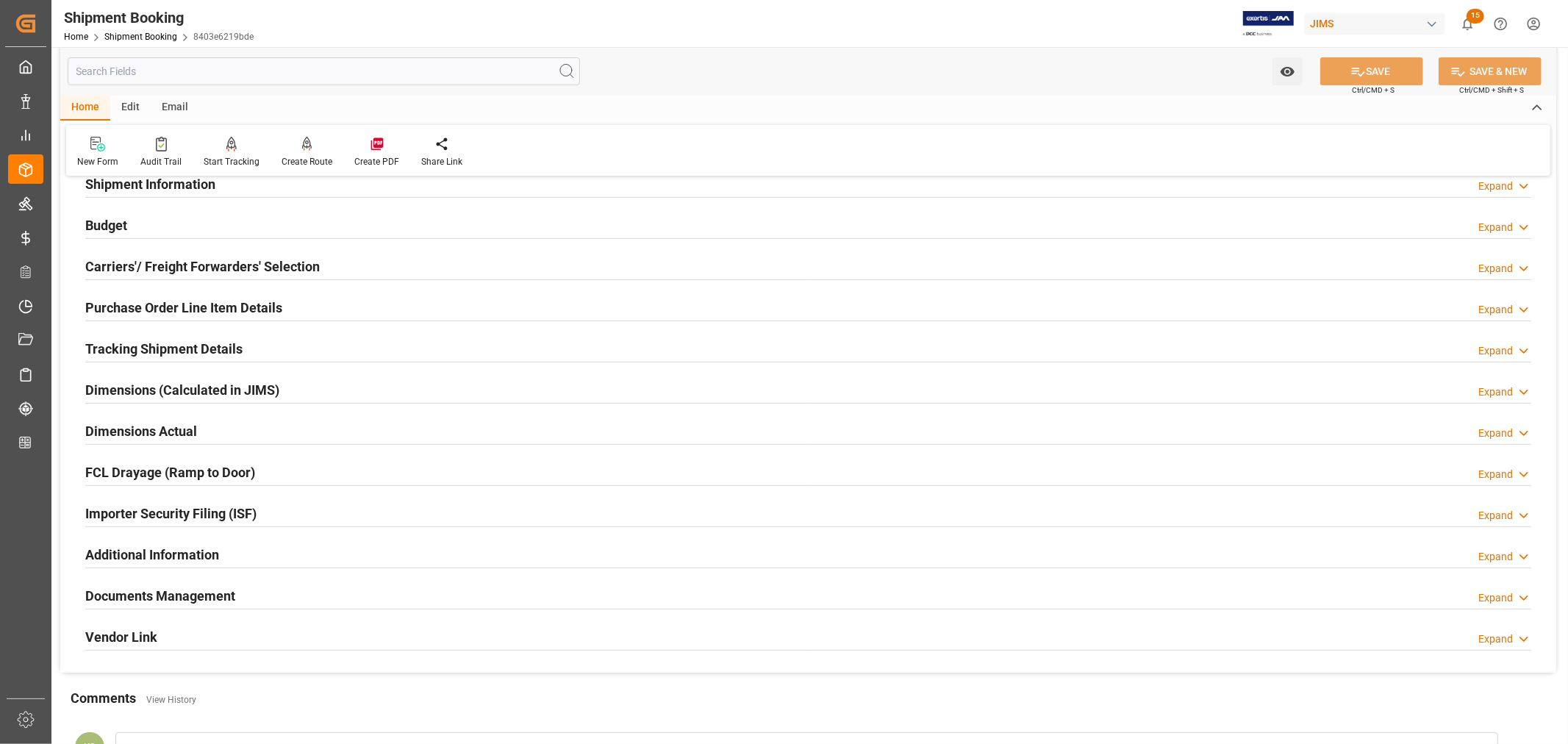
scroll to position [0, 0]
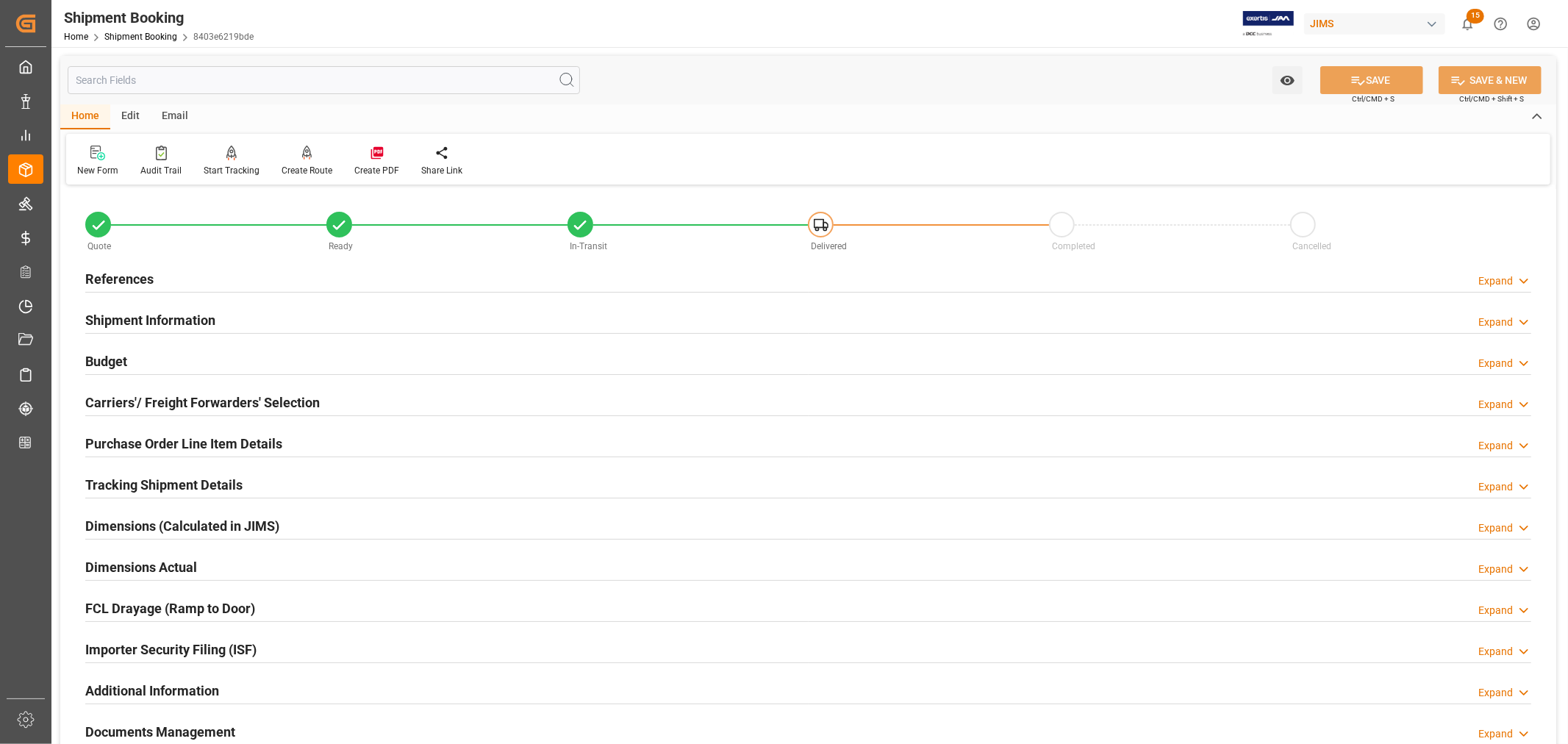
click at [134, 281] on h2 "References" at bounding box center [119, 279] width 68 height 20
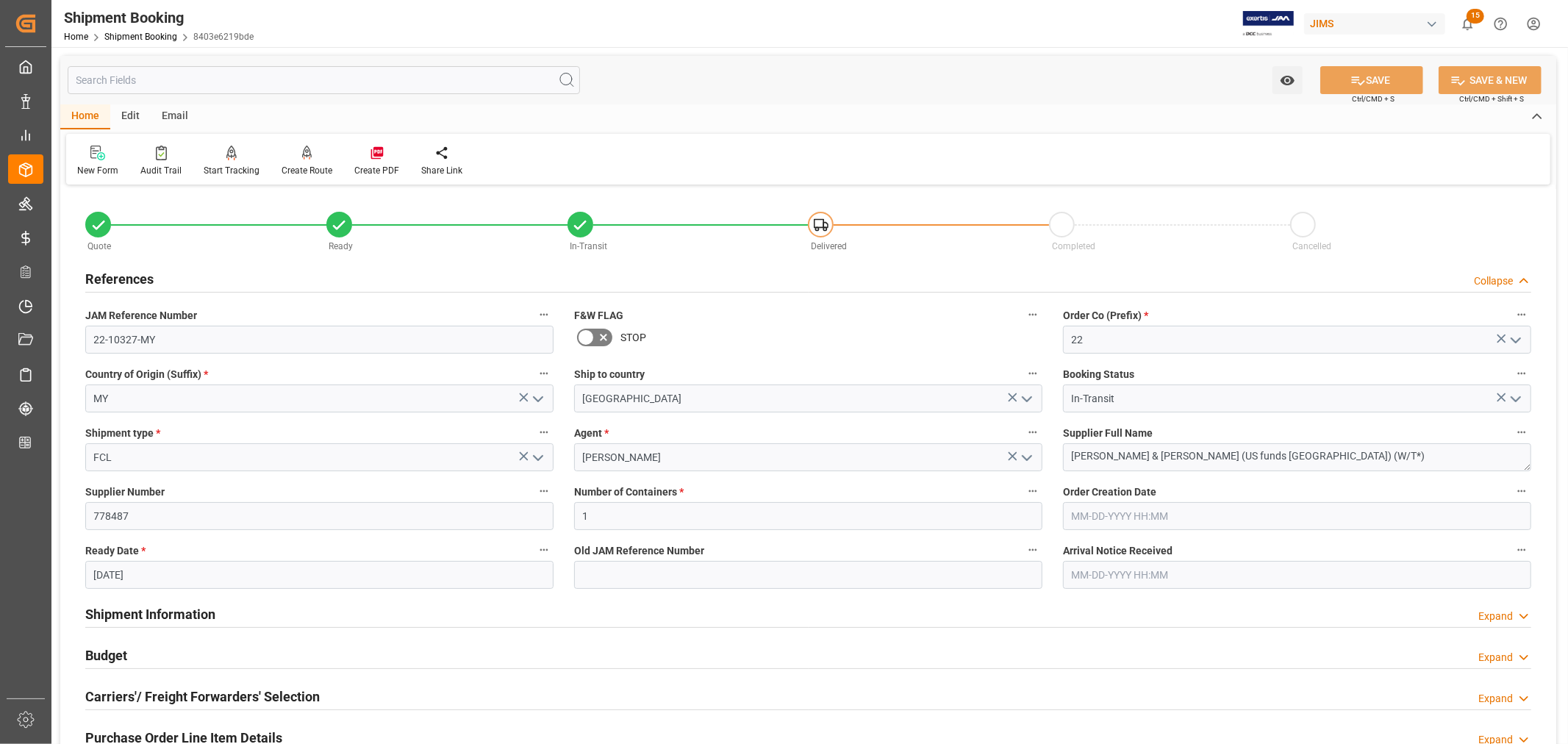
click at [134, 281] on h2 "References" at bounding box center [119, 279] width 68 height 20
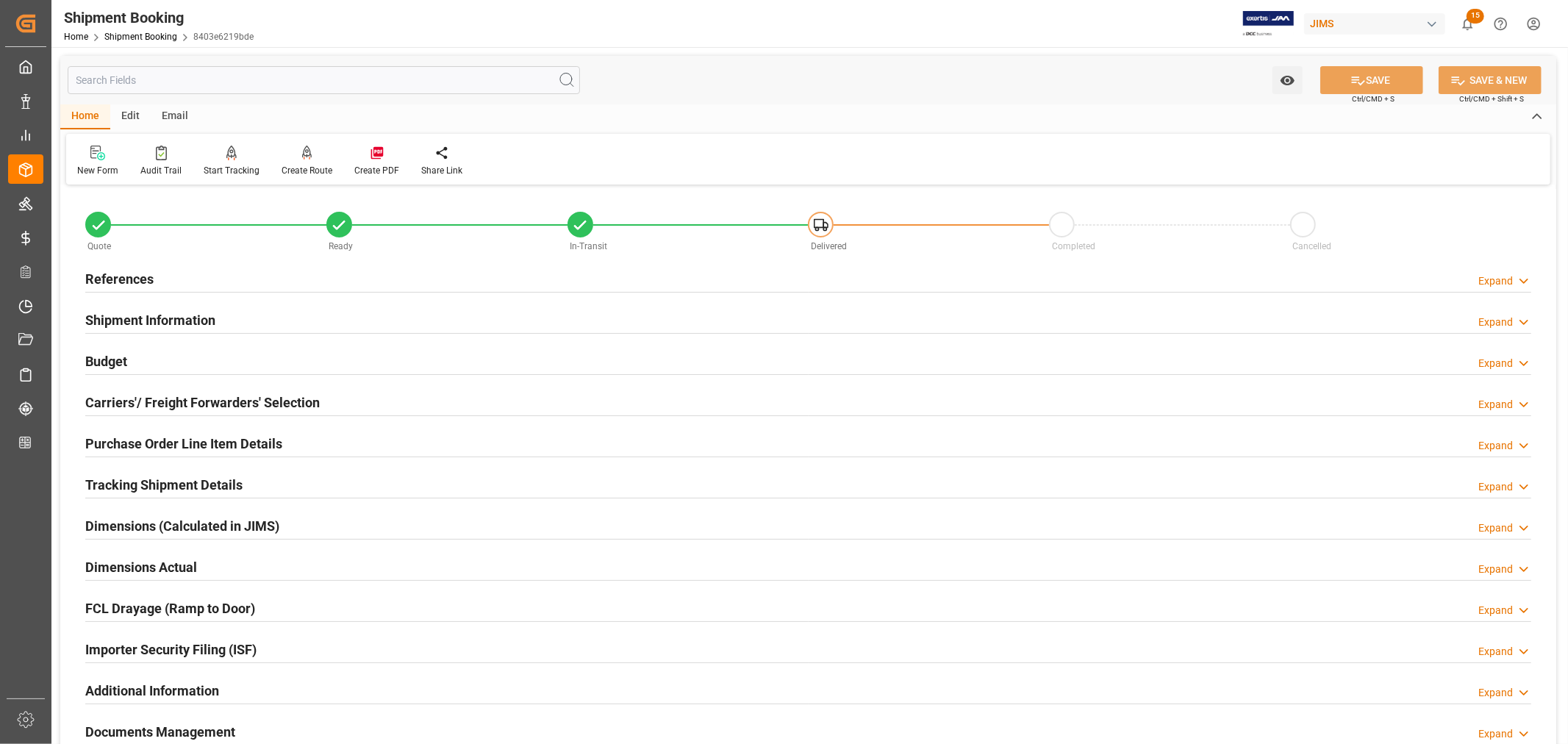
click at [154, 325] on h2 "Shipment Information" at bounding box center [151, 320] width 130 height 20
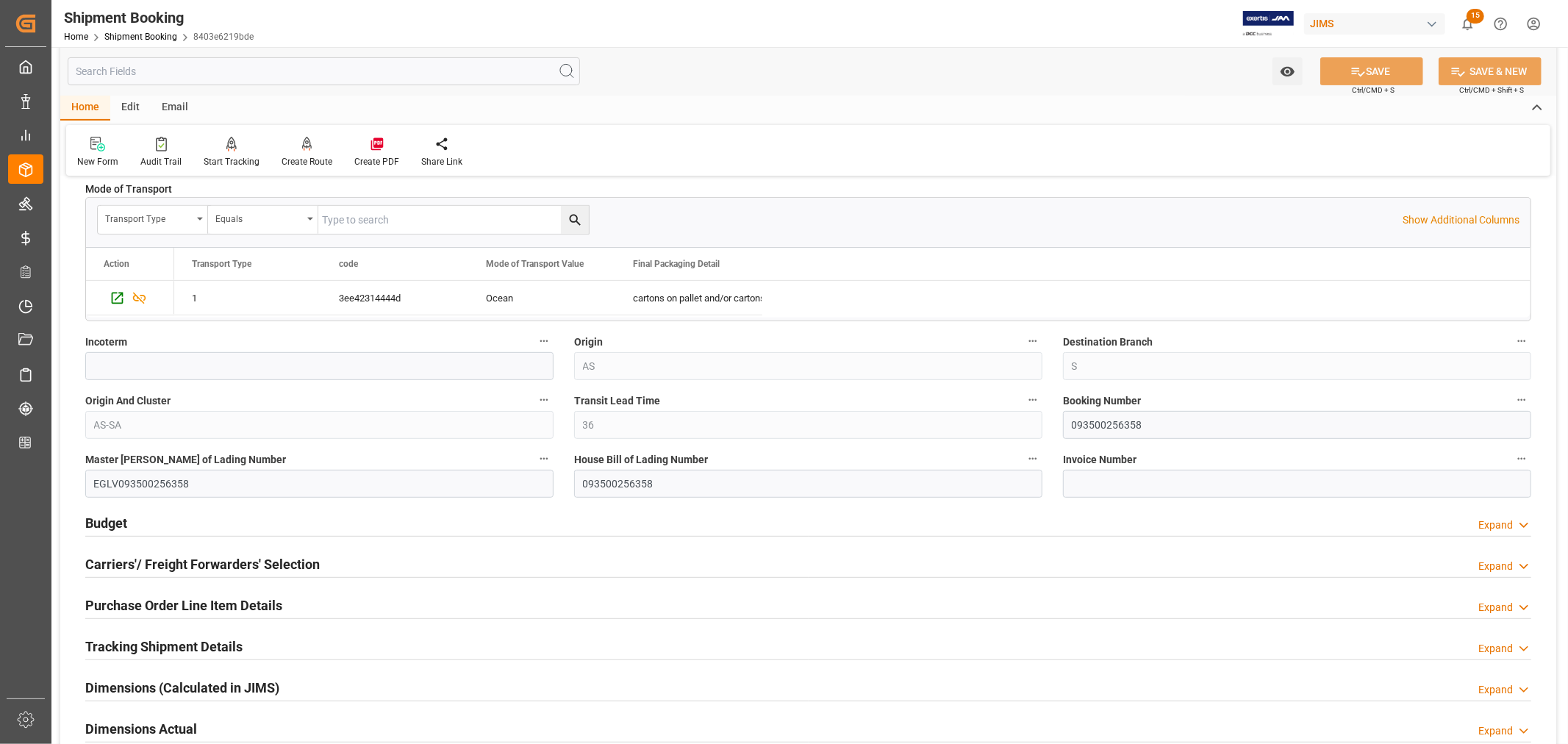
scroll to position [490, 0]
